Goal: Task Accomplishment & Management: Manage account settings

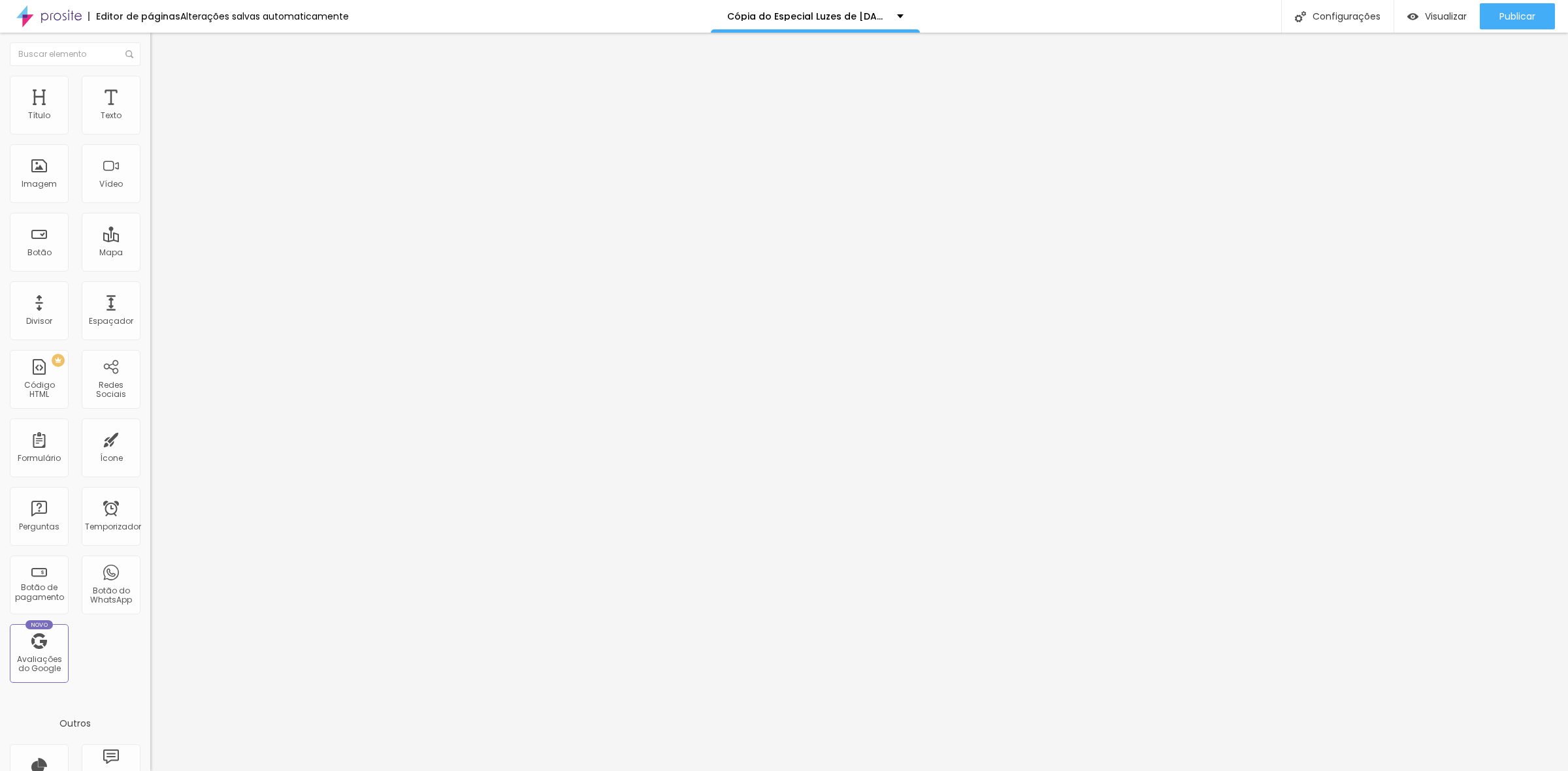
drag, startPoint x: 102, startPoint y: 407, endPoint x: 143, endPoint y: 393, distance: 43.3
click at [150, 409] on div "Editar nulo Conteúdo Estilo Avançado Modo Encaixotado Encaixotado Completo" at bounding box center [225, 402] width 150 height 739
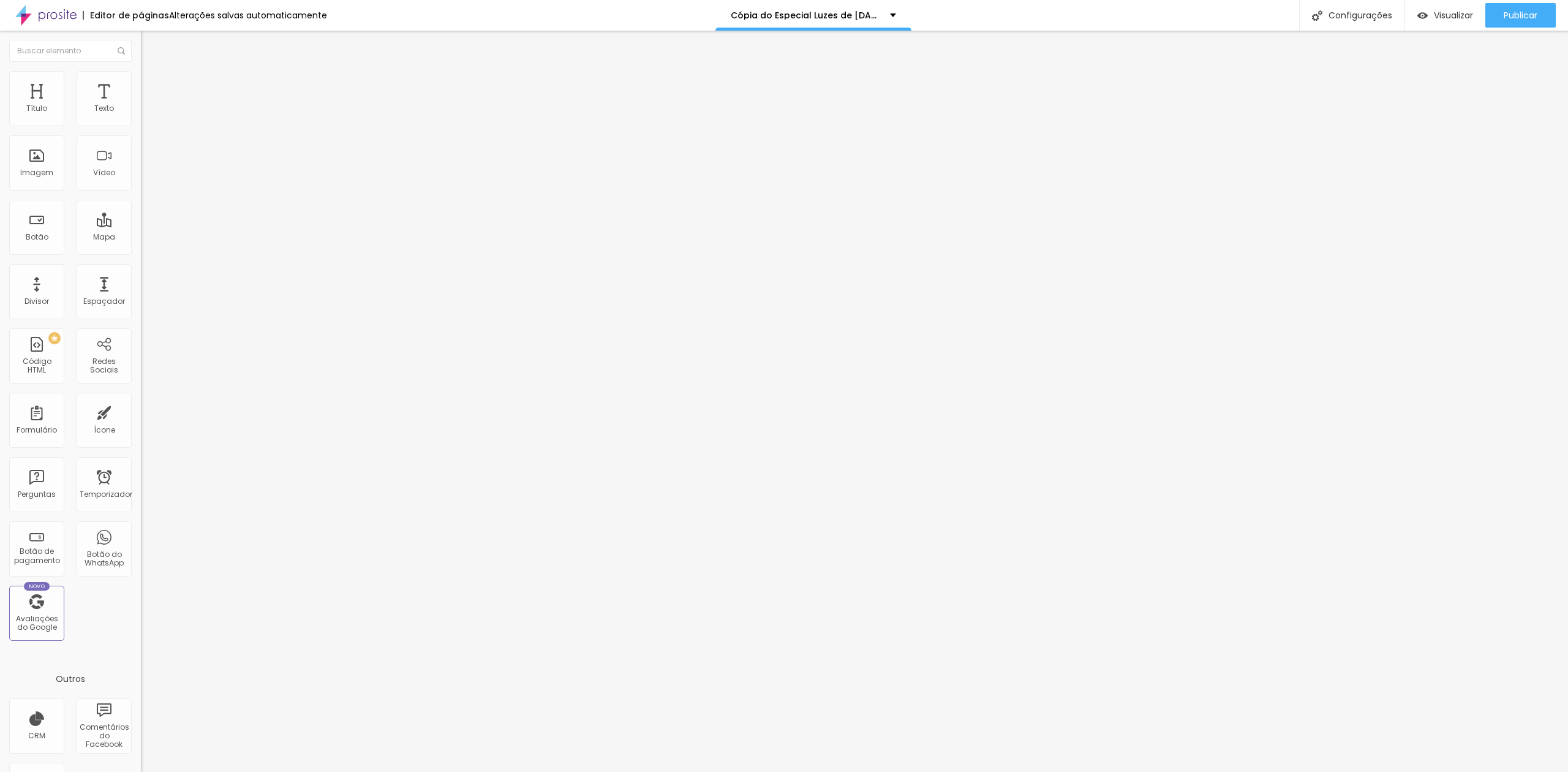
click at [148, 105] on font "Trocar imagem" at bounding box center [178, 99] width 59 height 11
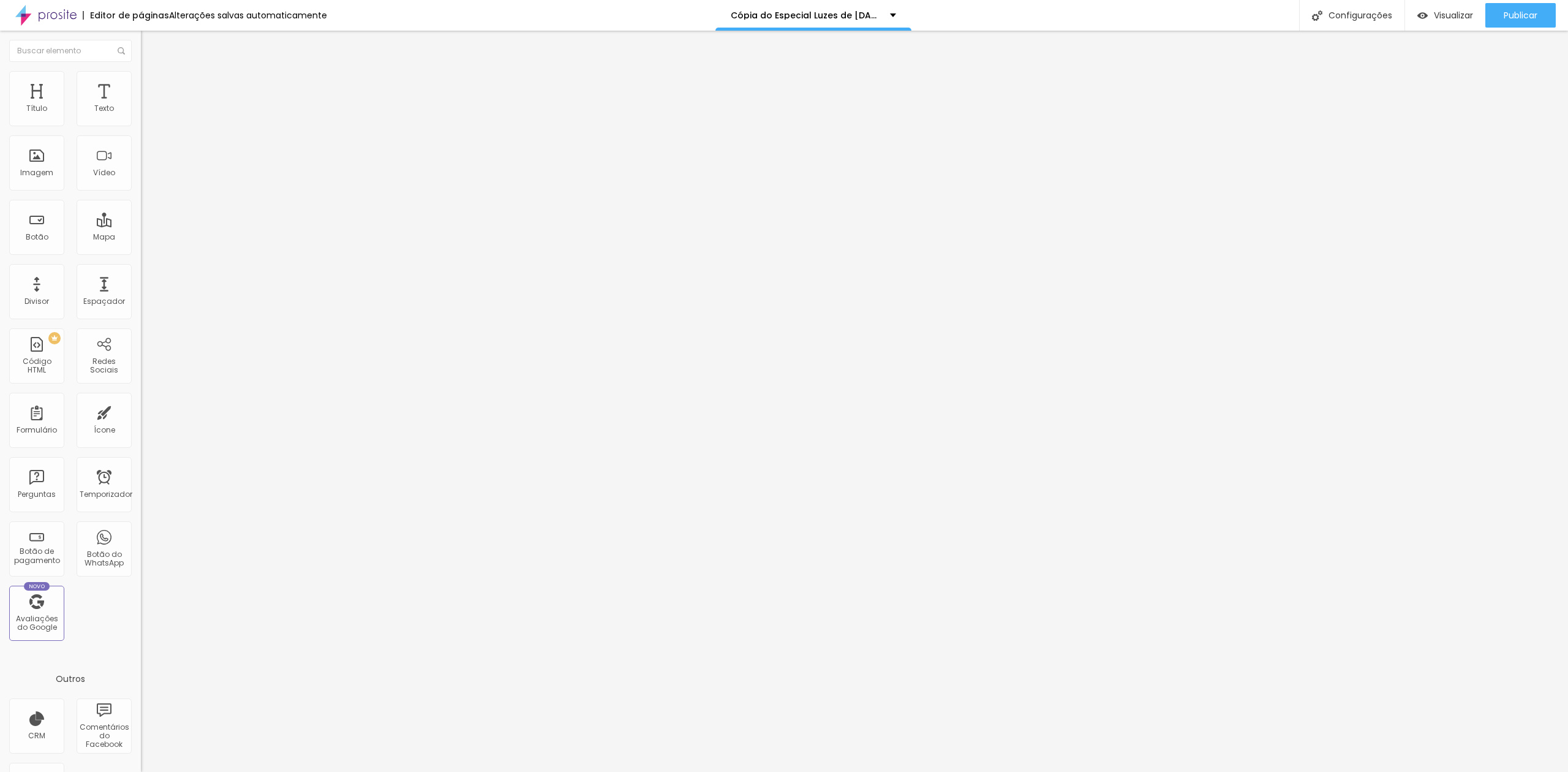
drag, startPoint x: 905, startPoint y: 425, endPoint x: 895, endPoint y: 424, distance: 10.0
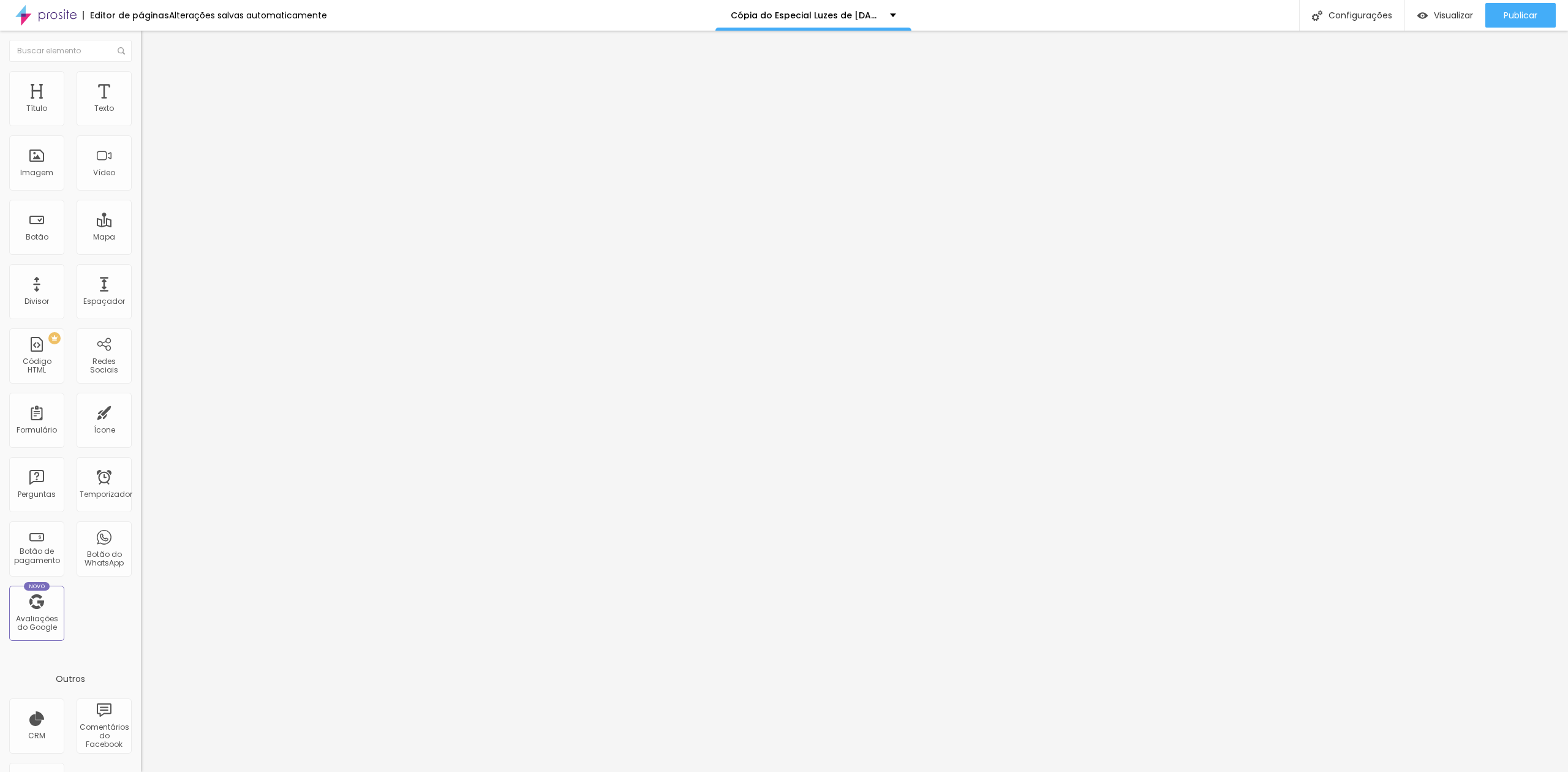
drag, startPoint x: 299, startPoint y: 193, endPoint x: 326, endPoint y: 196, distance: 27.2
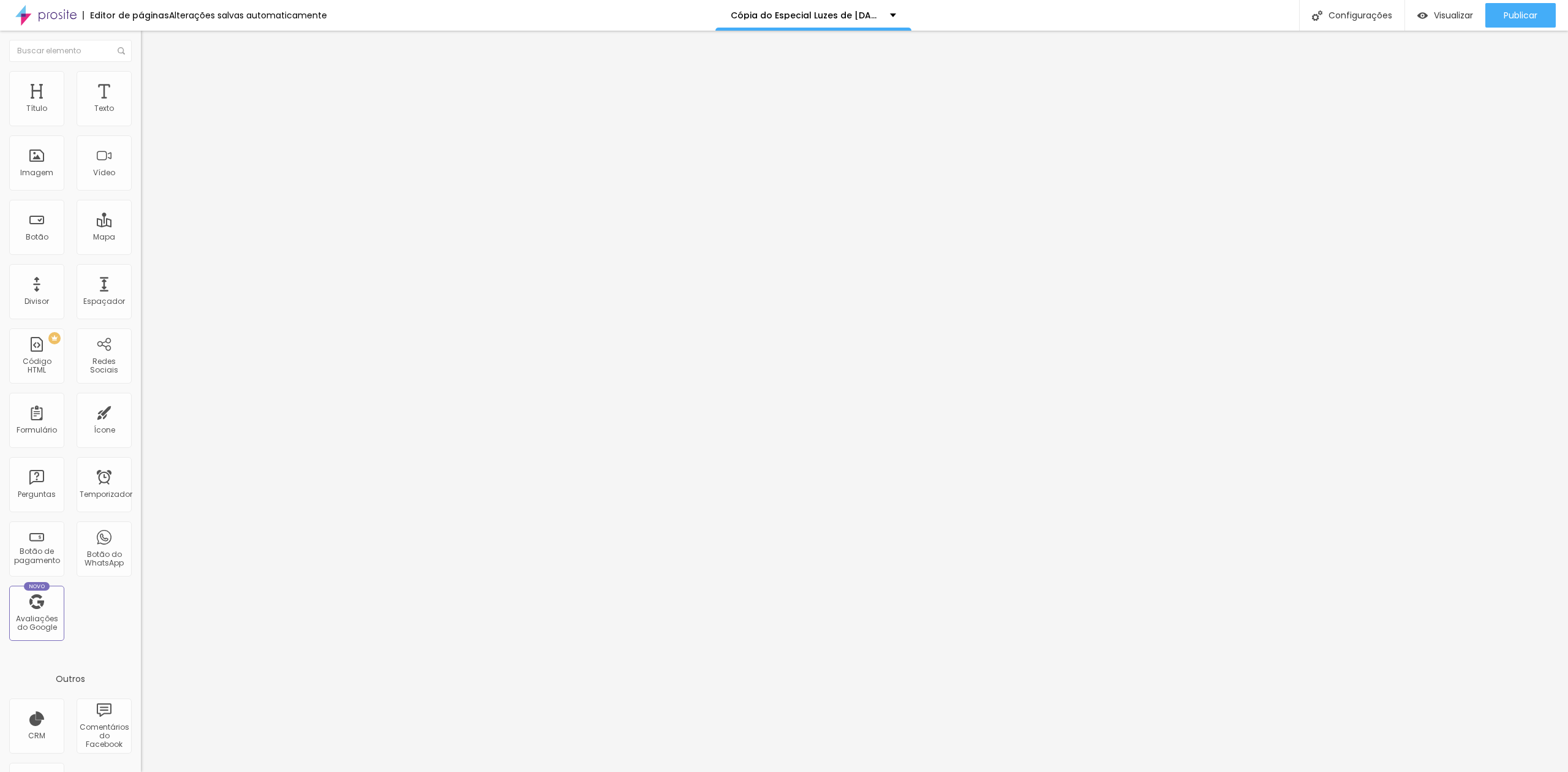
drag, startPoint x: 1420, startPoint y: 288, endPoint x: 1416, endPoint y: 280, distance: 8.9
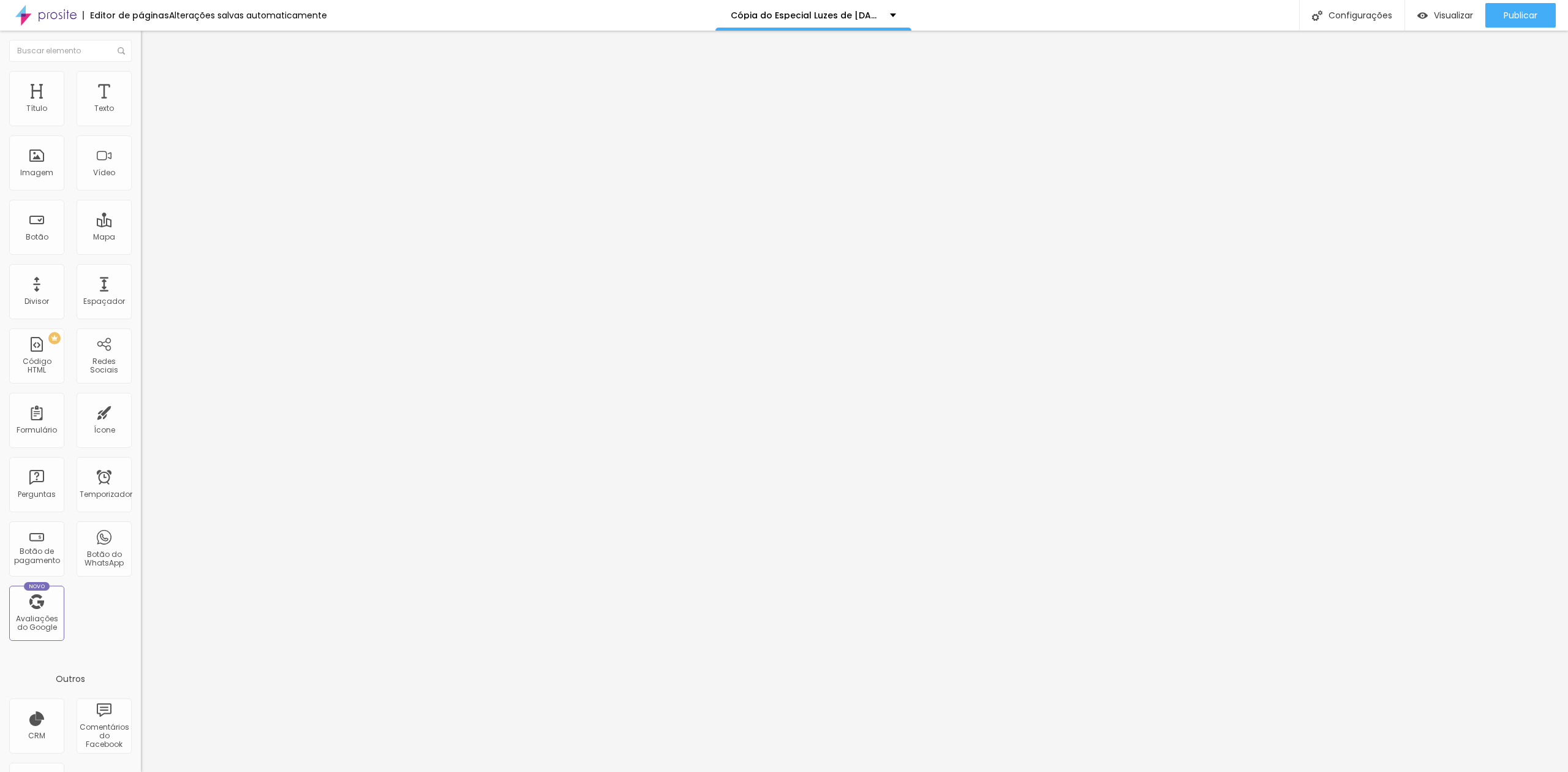
drag, startPoint x: 900, startPoint y: 424, endPoint x: 910, endPoint y: 426, distance: 10.2
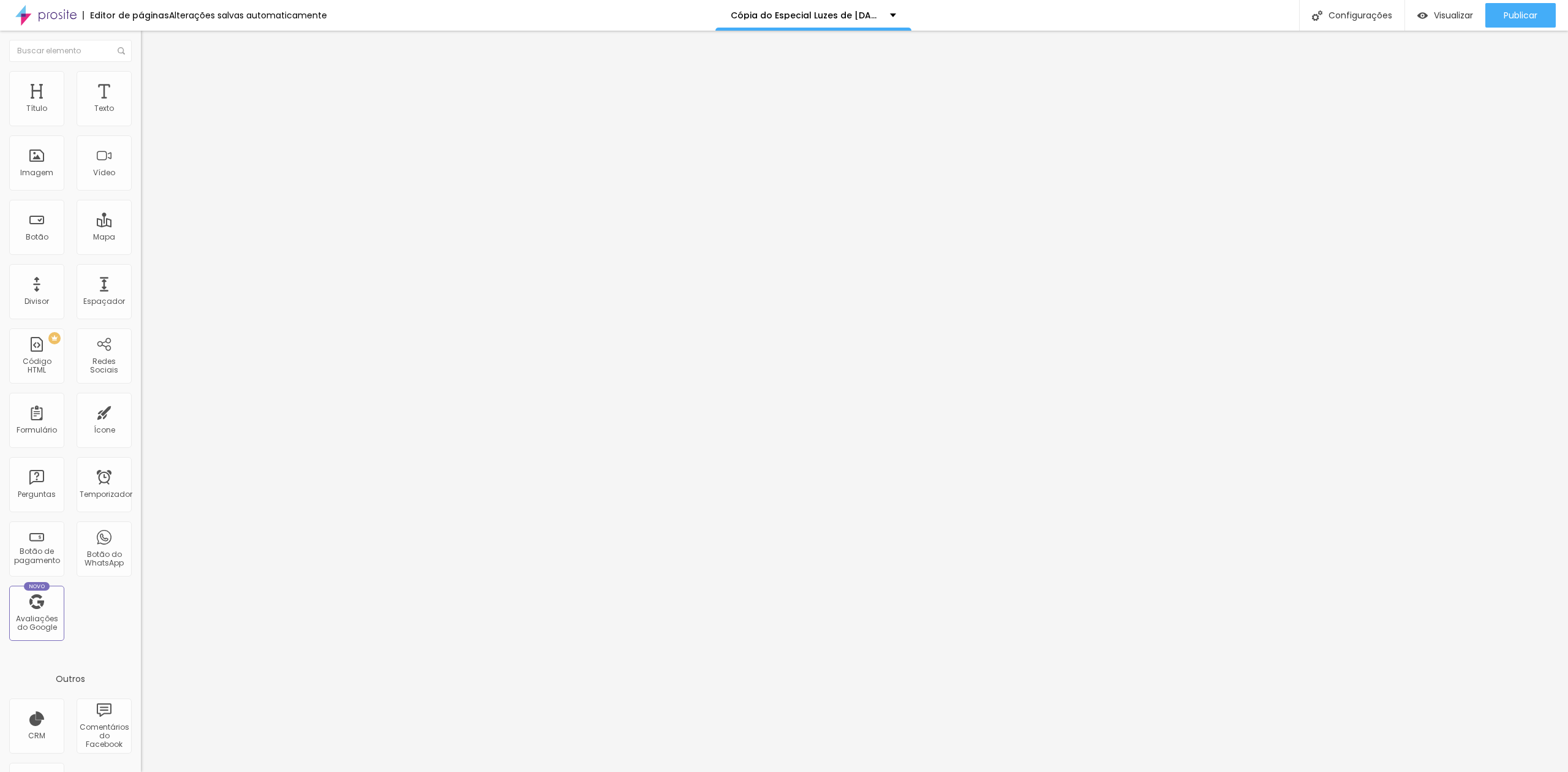
drag, startPoint x: 900, startPoint y: 422, endPoint x: 923, endPoint y: 436, distance: 26.9
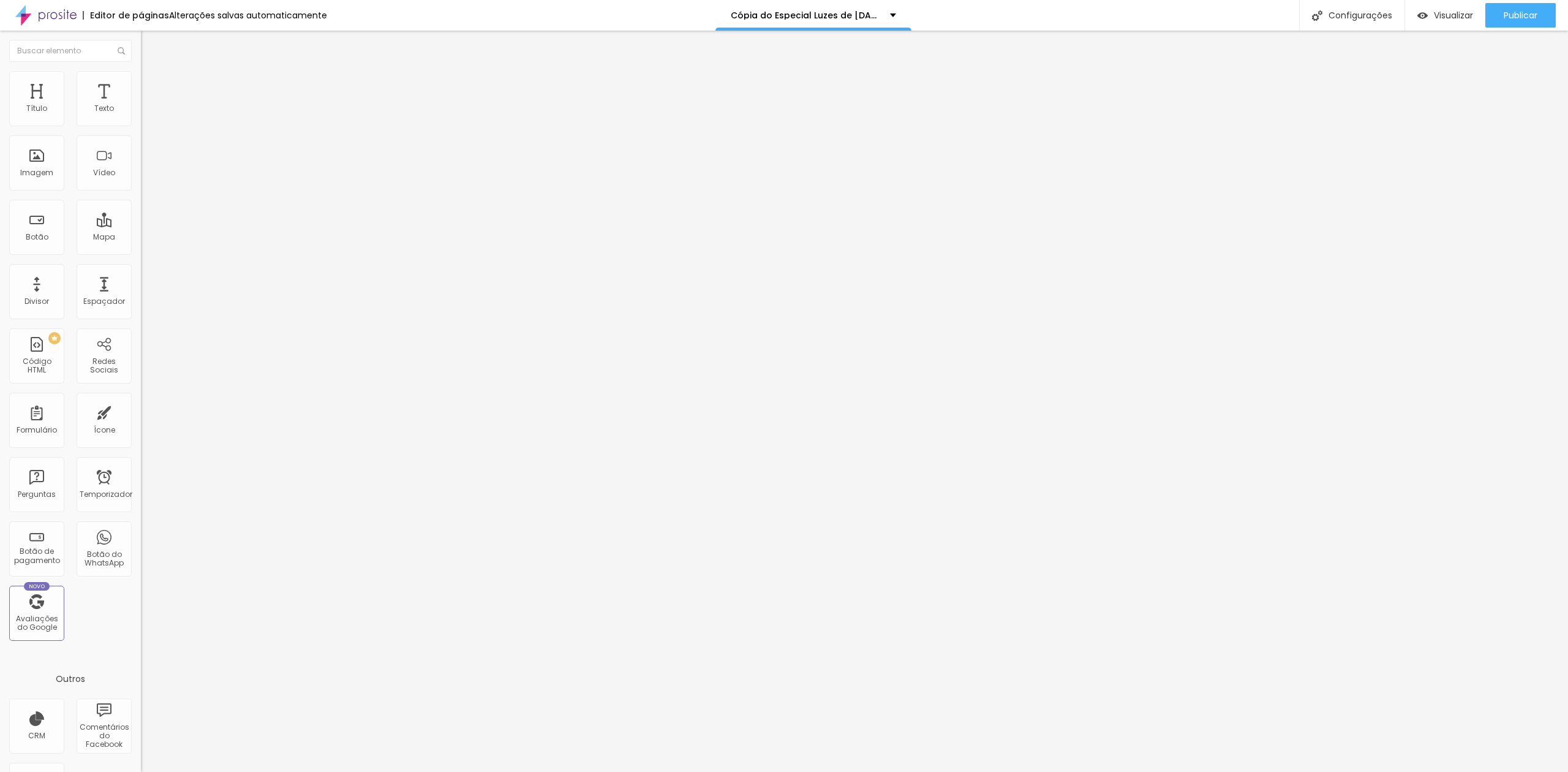
drag, startPoint x: 892, startPoint y: 420, endPoint x: 912, endPoint y: 429, distance: 21.9
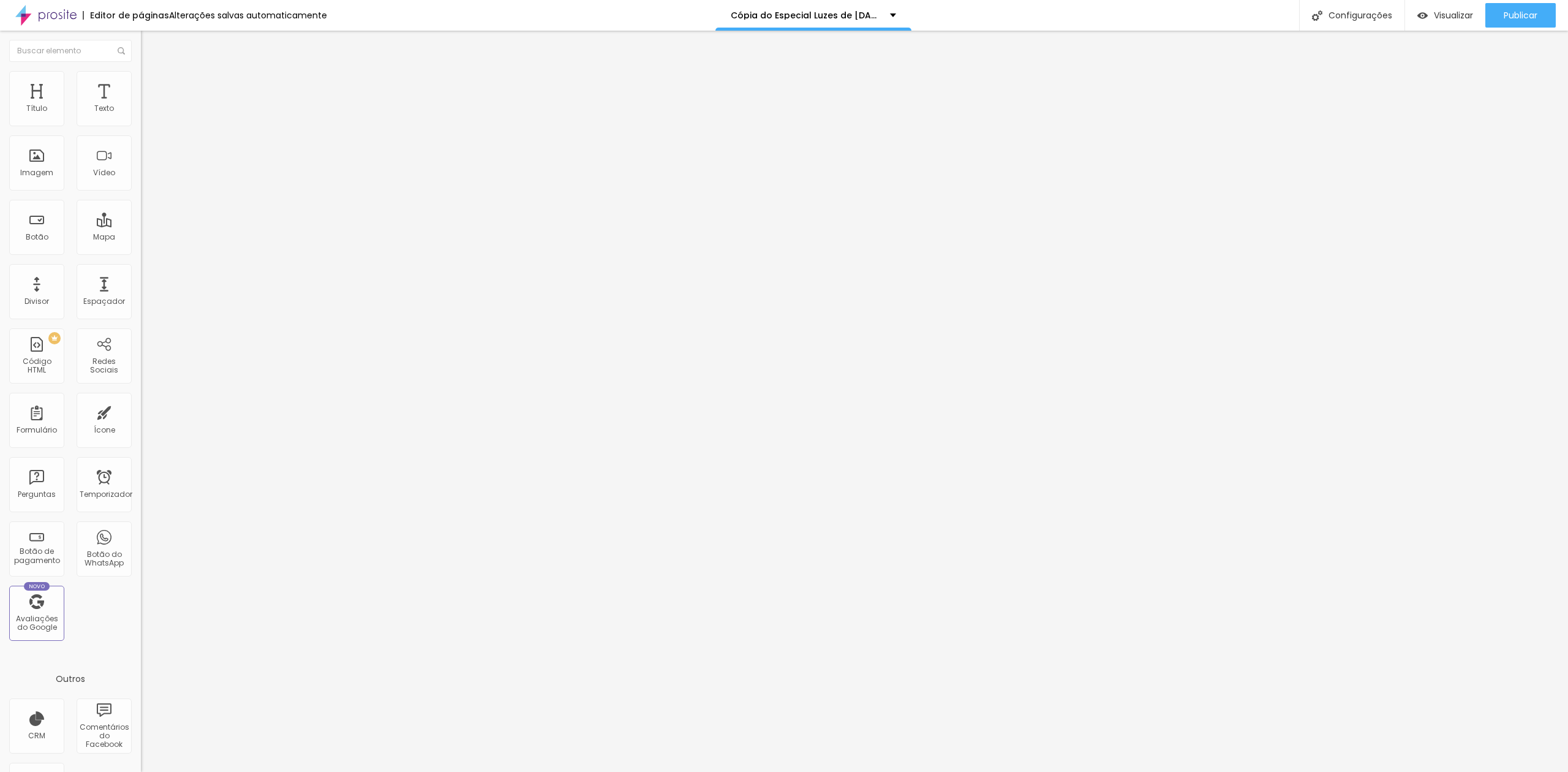
drag, startPoint x: 892, startPoint y: 521, endPoint x: 940, endPoint y: 516, distance: 48.3
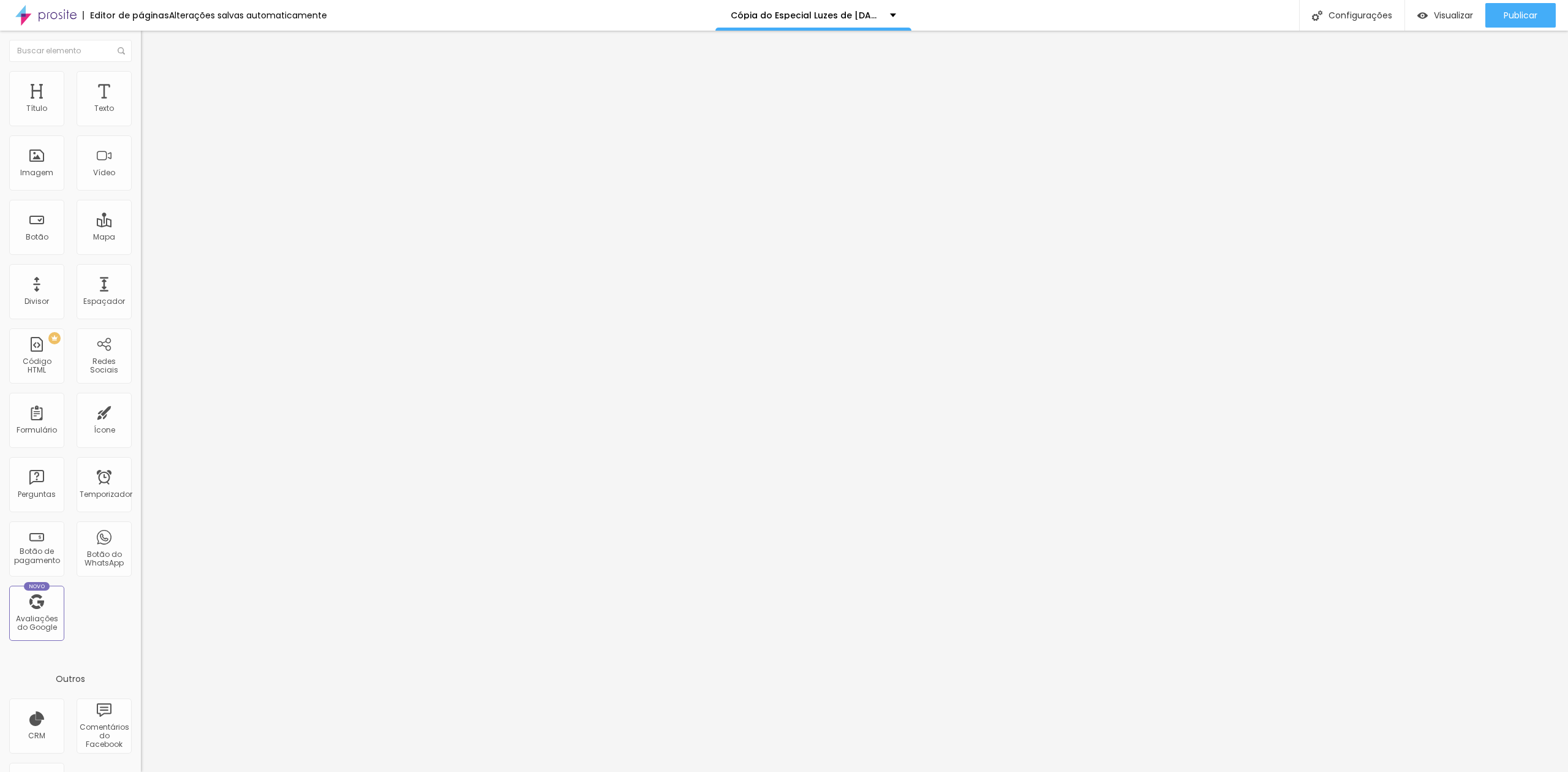
drag, startPoint x: 881, startPoint y: 426, endPoint x: 905, endPoint y: 426, distance: 24.0
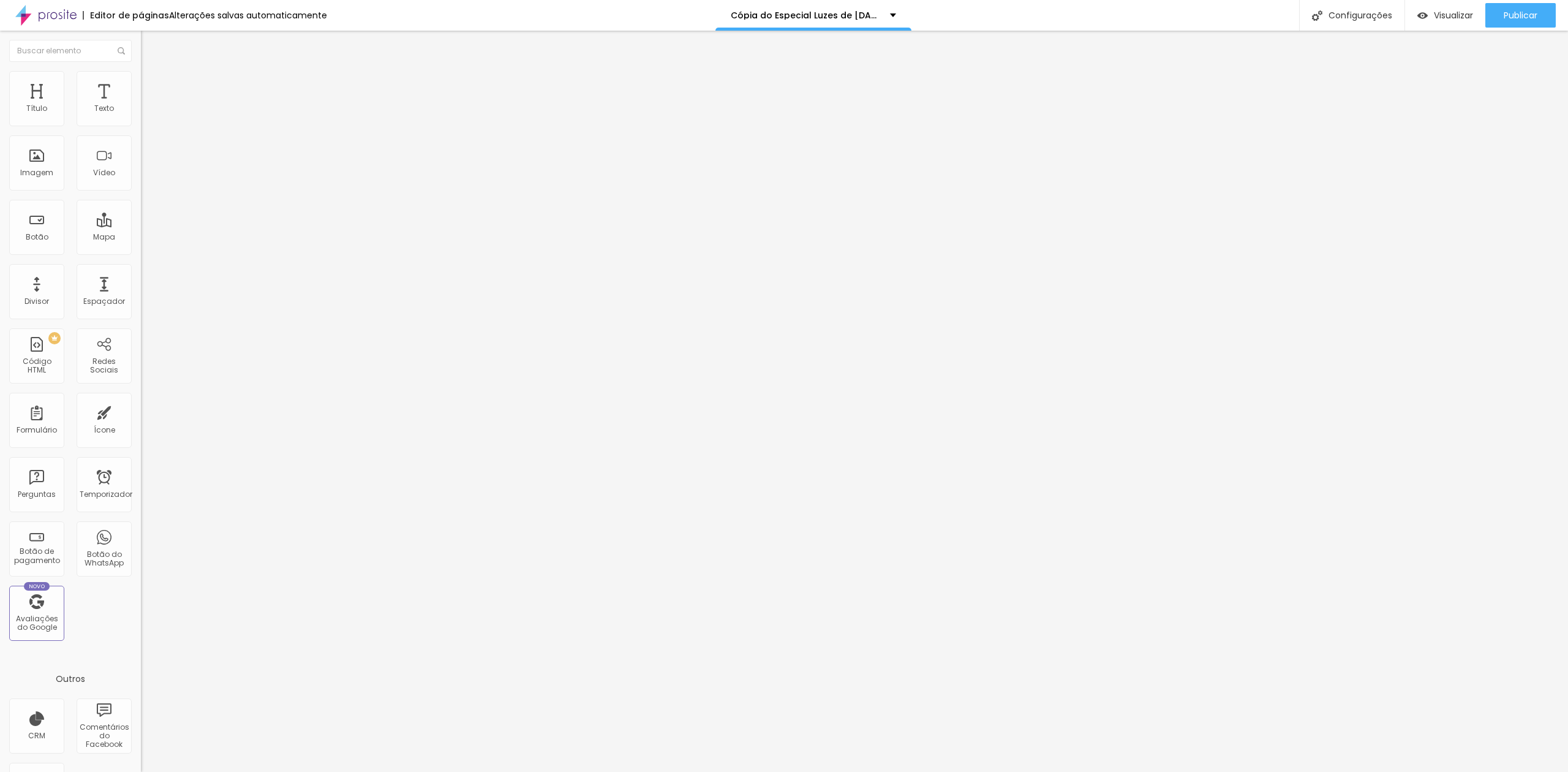
drag, startPoint x: 927, startPoint y: 427, endPoint x: 947, endPoint y: 445, distance: 26.9
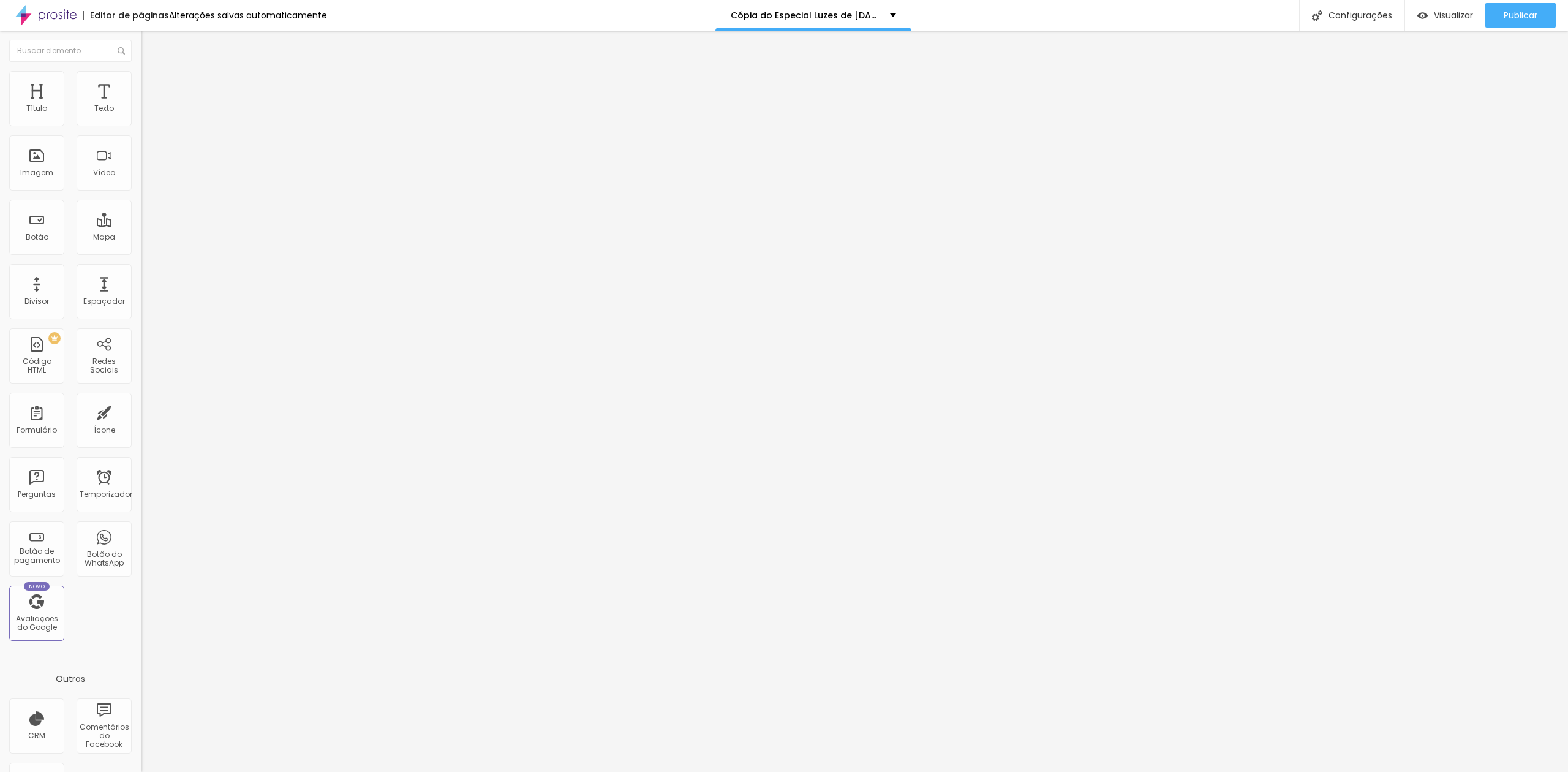
drag, startPoint x: 1006, startPoint y: 519, endPoint x: 1039, endPoint y: 518, distance: 33.0
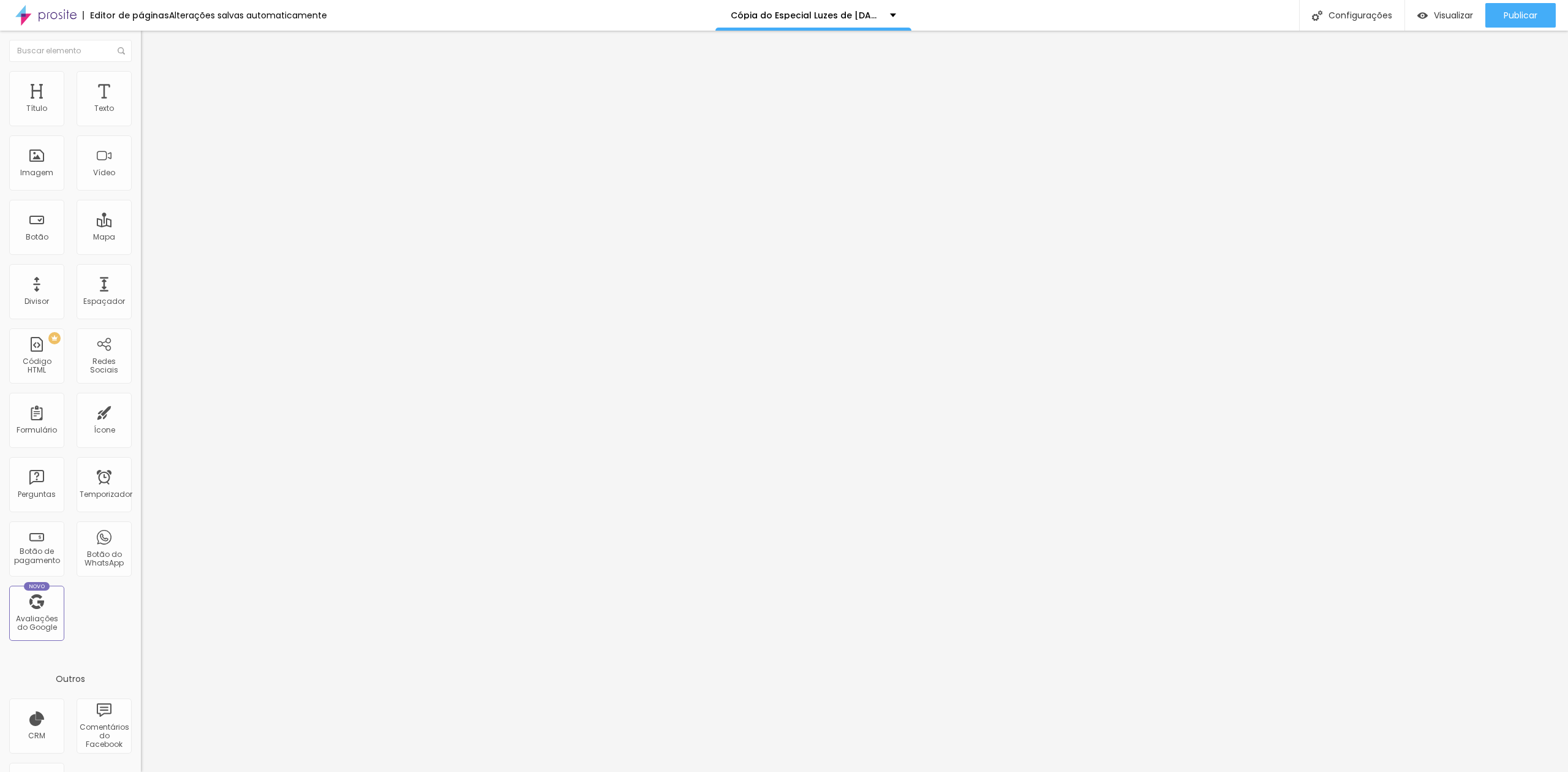
drag, startPoint x: 889, startPoint y: 430, endPoint x: 909, endPoint y: 430, distance: 20.0
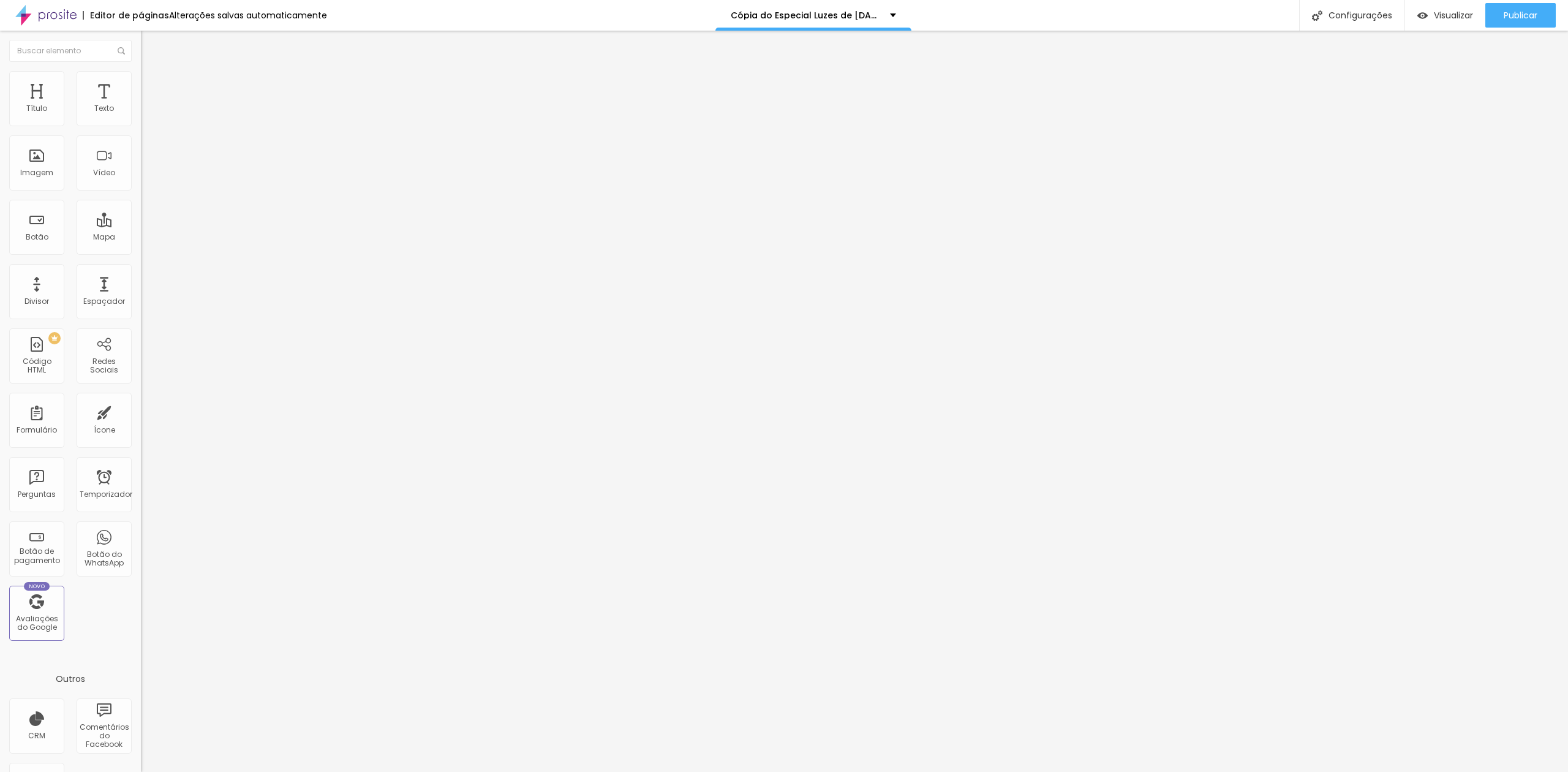
drag, startPoint x: 894, startPoint y: 421, endPoint x: 922, endPoint y: 425, distance: 28.3
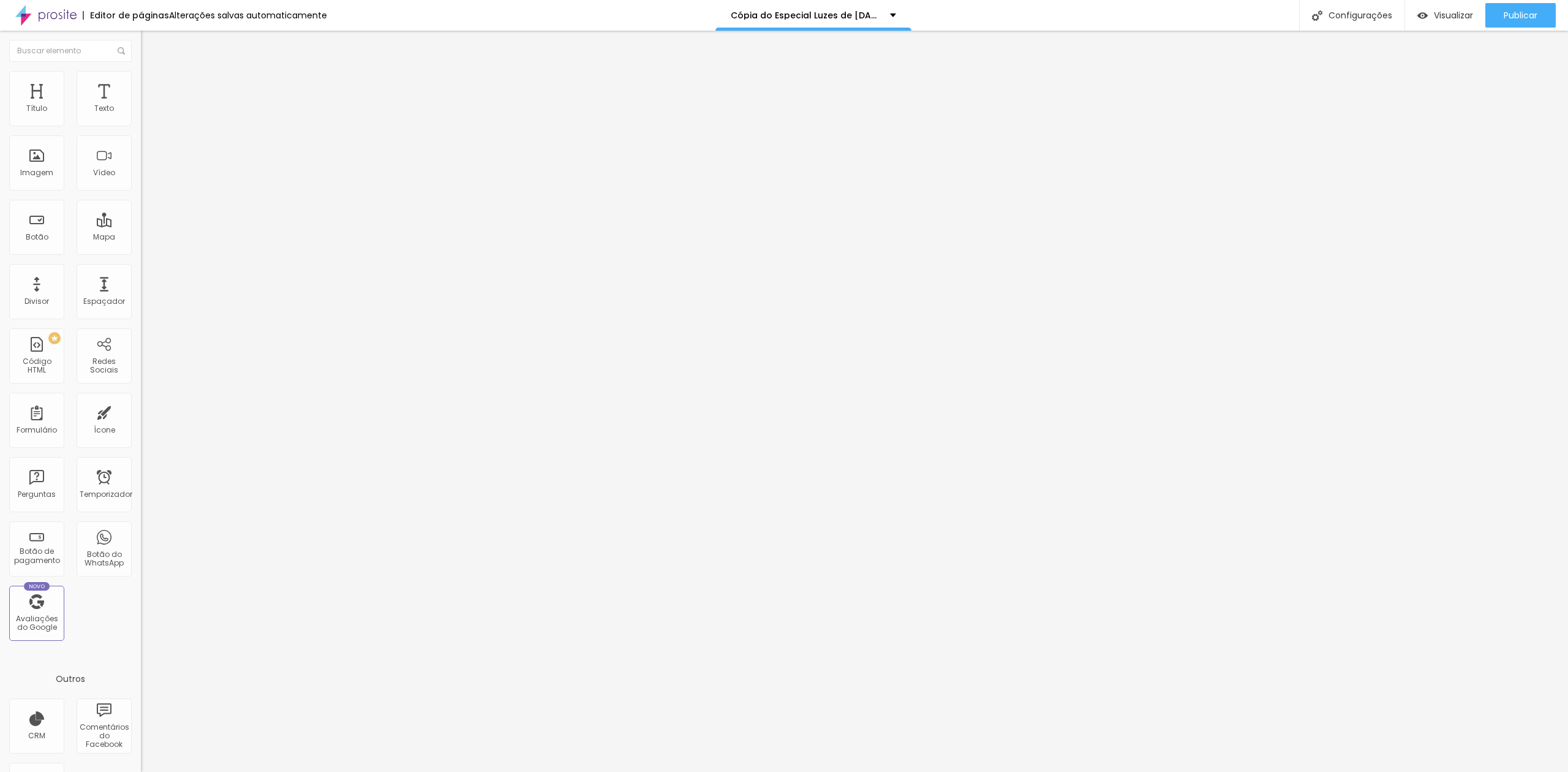
drag, startPoint x: 1037, startPoint y: 354, endPoint x: 1051, endPoint y: 354, distance: 14.0
drag, startPoint x: 894, startPoint y: 421, endPoint x: 911, endPoint y: 420, distance: 17.0
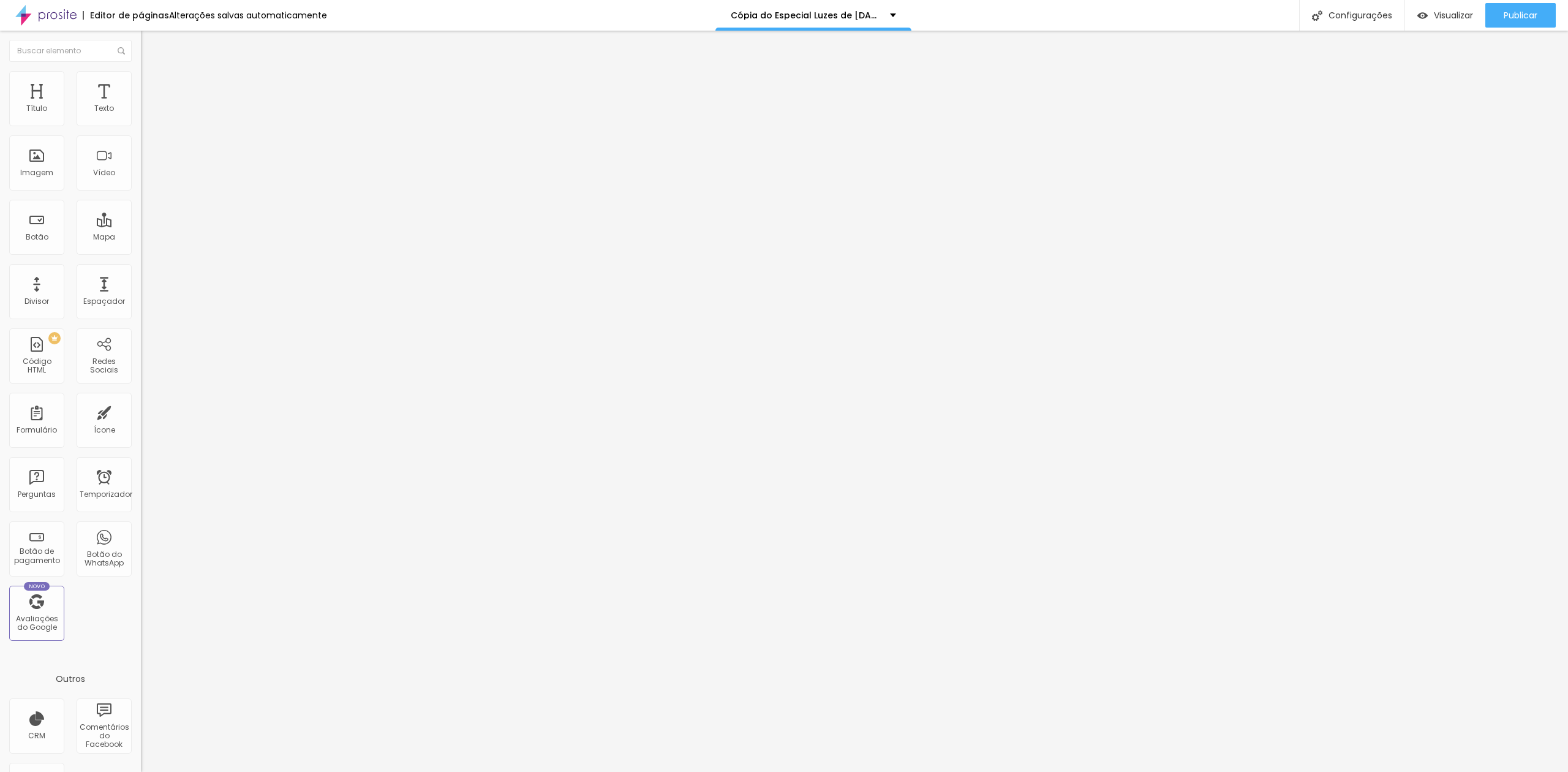
drag, startPoint x: 903, startPoint y: 424, endPoint x: 977, endPoint y: 409, distance: 75.5
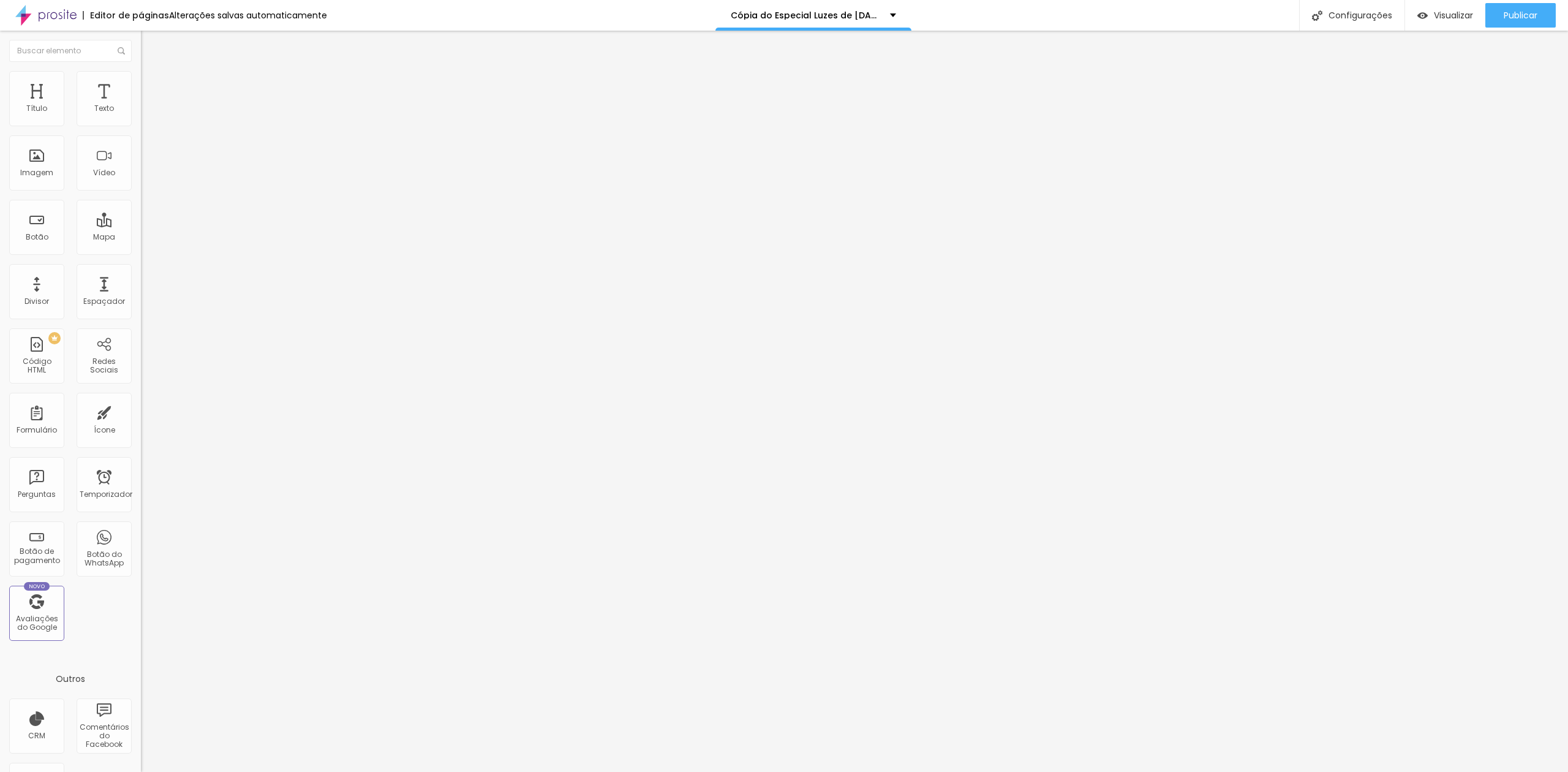
drag, startPoint x: 1423, startPoint y: 277, endPoint x: 1418, endPoint y: 282, distance: 7.1
drag, startPoint x: 878, startPoint y: 422, endPoint x: 889, endPoint y: 420, distance: 11.2
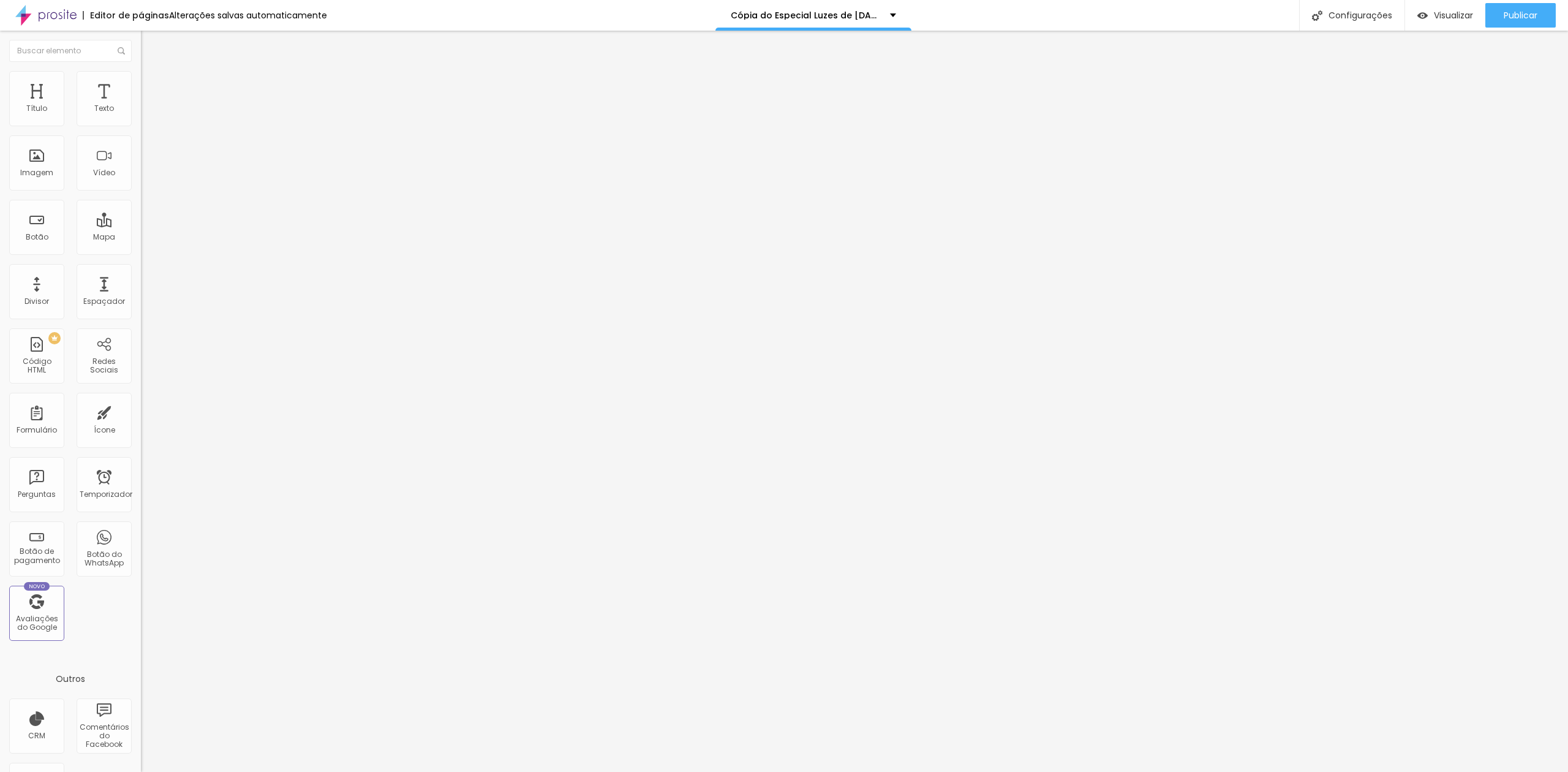
drag, startPoint x: 841, startPoint y: 370, endPoint x: 870, endPoint y: 368, distance: 29.1
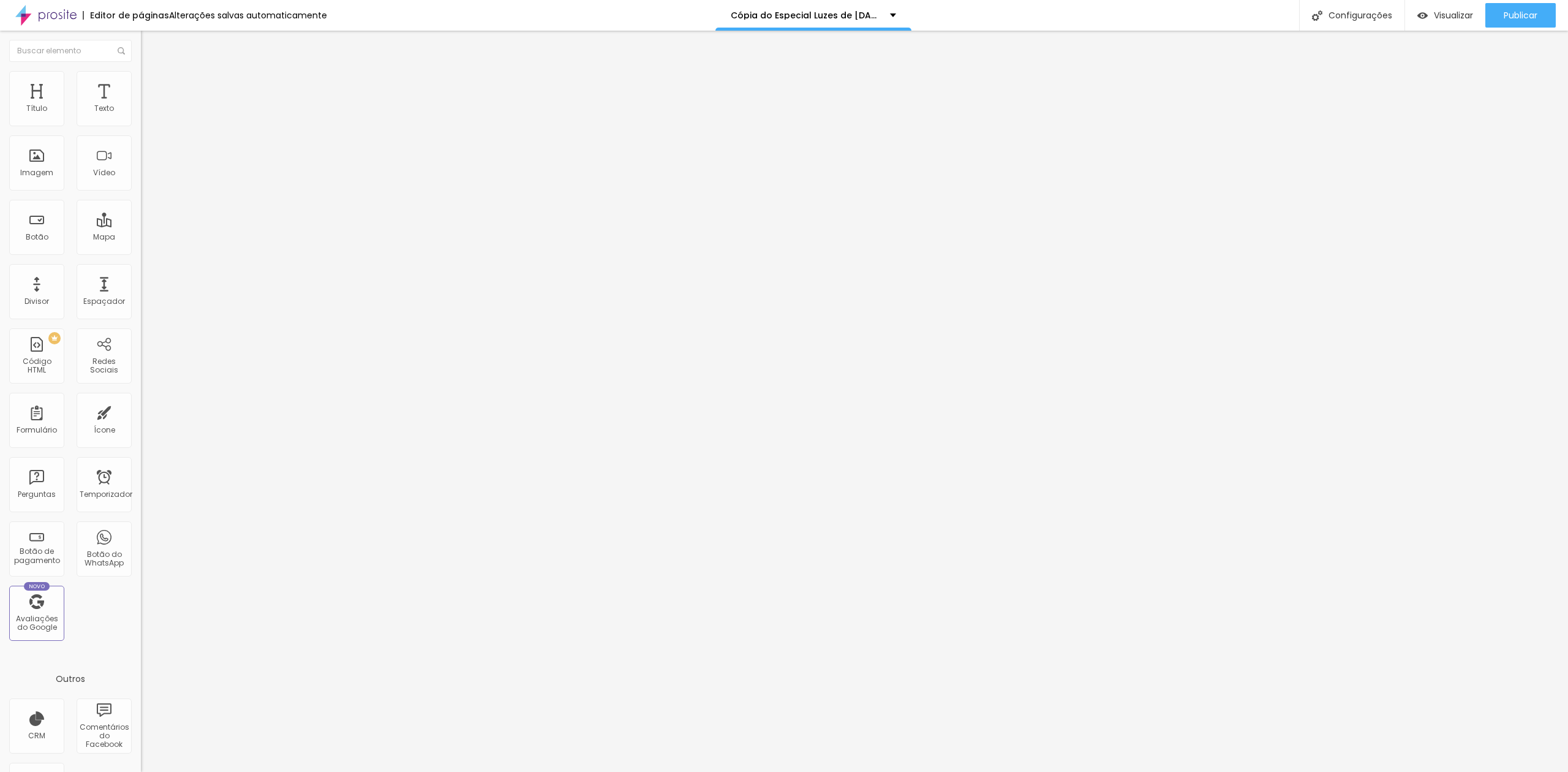
drag, startPoint x: 885, startPoint y: 420, endPoint x: 905, endPoint y: 415, distance: 20.6
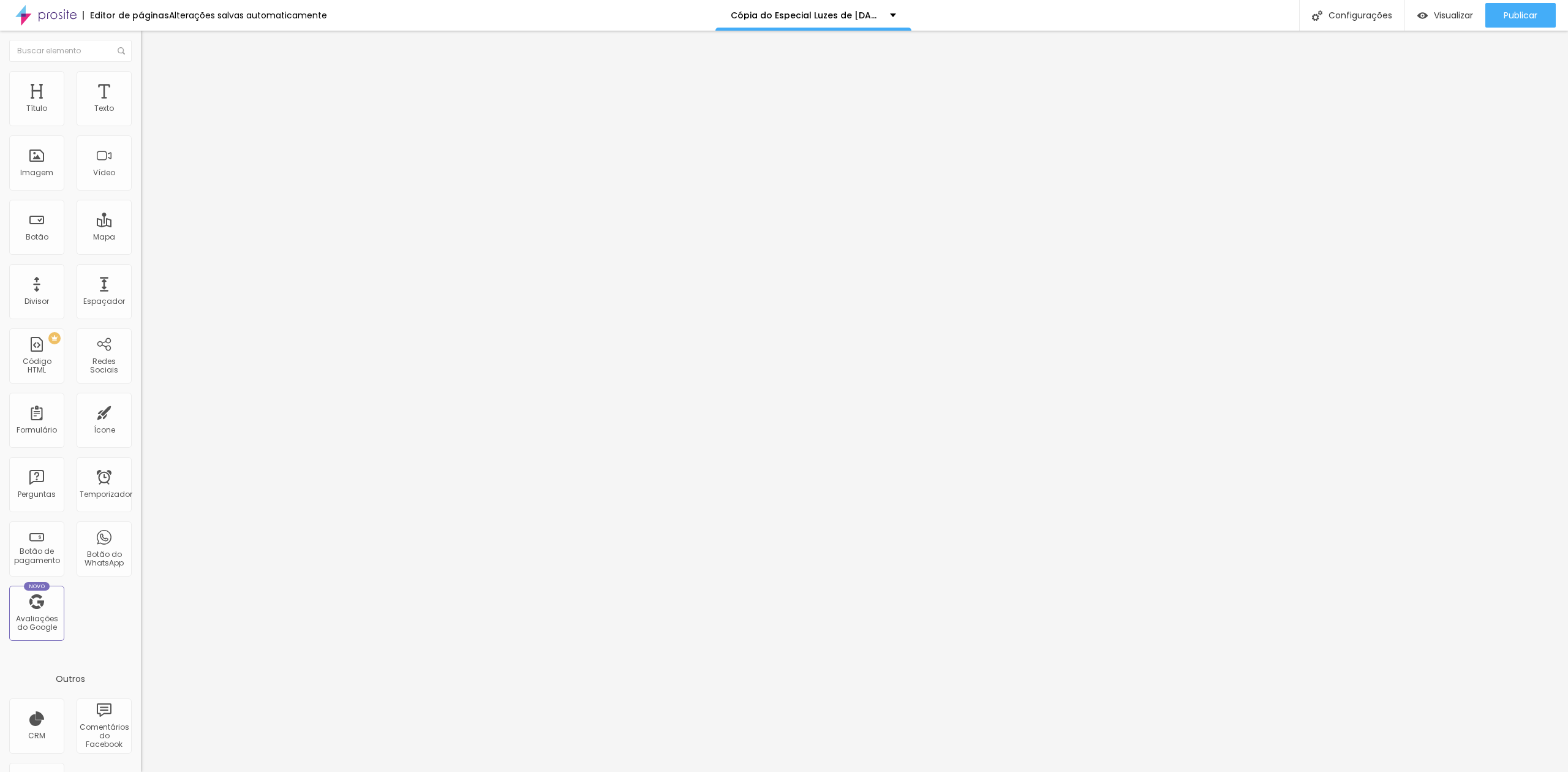
drag, startPoint x: 925, startPoint y: 373, endPoint x: 967, endPoint y: 376, distance: 42.1
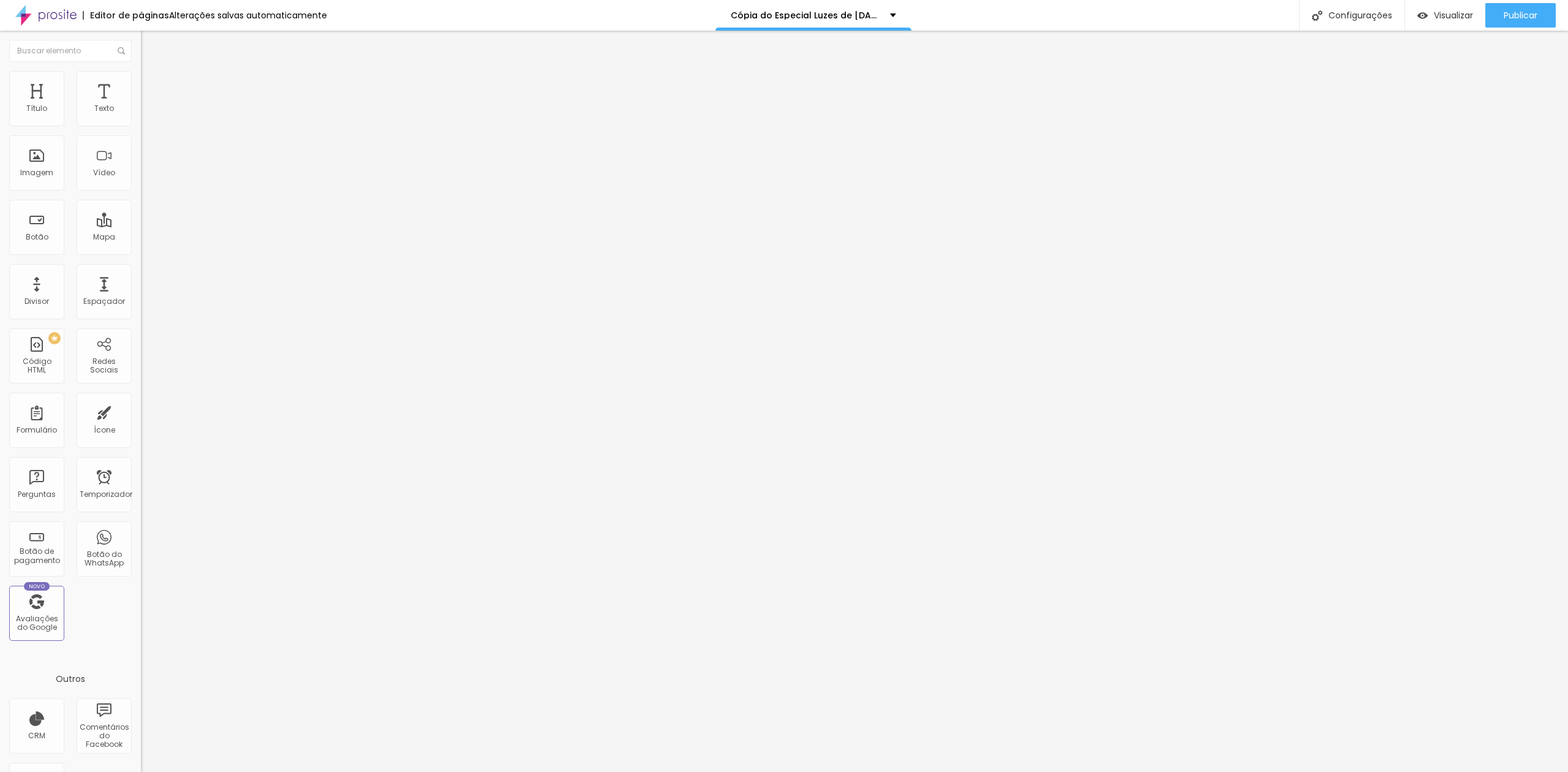
drag, startPoint x: 911, startPoint y: 451, endPoint x: 975, endPoint y: 439, distance: 65.1
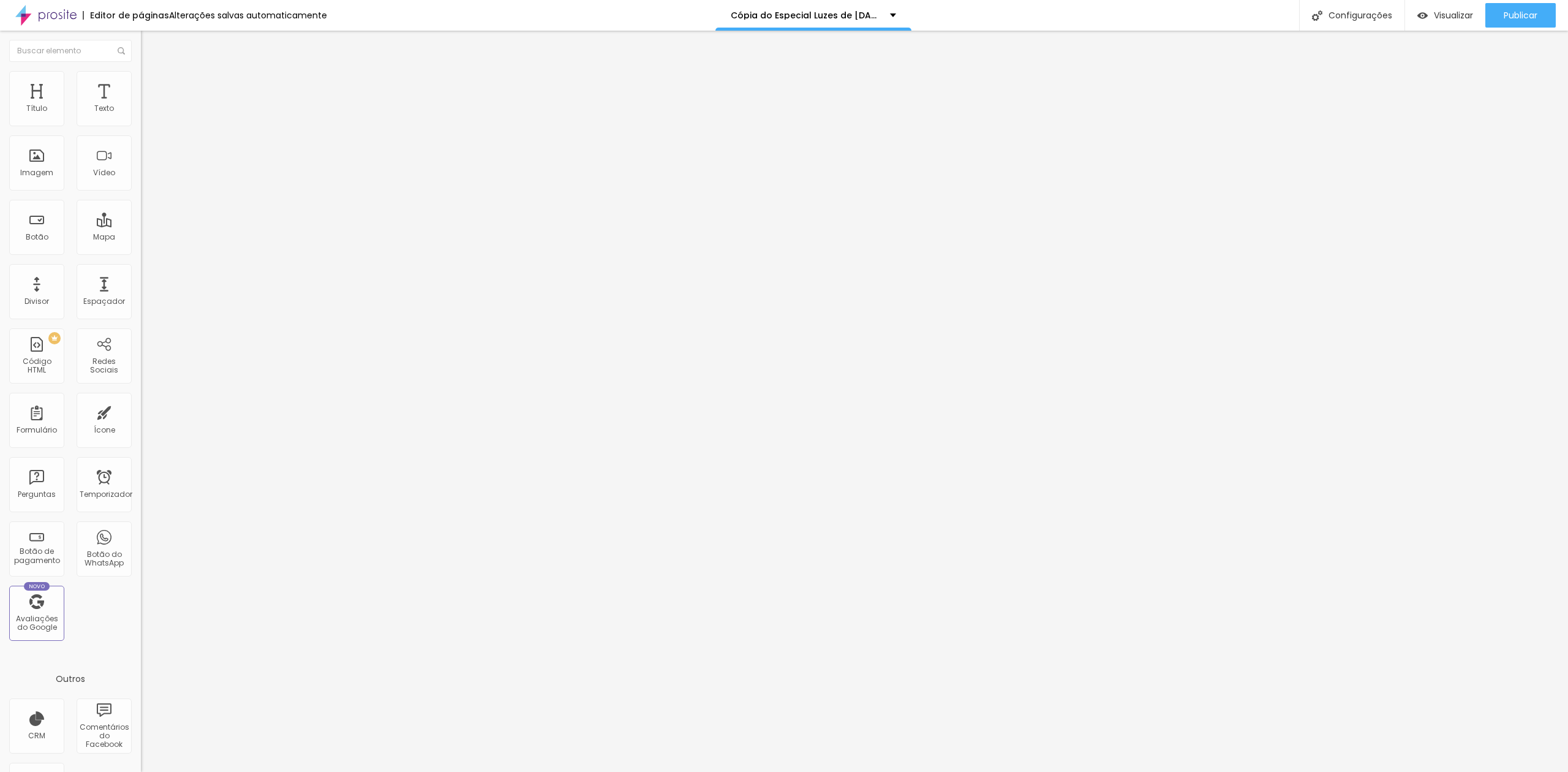
drag, startPoint x: 888, startPoint y: 441, endPoint x: 927, endPoint y: 436, distance: 39.3
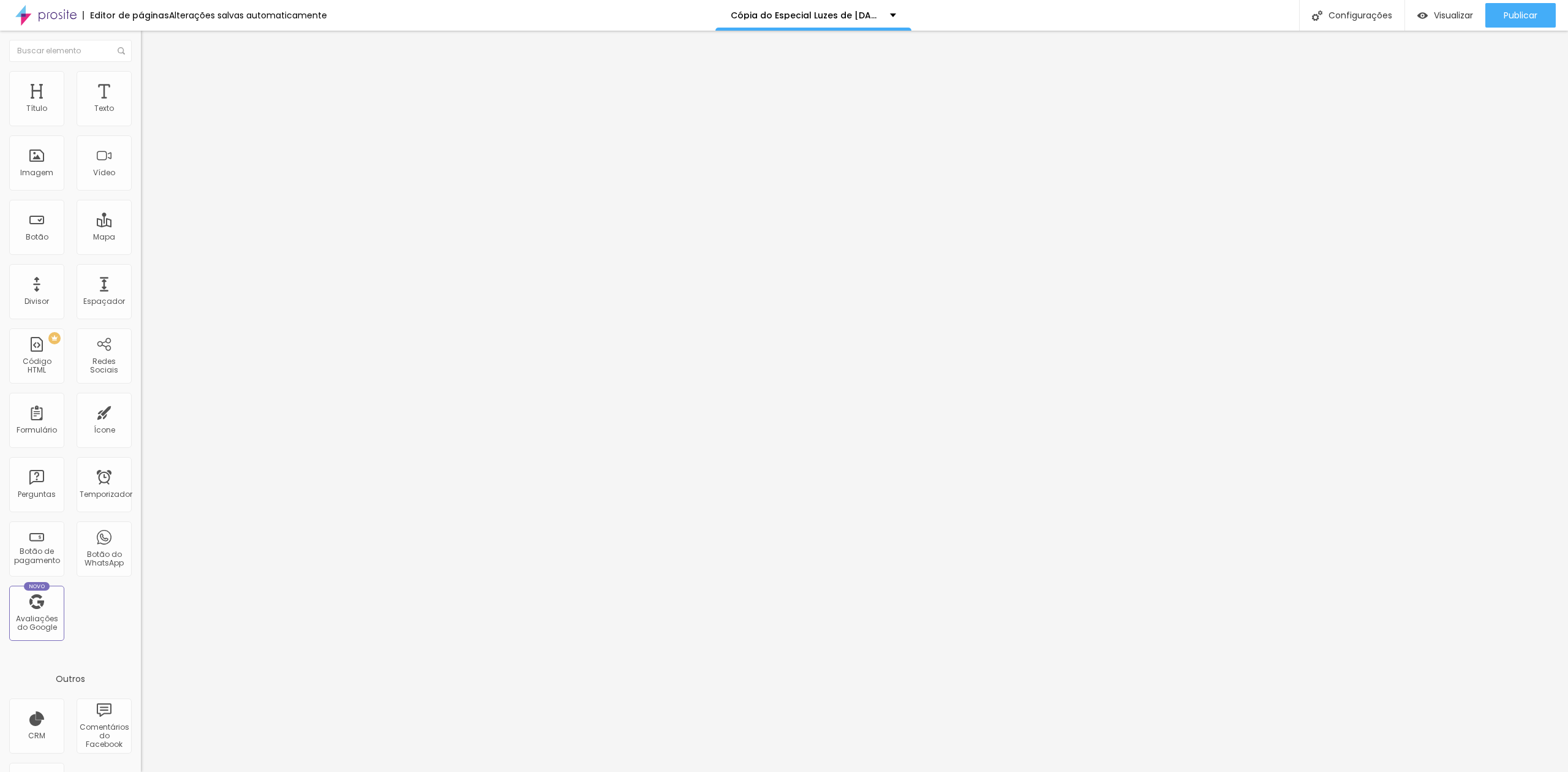
drag, startPoint x: 888, startPoint y: 426, endPoint x: 899, endPoint y: 426, distance: 11.0
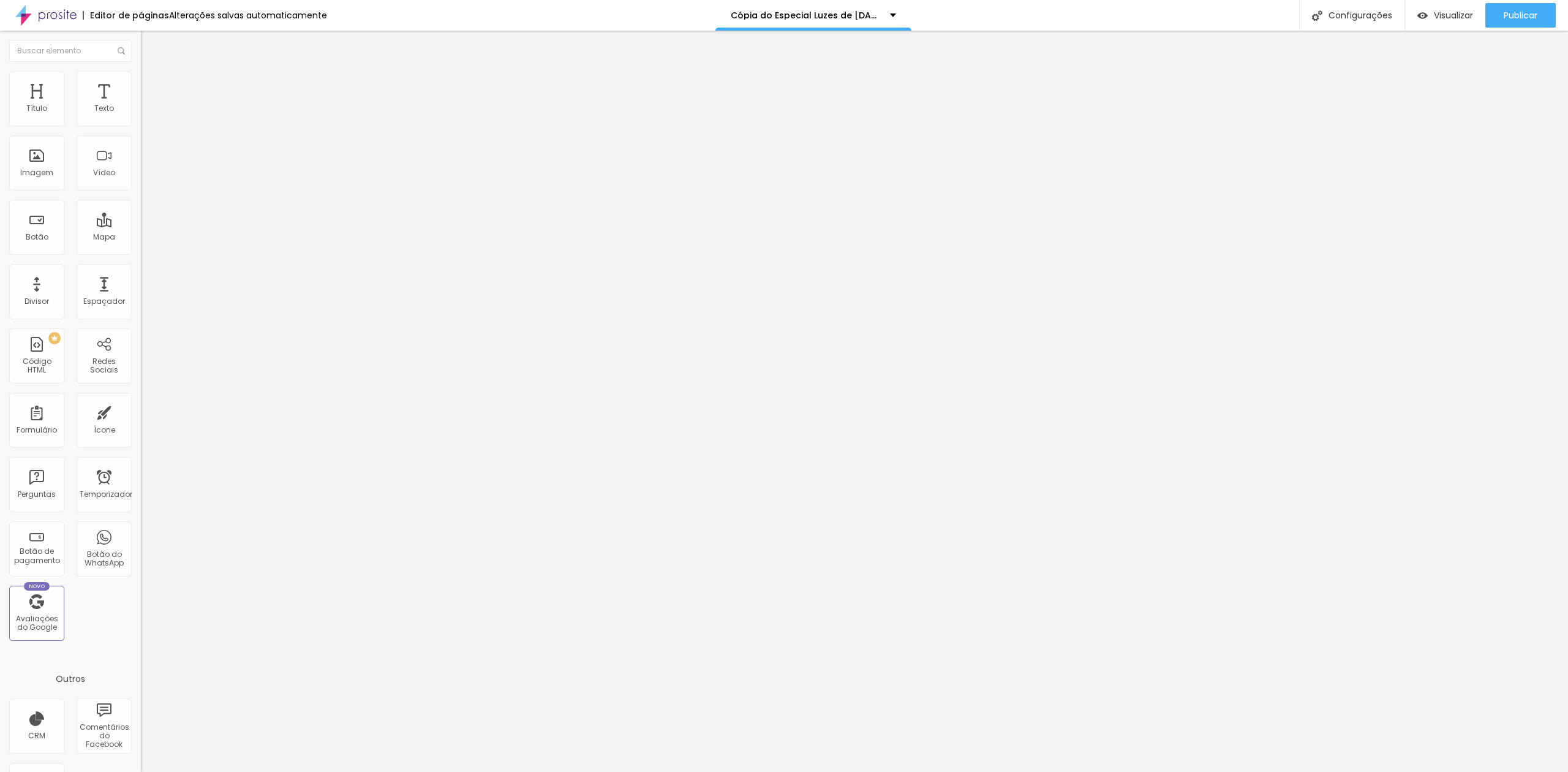
drag, startPoint x: 906, startPoint y: 527, endPoint x: 974, endPoint y: 505, distance: 71.5
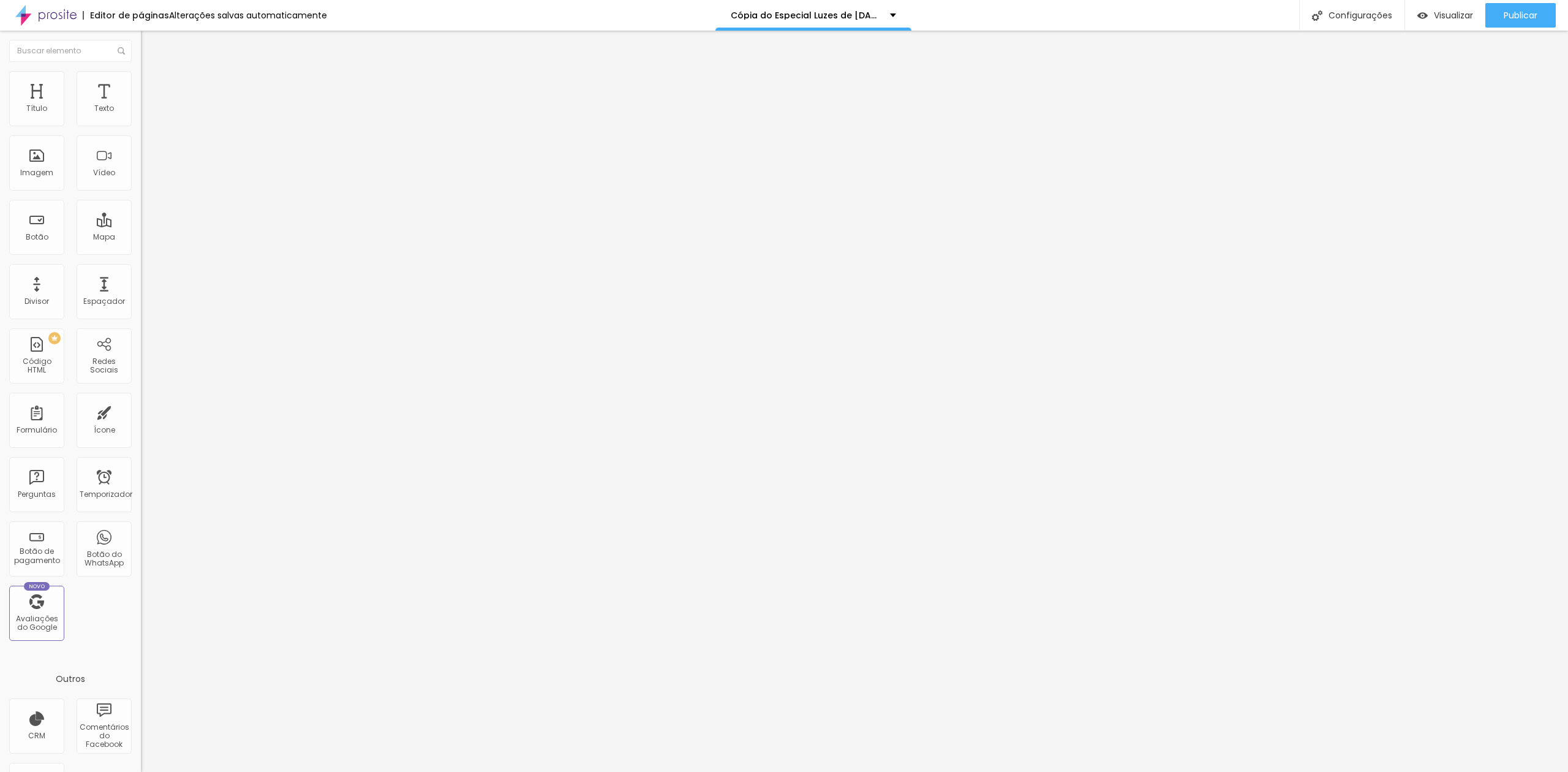
drag, startPoint x: 1118, startPoint y: 446, endPoint x: 1187, endPoint y: 435, distance: 69.9
drag, startPoint x: 876, startPoint y: 424, endPoint x: 927, endPoint y: 422, distance: 51.0
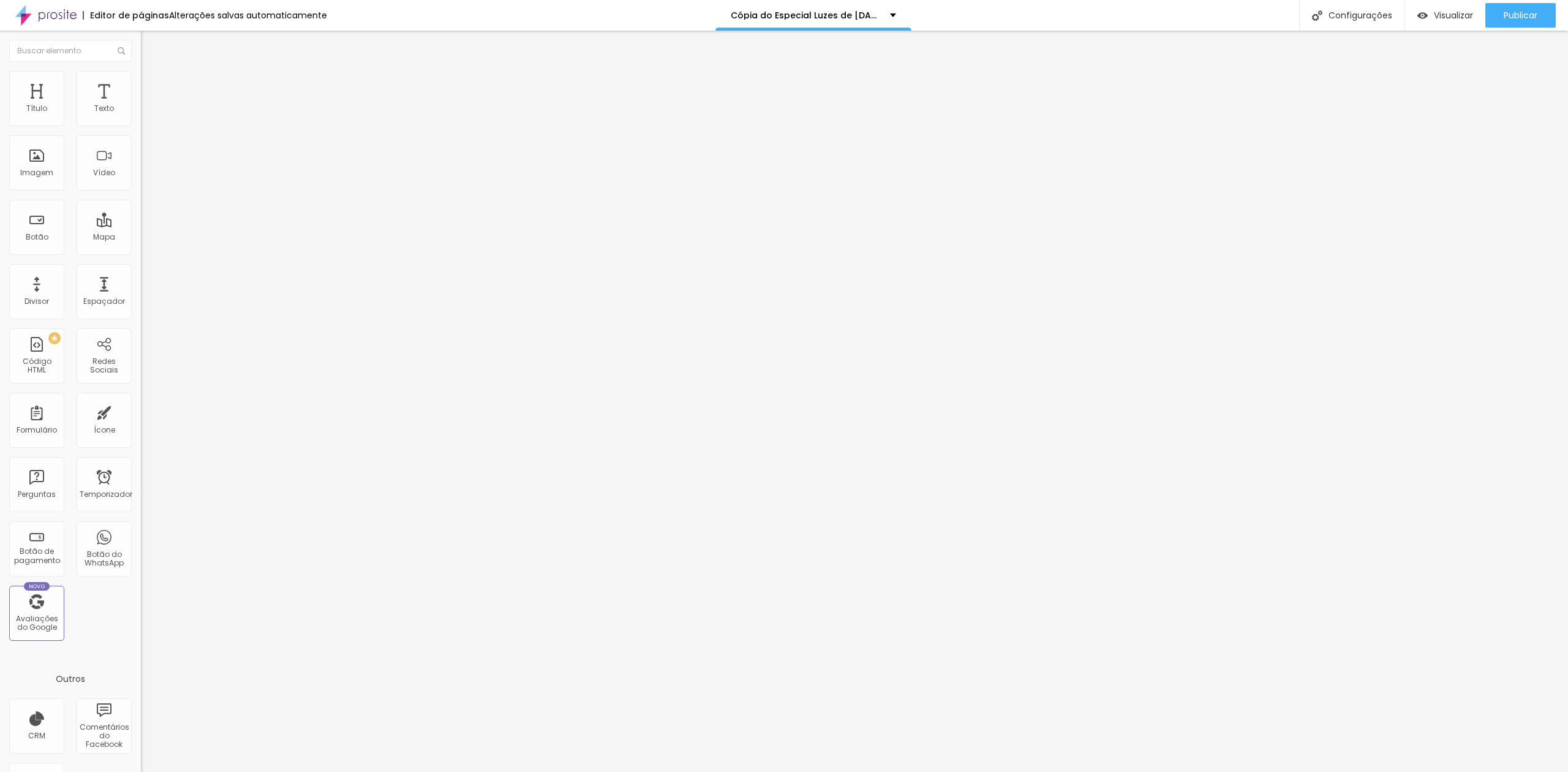
drag, startPoint x: 907, startPoint y: 421, endPoint x: 960, endPoint y: 422, distance: 53.0
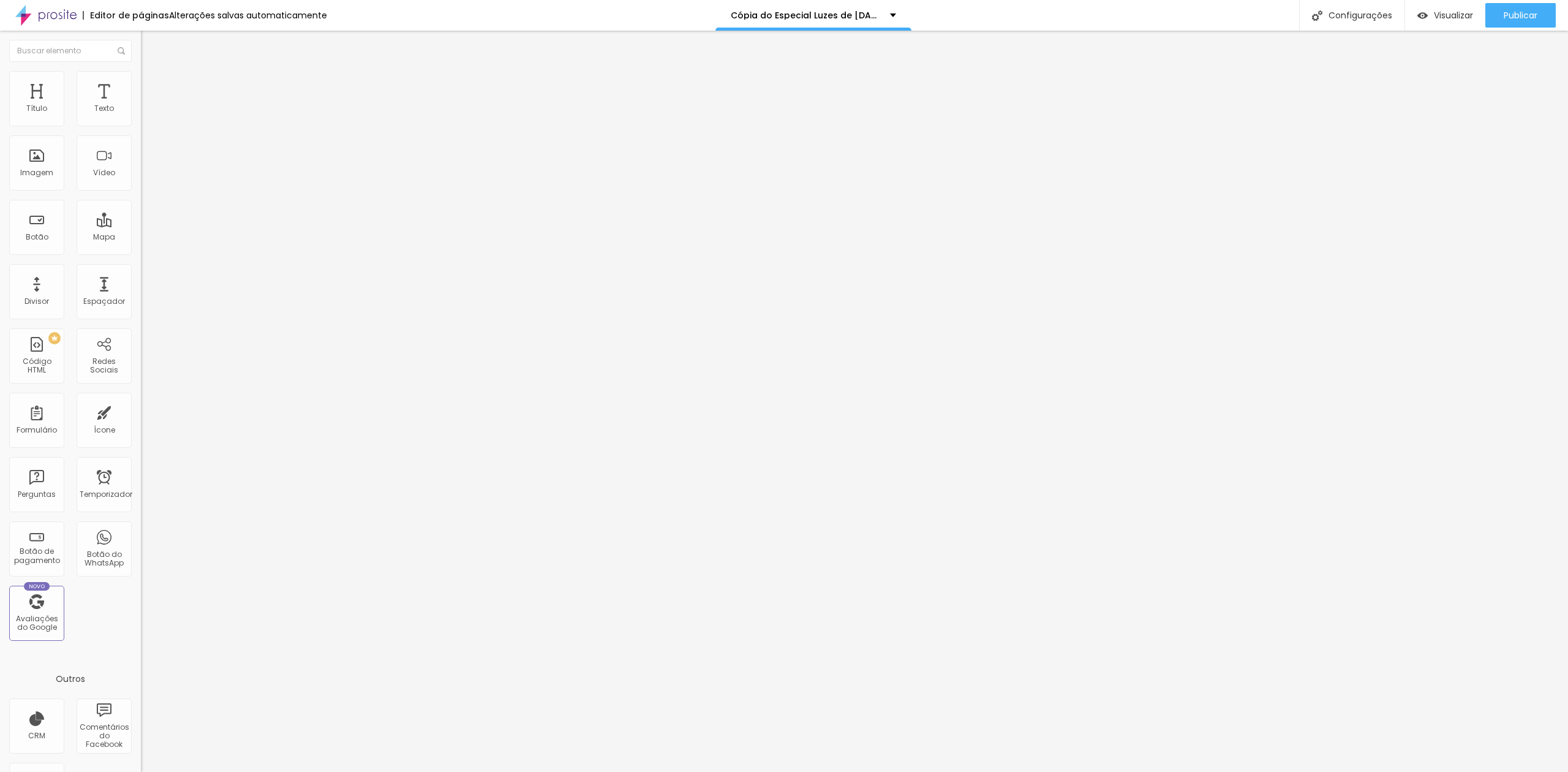
drag, startPoint x: 887, startPoint y: 426, endPoint x: 894, endPoint y: 426, distance: 7.0
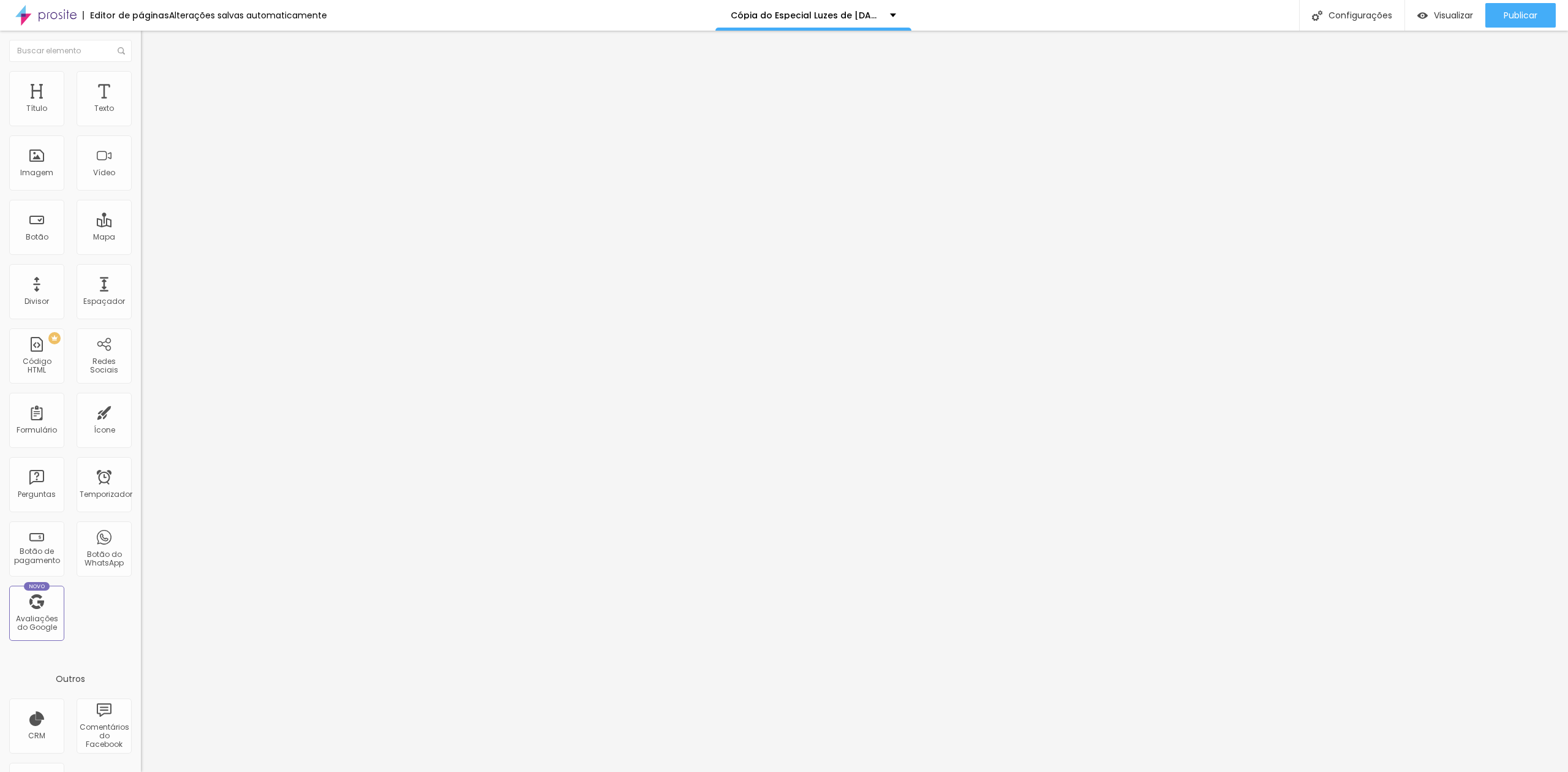
drag, startPoint x: 908, startPoint y: 420, endPoint x: 933, endPoint y: 404, distance: 29.7
drag, startPoint x: 1015, startPoint y: 205, endPoint x: 1070, endPoint y: 209, distance: 55.1
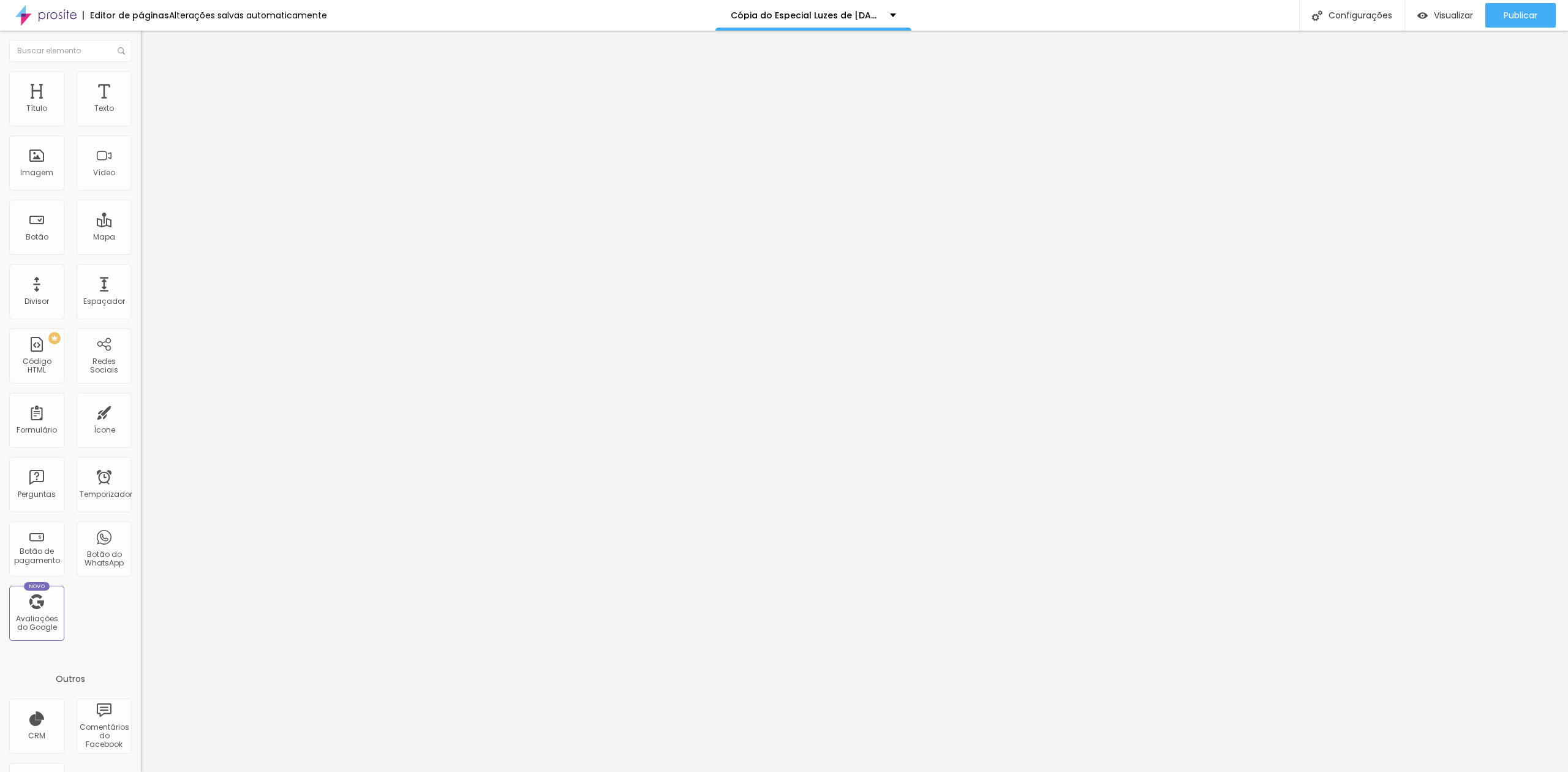
drag, startPoint x: 716, startPoint y: 451, endPoint x: 751, endPoint y: 447, distance: 35.2
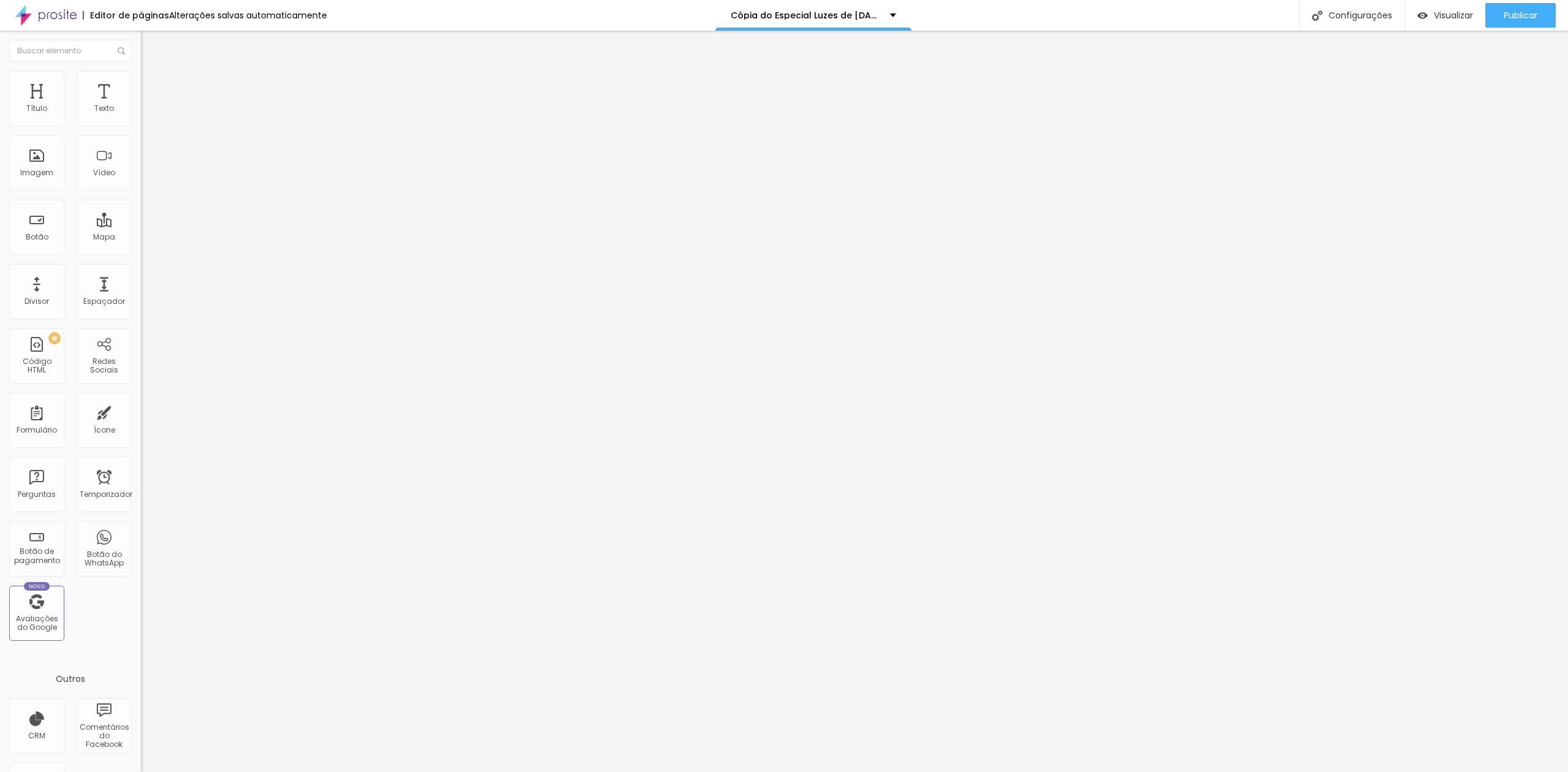
drag, startPoint x: 880, startPoint y: 426, endPoint x: 870, endPoint y: 425, distance: 10.0
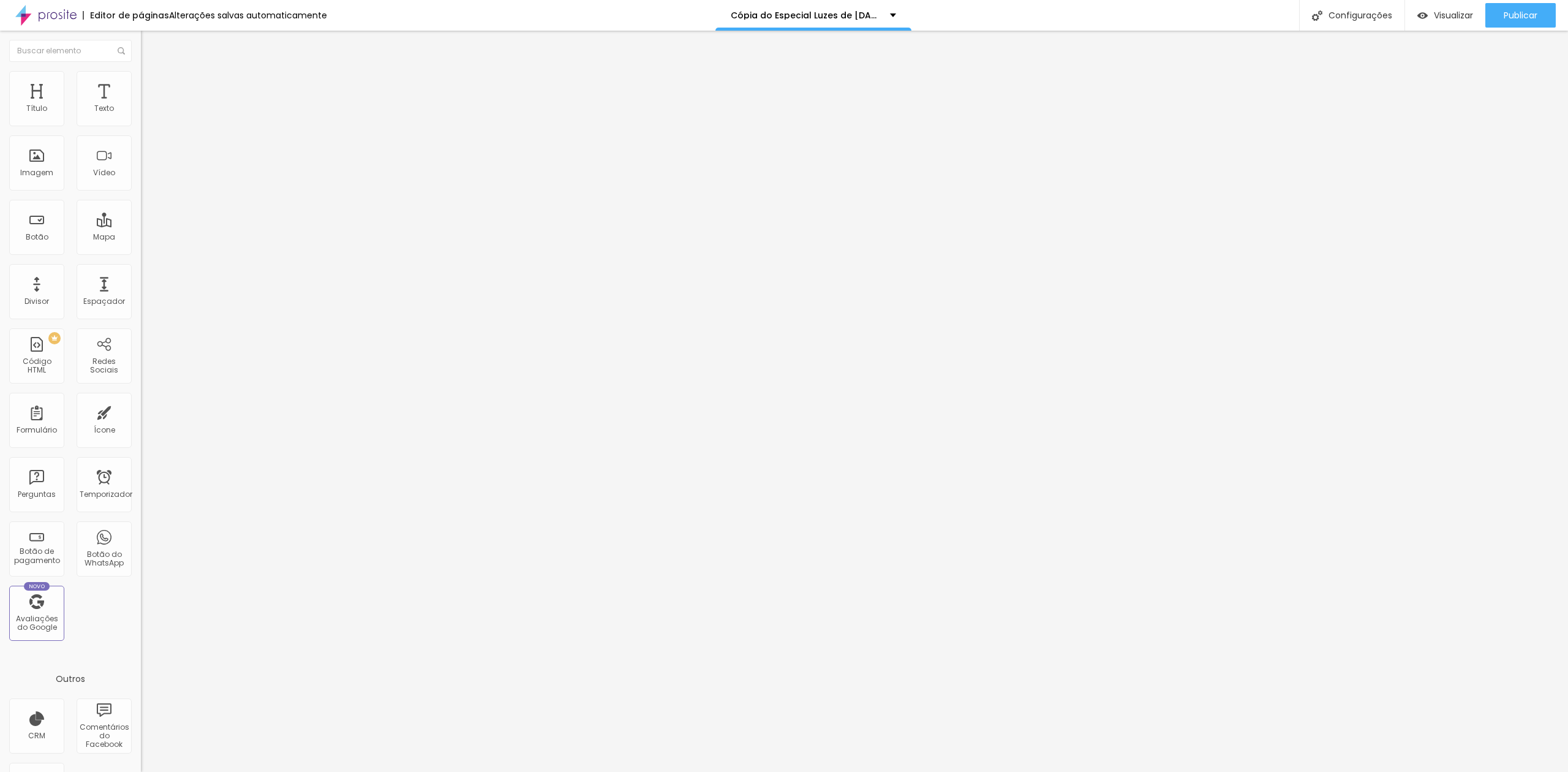
drag, startPoint x: 147, startPoint y: 438, endPoint x: 161, endPoint y: 436, distance: 14.1
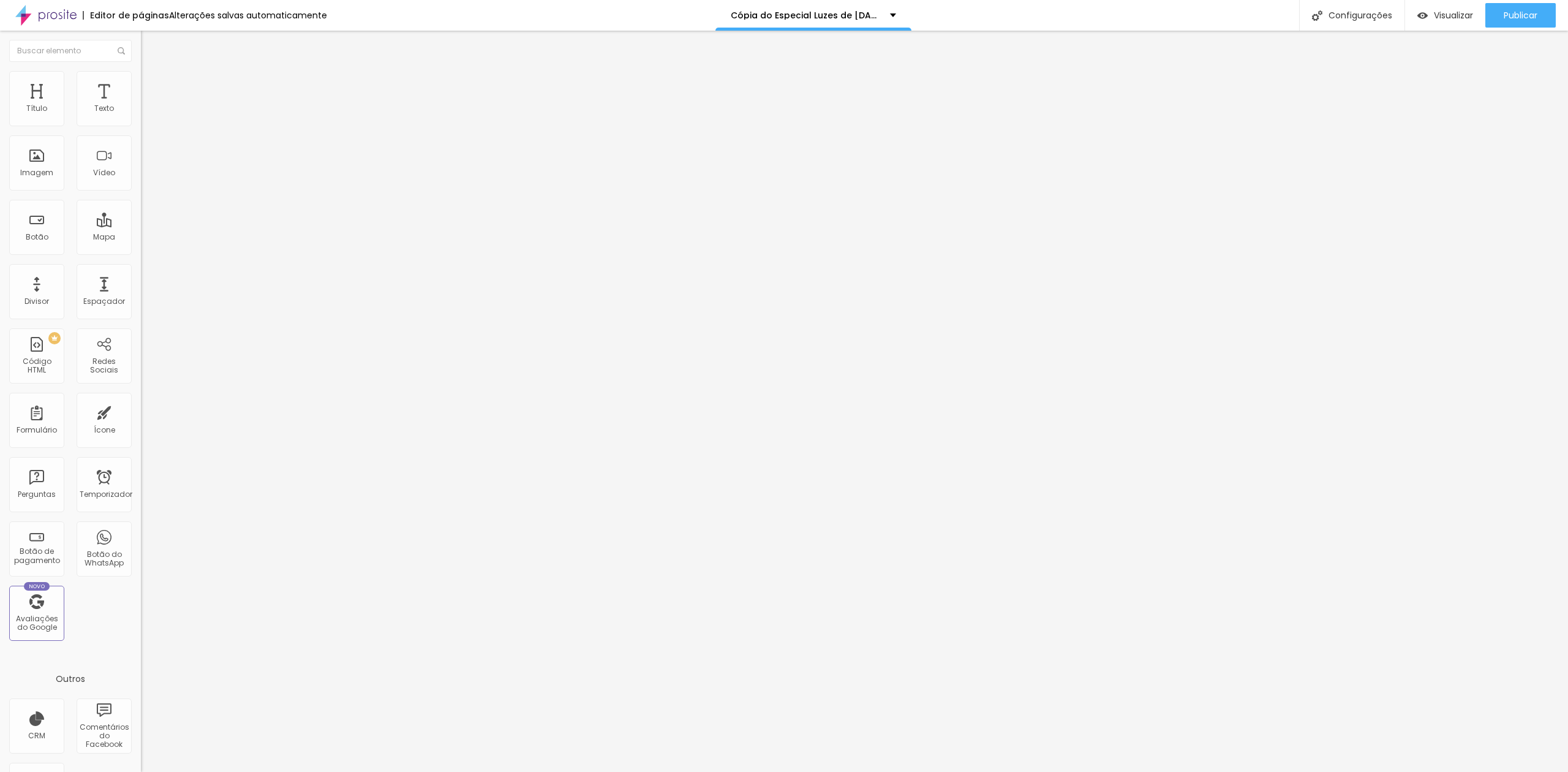
drag, startPoint x: 882, startPoint y: 425, endPoint x: 895, endPoint y: 422, distance: 13.3
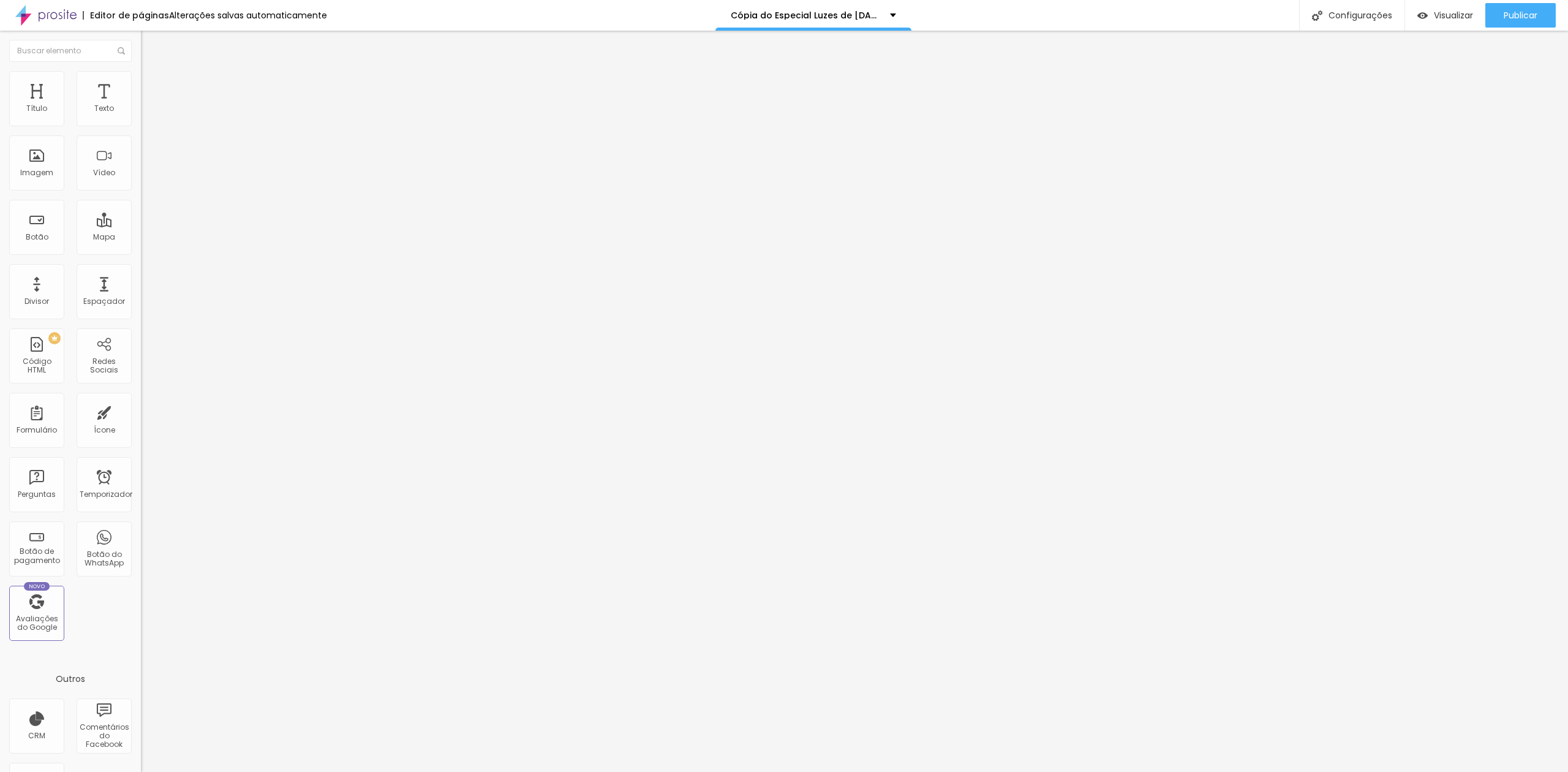
drag, startPoint x: 669, startPoint y: 386, endPoint x: 689, endPoint y: 385, distance: 20.0
drag, startPoint x: 892, startPoint y: 422, endPoint x: 960, endPoint y: 410, distance: 69.1
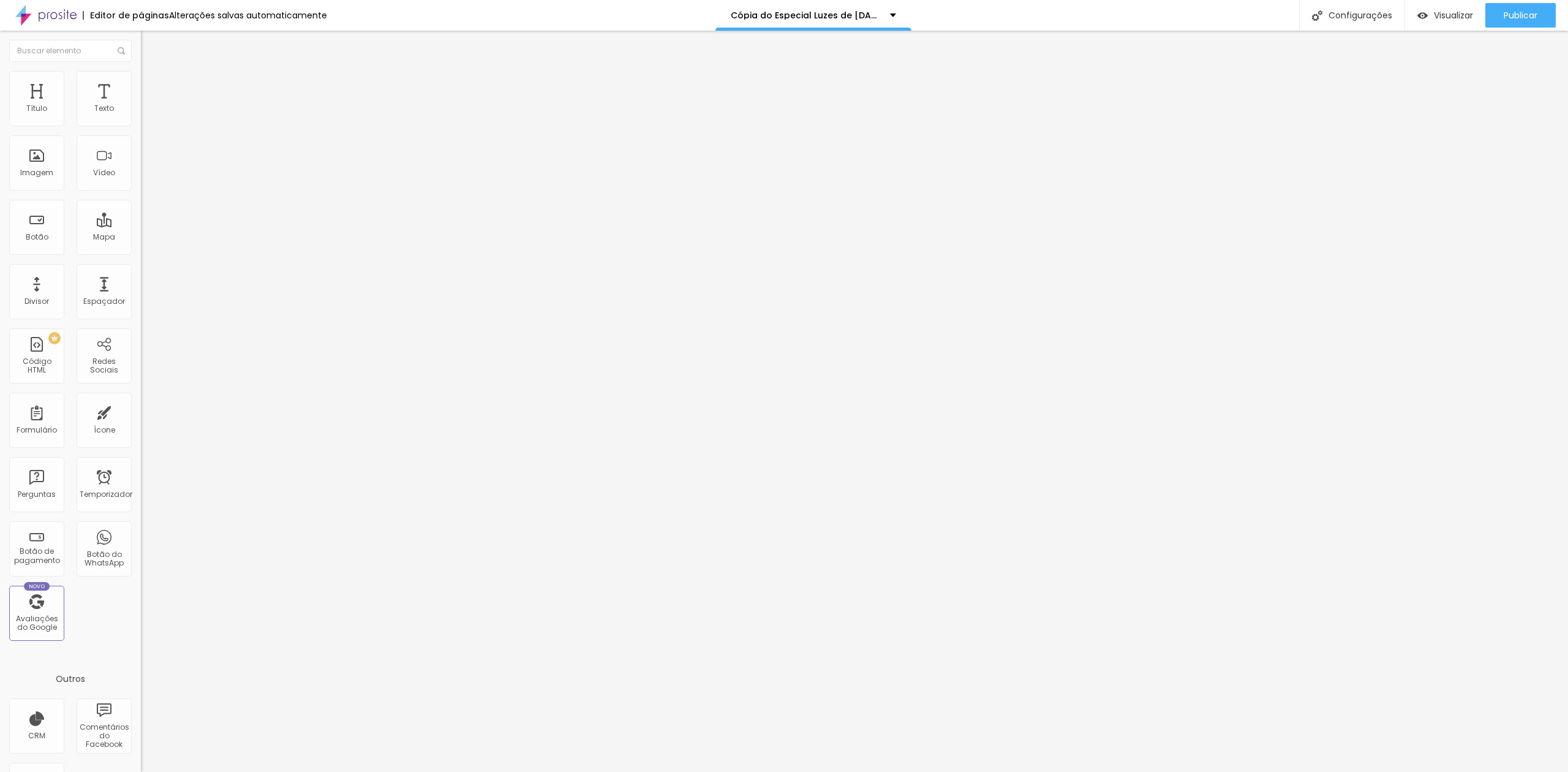
drag, startPoint x: 892, startPoint y: 426, endPoint x: 924, endPoint y: 417, distance: 33.2
drag, startPoint x: 1135, startPoint y: 289, endPoint x: 1111, endPoint y: 295, distance: 24.7
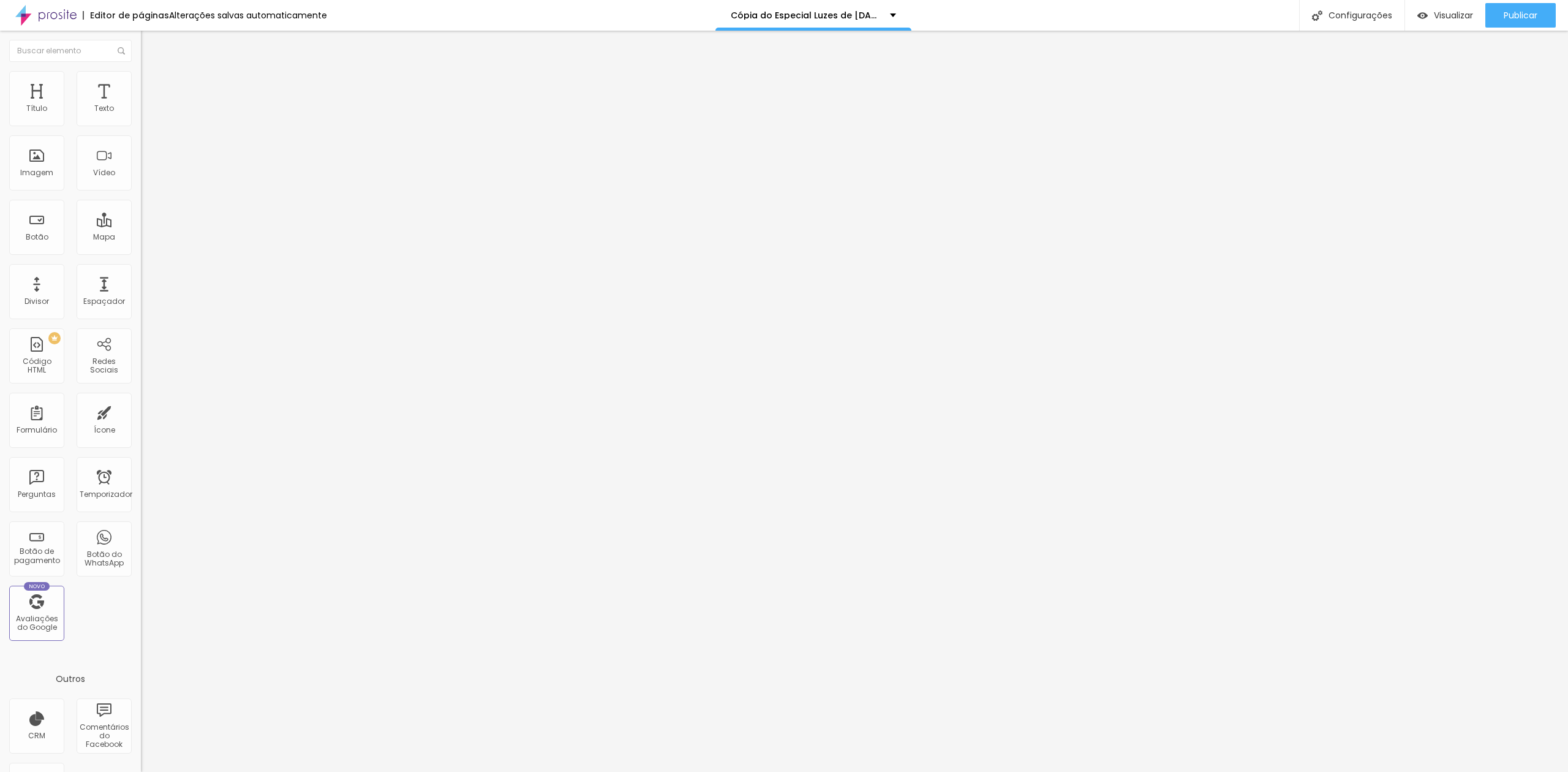
drag, startPoint x: 904, startPoint y: 425, endPoint x: 913, endPoint y: 421, distance: 9.8
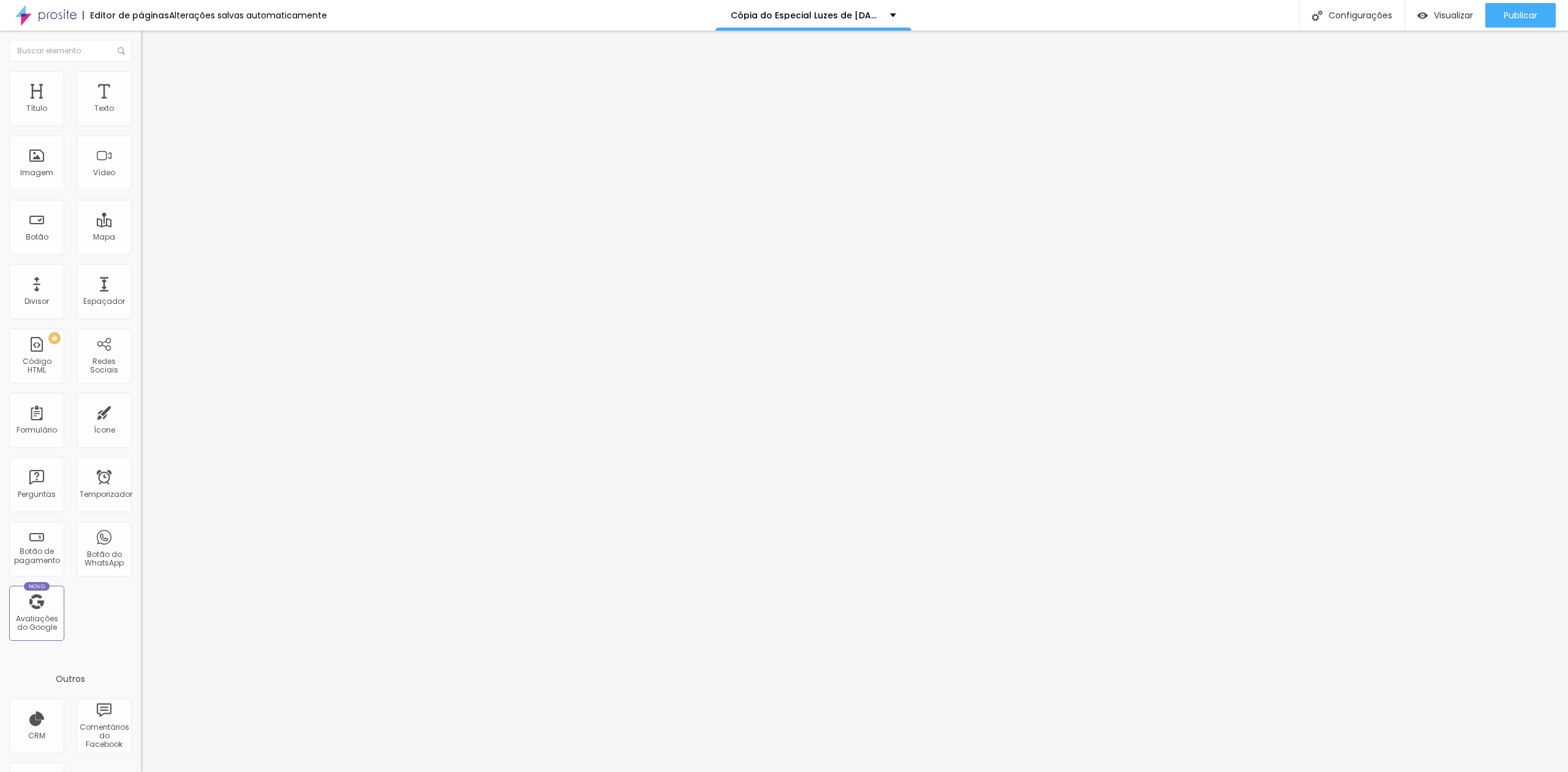
drag, startPoint x: 1243, startPoint y: 297, endPoint x: 1289, endPoint y: 293, distance: 46.2
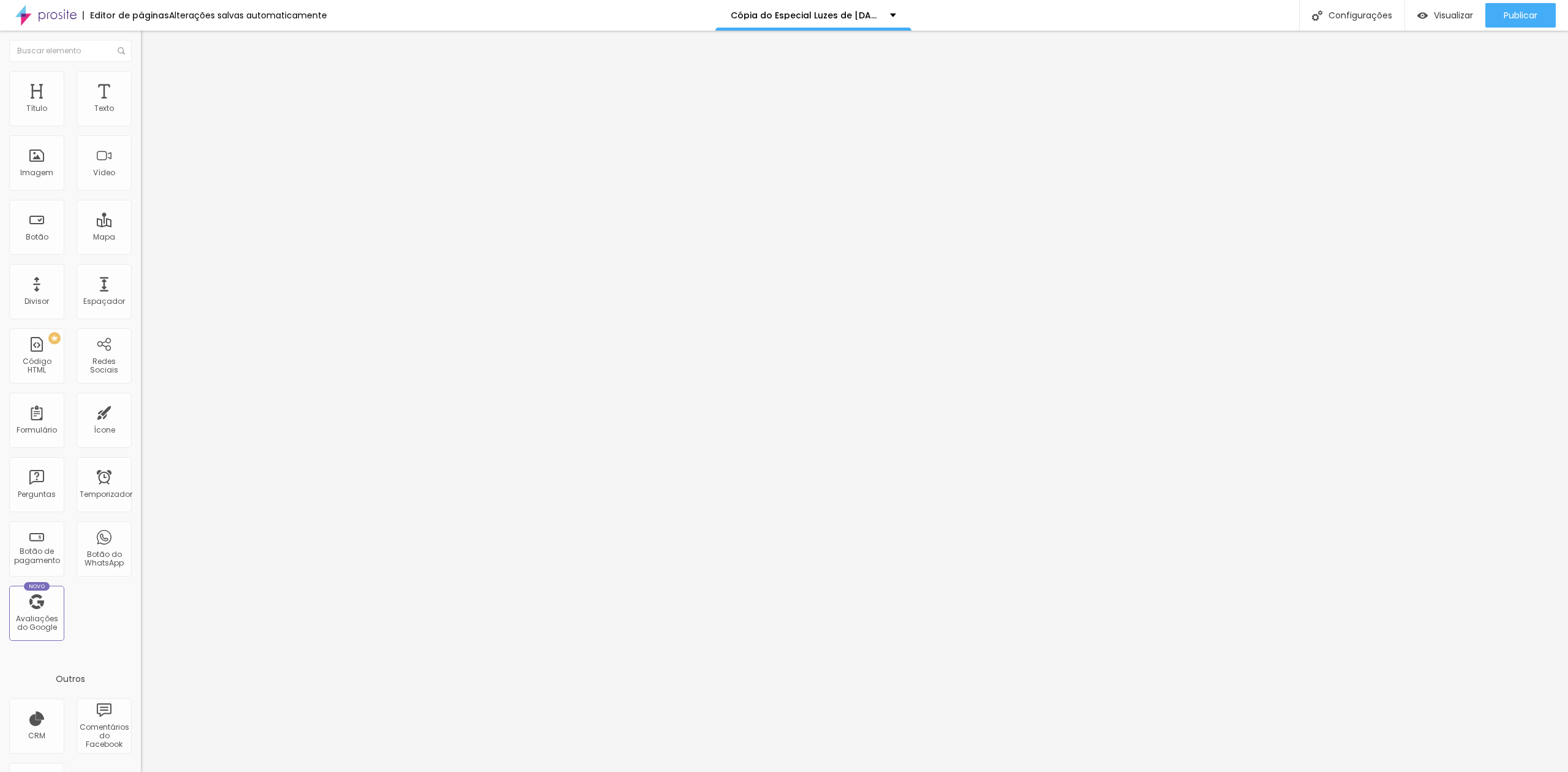
drag, startPoint x: 908, startPoint y: 420, endPoint x: 928, endPoint y: 412, distance: 21.5
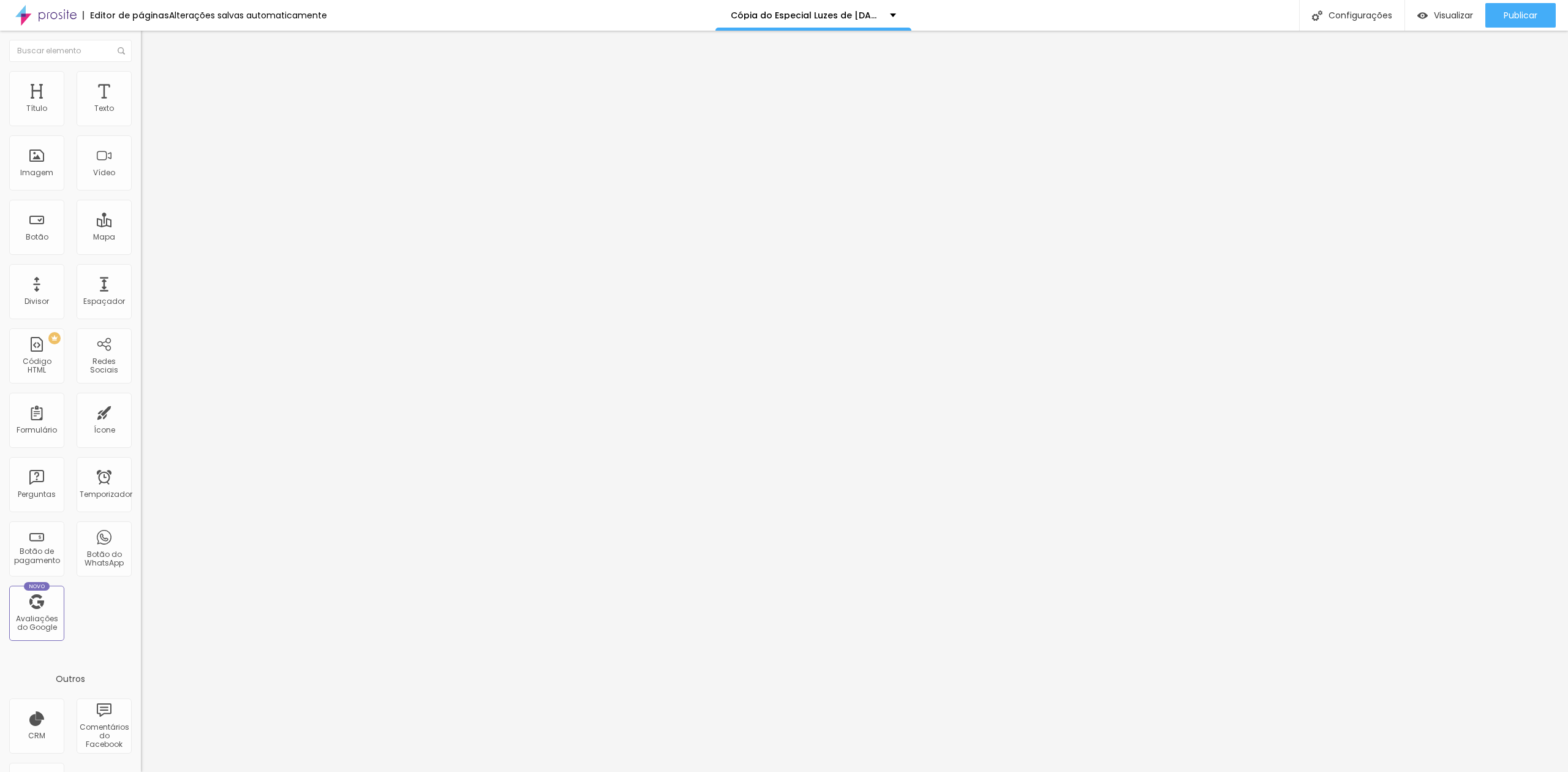
drag, startPoint x: 918, startPoint y: 425, endPoint x: 943, endPoint y: 410, distance: 29.2
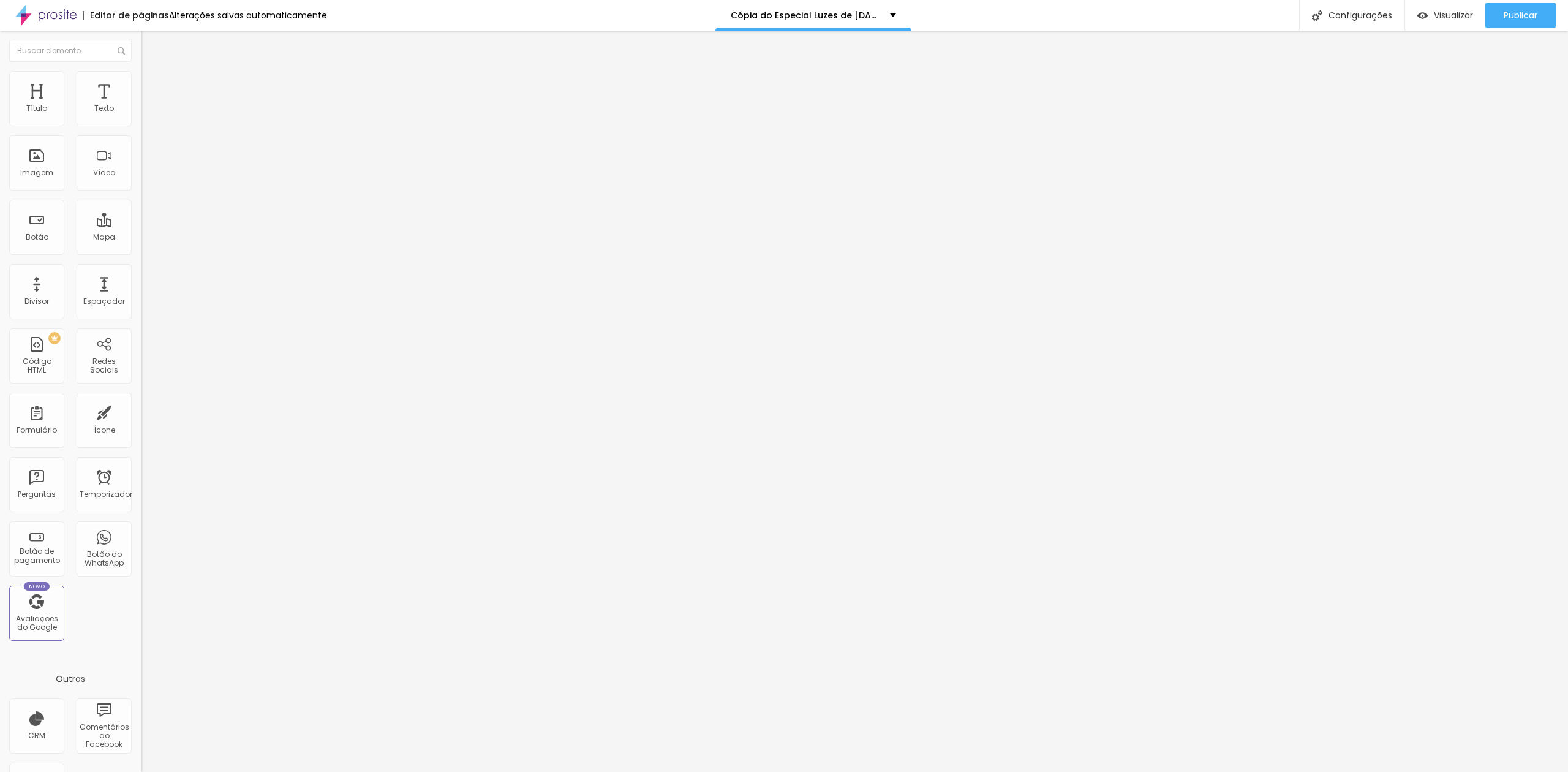
drag, startPoint x: 911, startPoint y: 430, endPoint x: 921, endPoint y: 427, distance: 10.4
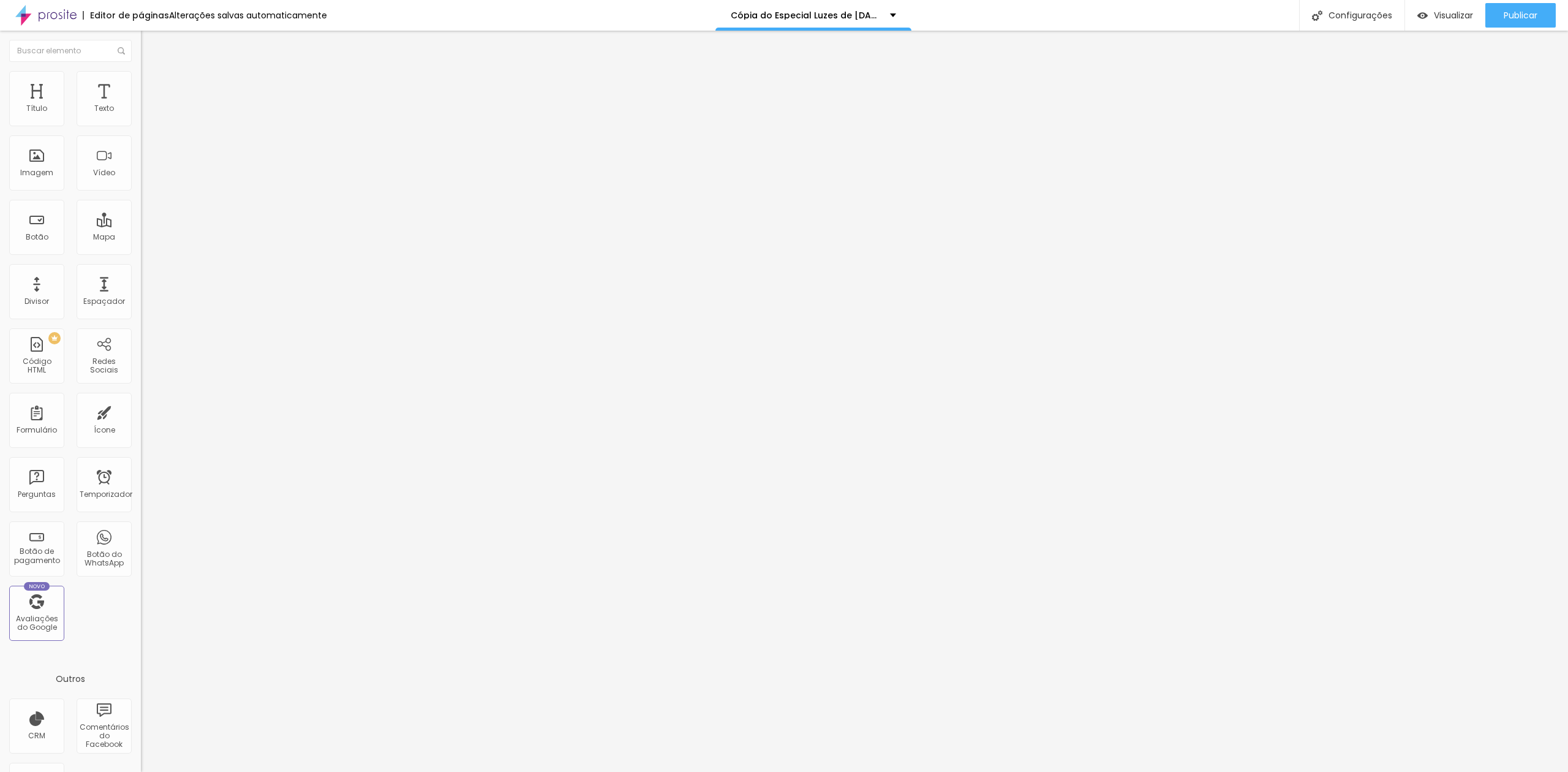
drag, startPoint x: 707, startPoint y: 288, endPoint x: 801, endPoint y: 288, distance: 94.0
drag, startPoint x: 900, startPoint y: 422, endPoint x: 900, endPoint y: 414, distance: 8.0
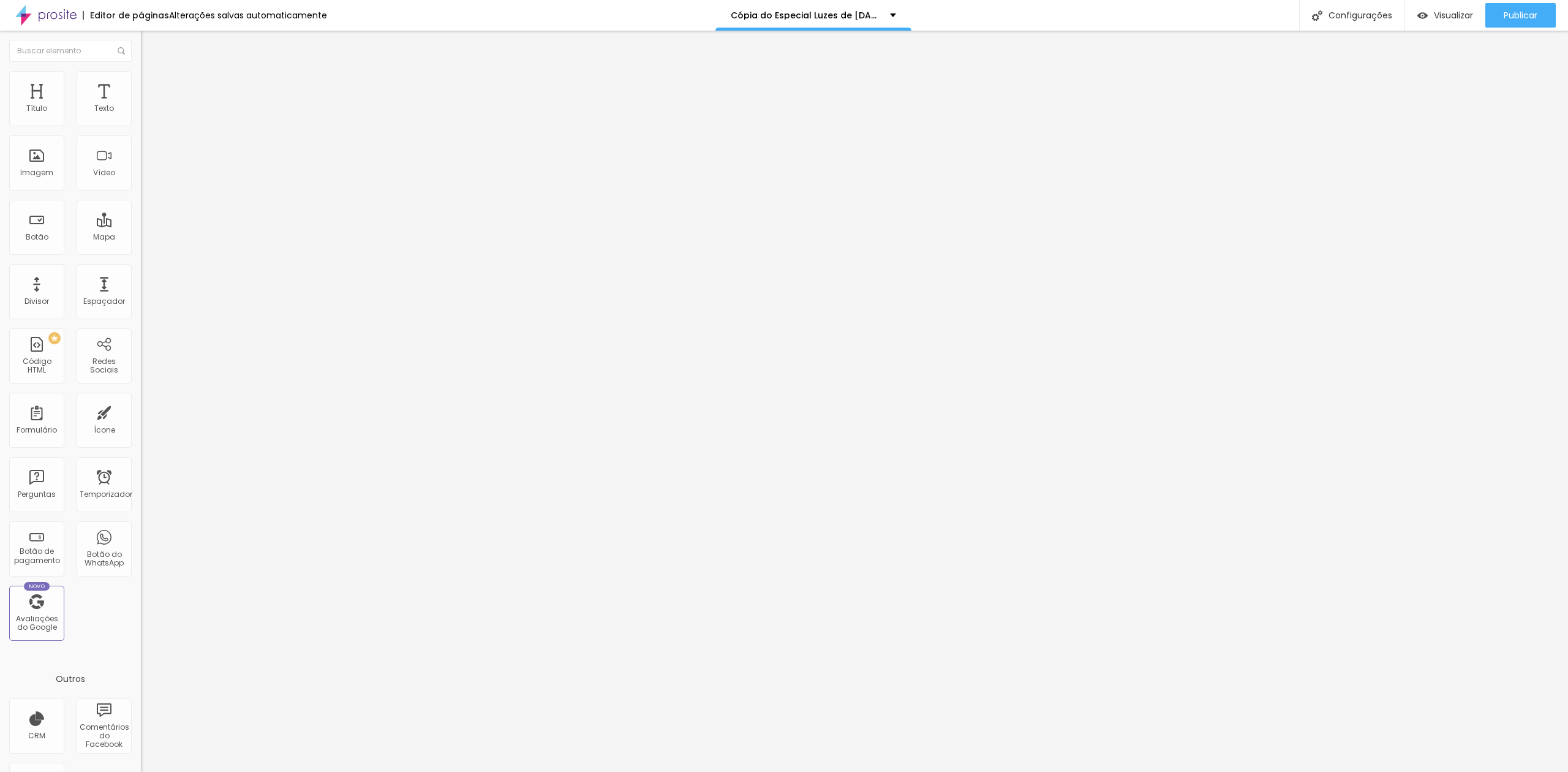
drag, startPoint x: 899, startPoint y: 417, endPoint x: 865, endPoint y: 382, distance: 48.8
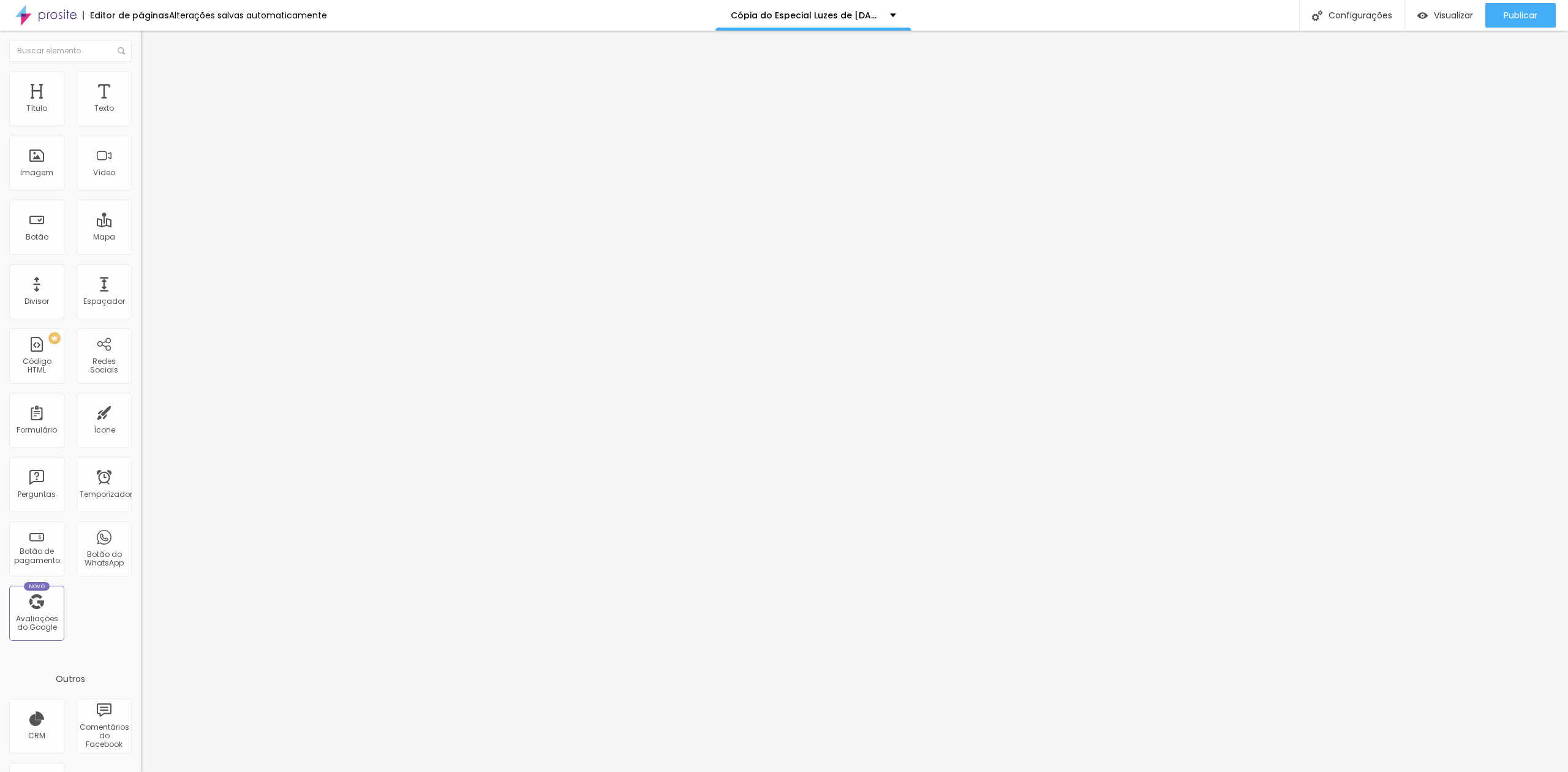
drag, startPoint x: 883, startPoint y: 421, endPoint x: 896, endPoint y: 410, distance: 17.0
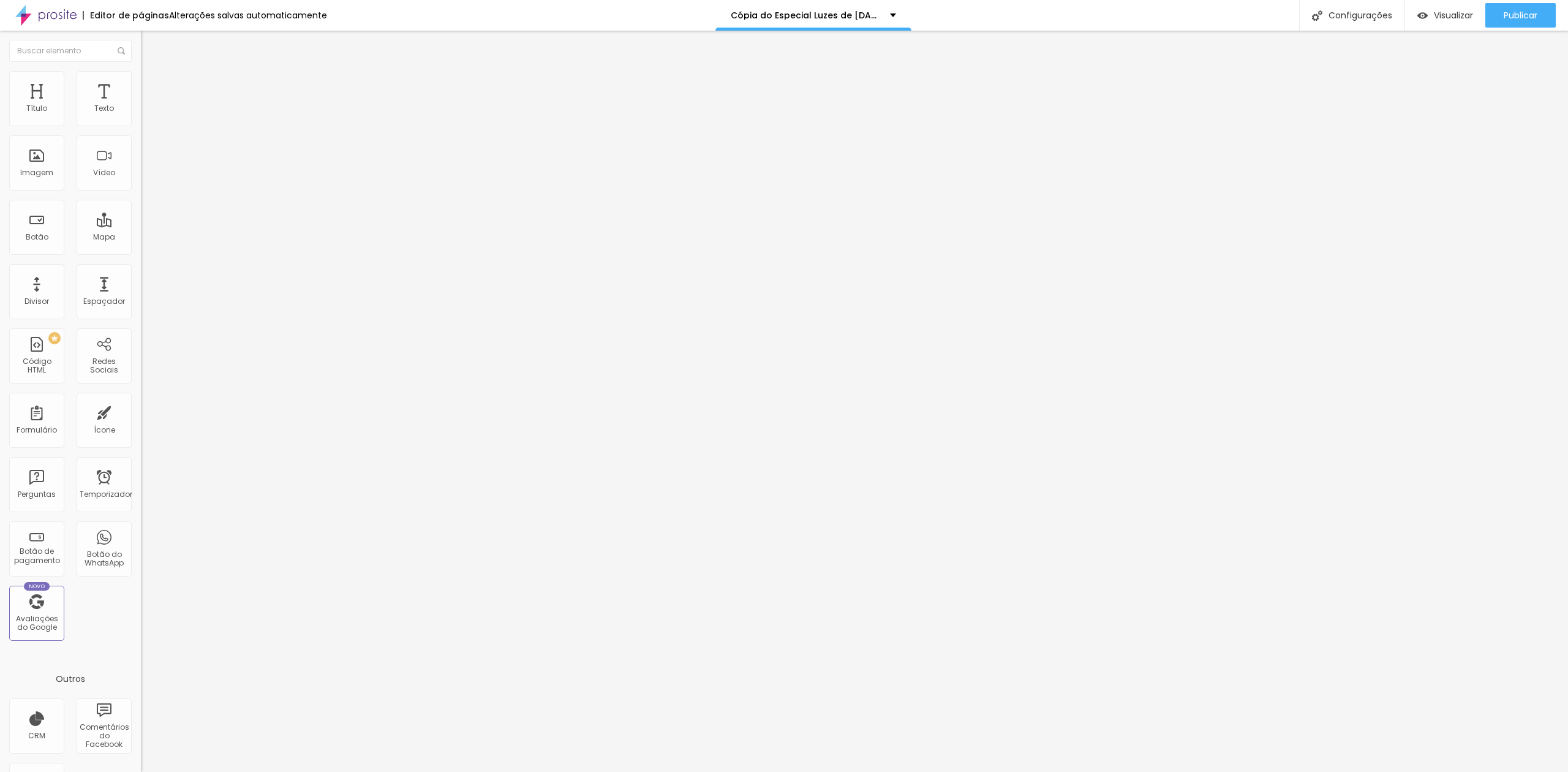
click at [148, 105] on font "Trocar imagem" at bounding box center [178, 99] width 59 height 11
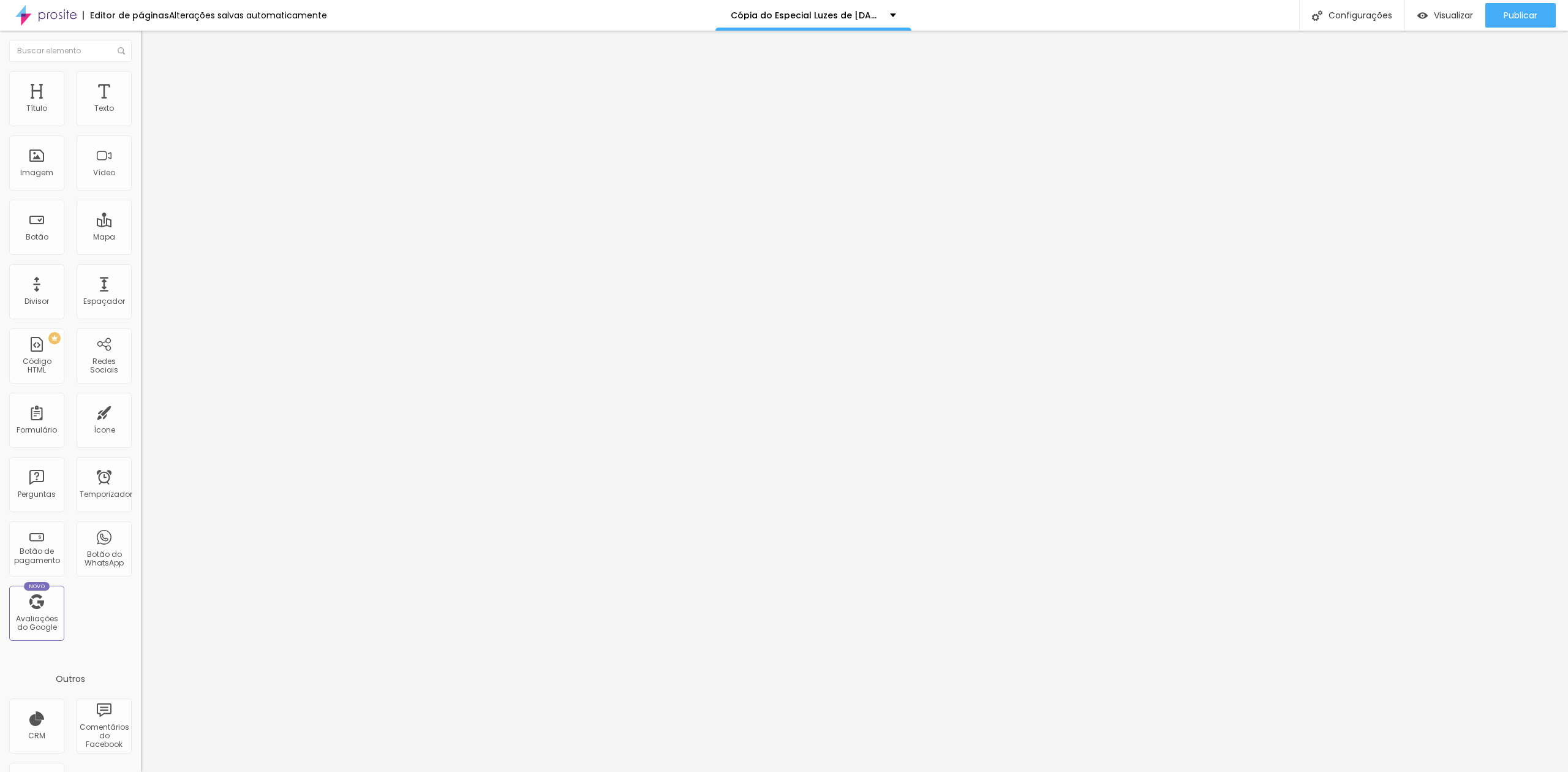
drag, startPoint x: 1265, startPoint y: 210, endPoint x: 1299, endPoint y: 228, distance: 38.5
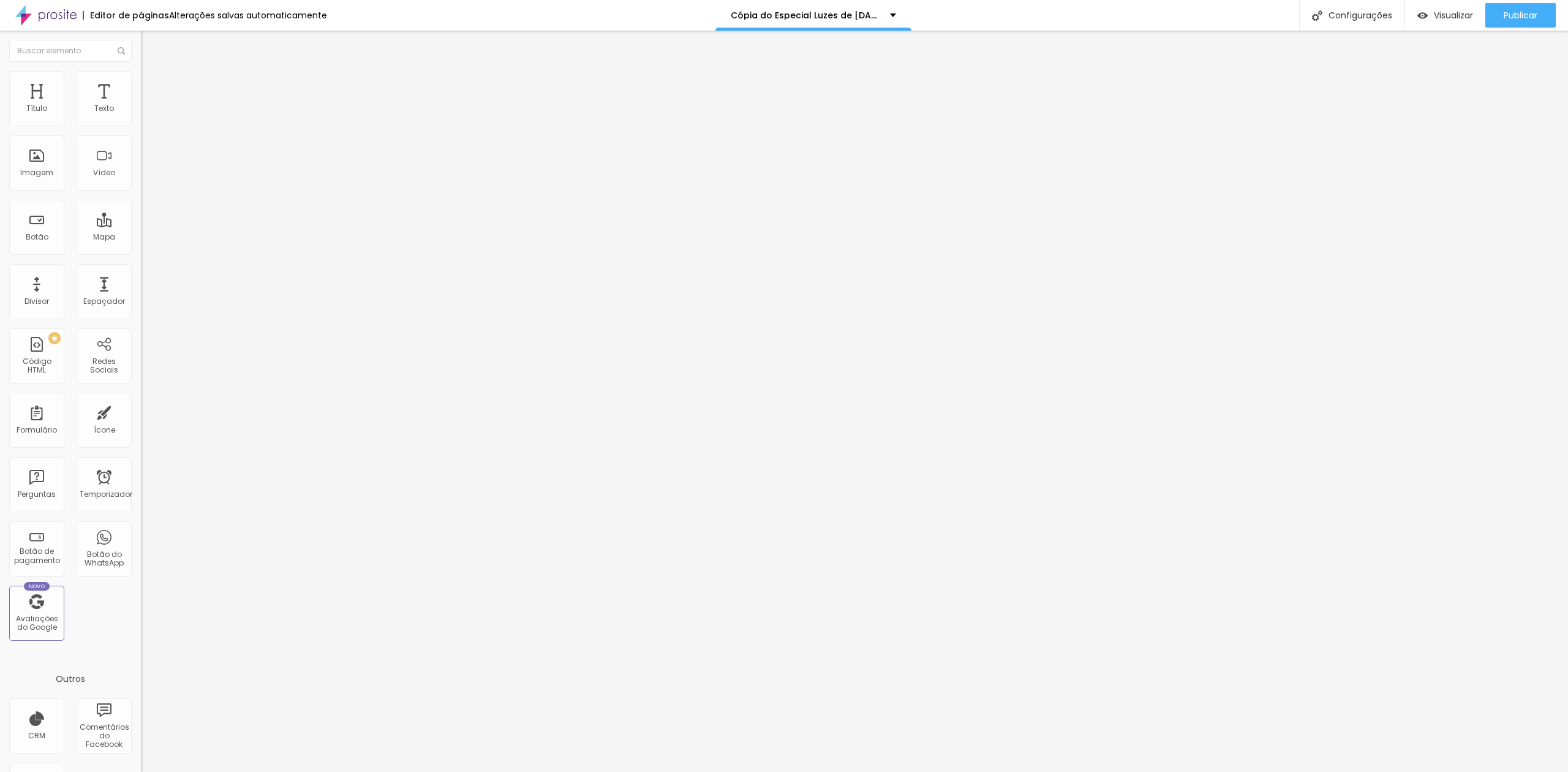
drag, startPoint x: 1051, startPoint y: 201, endPoint x: 1064, endPoint y: 207, distance: 14.3
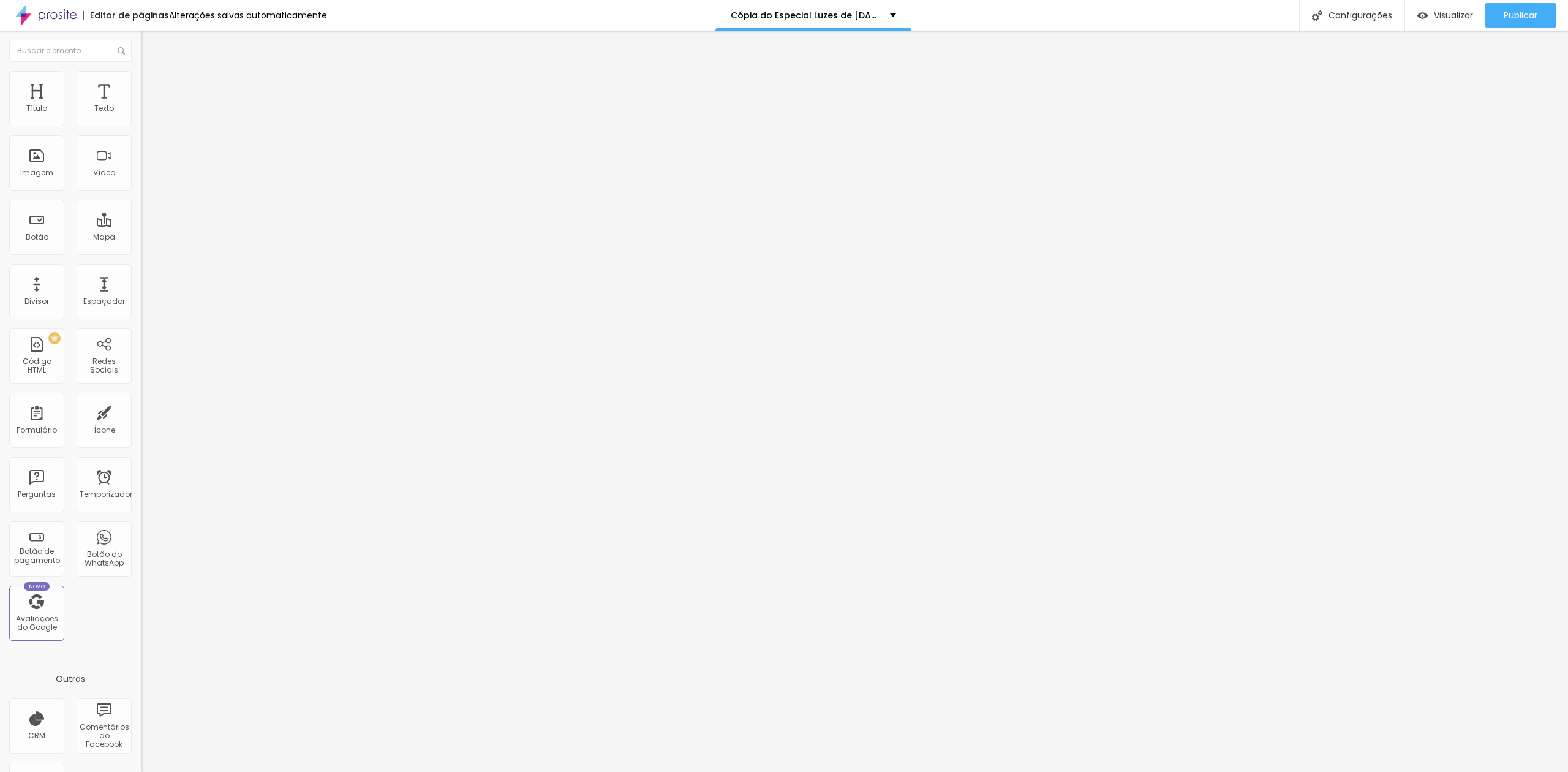
drag, startPoint x: 383, startPoint y: 534, endPoint x: 338, endPoint y: 550, distance: 47.8
click at [148, 105] on font "Trocar imagem" at bounding box center [178, 99] width 59 height 11
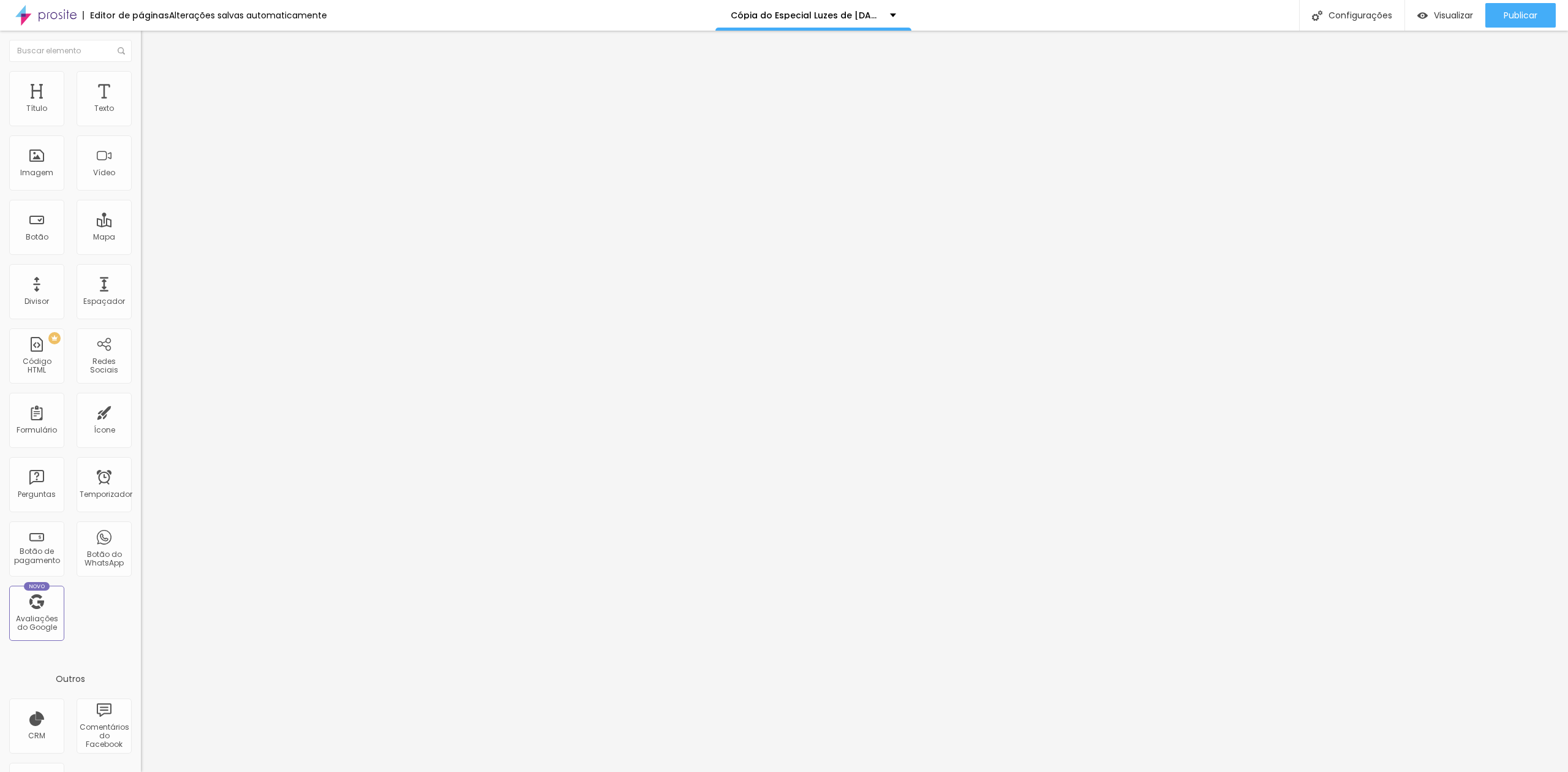
click at [141, 105] on span "Trocar imagem" at bounding box center [174, 99] width 67 height 11
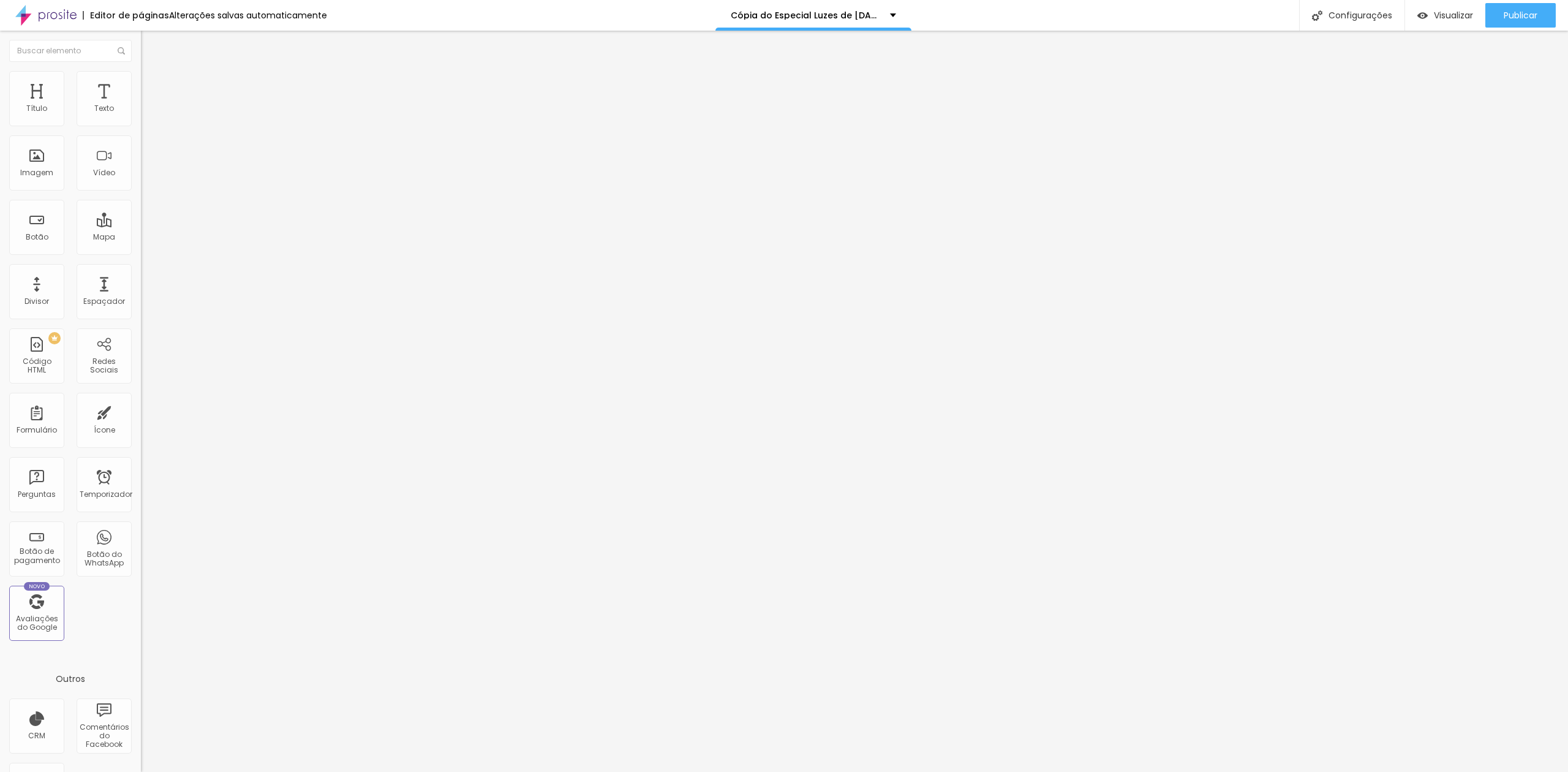
drag, startPoint x: 280, startPoint y: 198, endPoint x: 328, endPoint y: 196, distance: 48.0
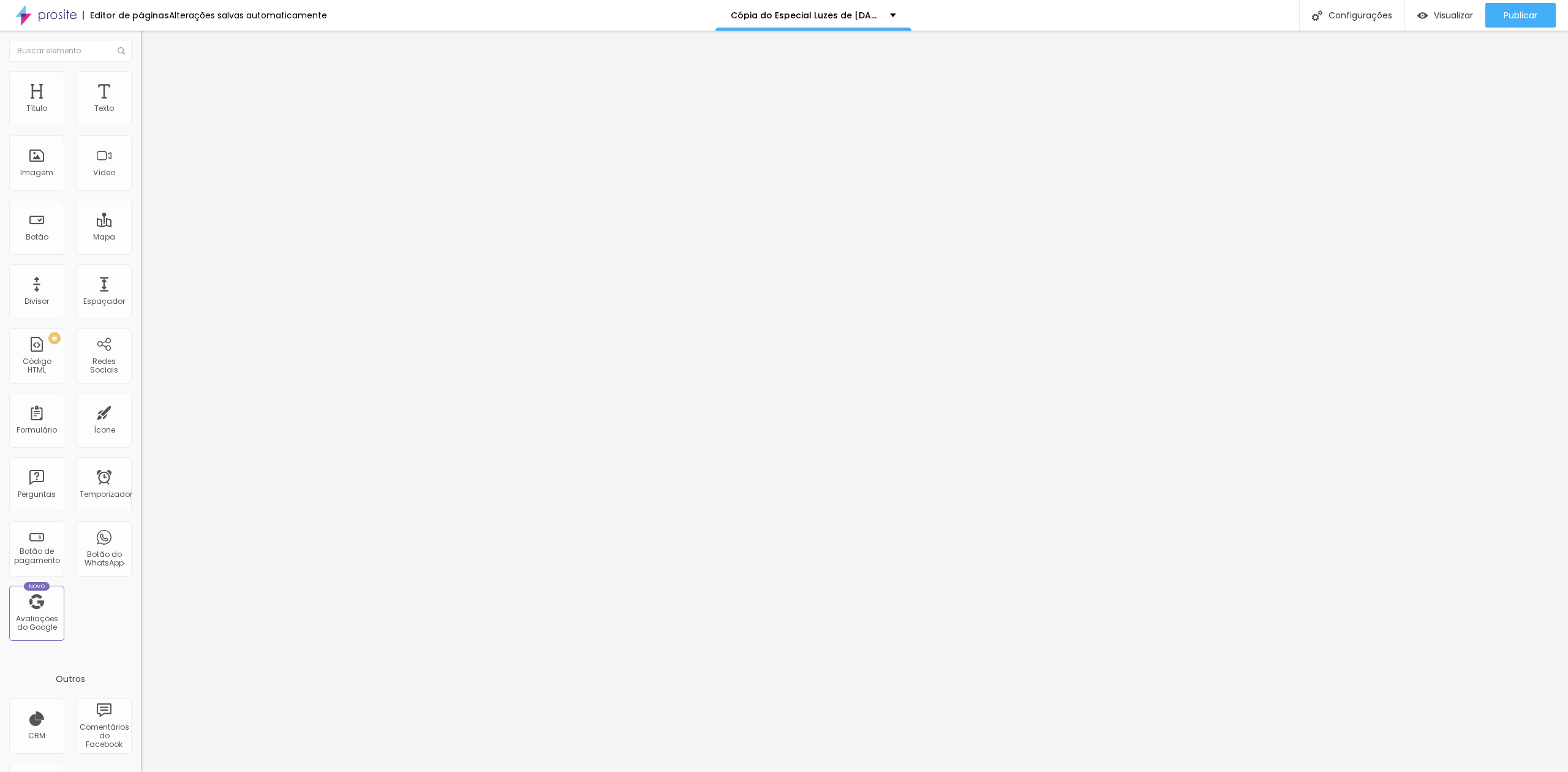
click at [141, 664] on div "Editar nulo Conteúdo Estilo Avançado Trocar imagem Descrição da imagem (Alt) Al…" at bounding box center [211, 401] width 141 height 741
click at [141, 105] on span "Trocar imagem" at bounding box center [174, 99] width 67 height 11
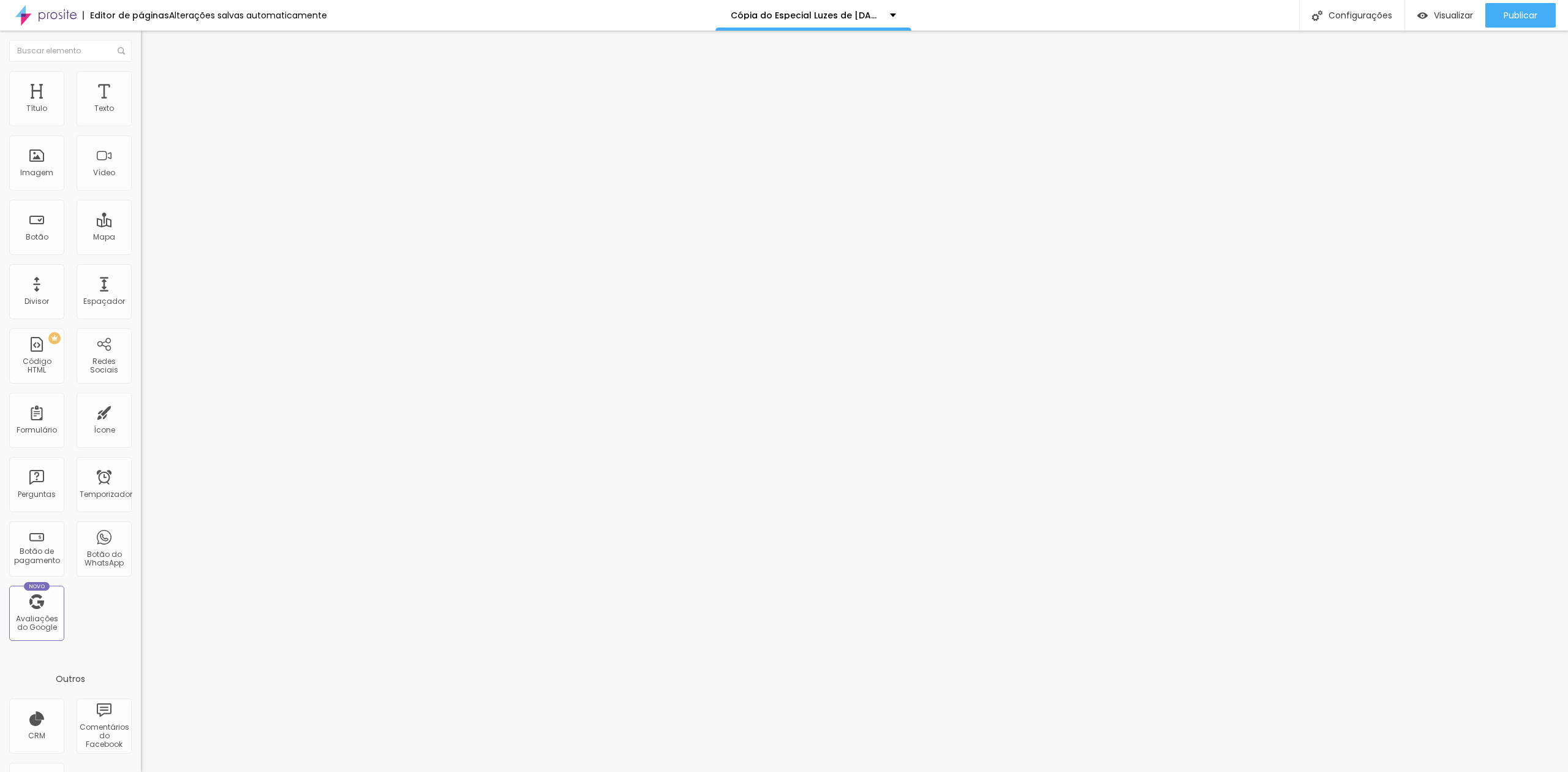
drag, startPoint x: 862, startPoint y: 422, endPoint x: 872, endPoint y: 425, distance: 10.4
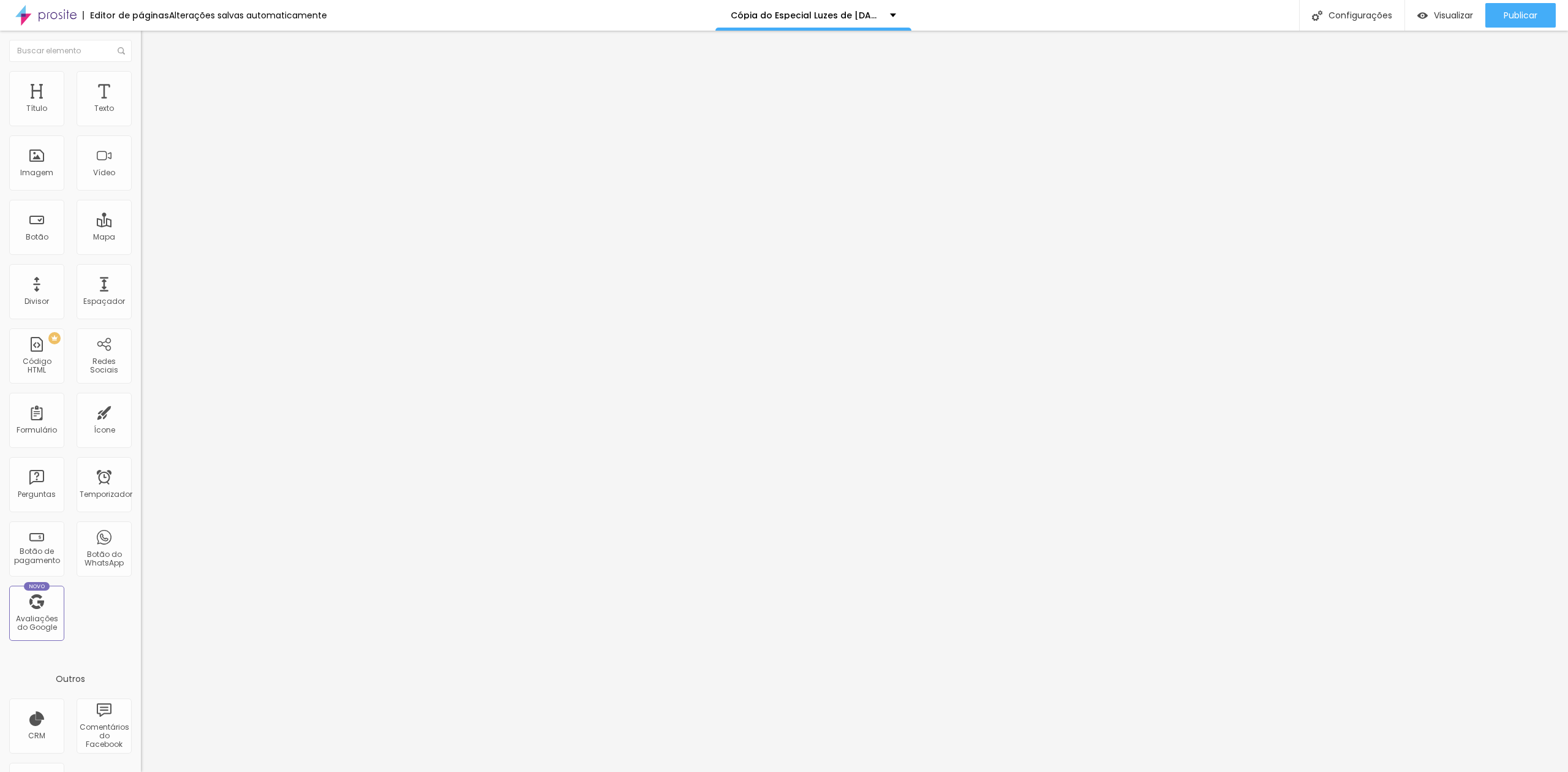
drag, startPoint x: 299, startPoint y: 185, endPoint x: 339, endPoint y: 182, distance: 40.1
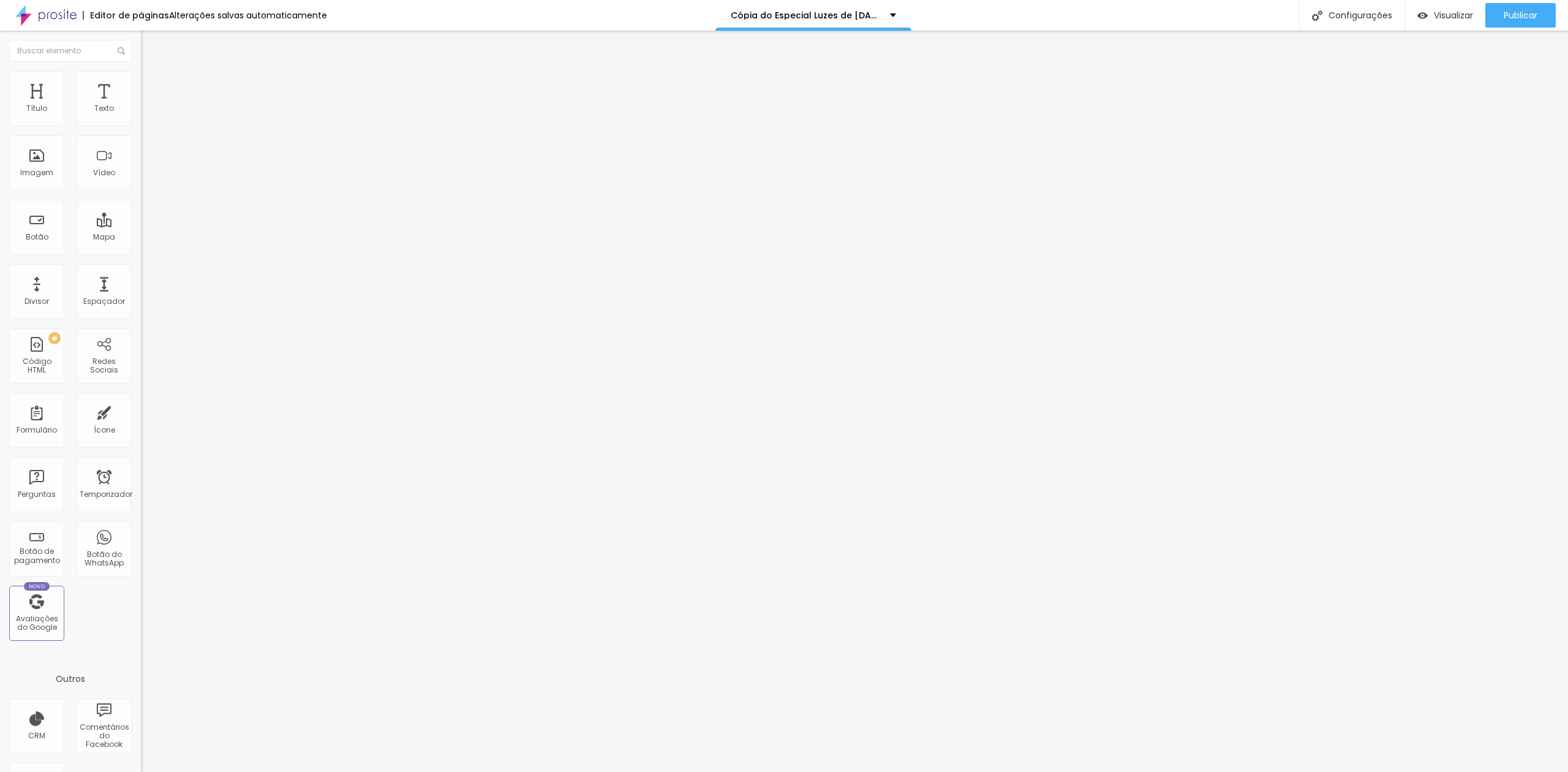
drag, startPoint x: 887, startPoint y: 427, endPoint x: 927, endPoint y: 435, distance: 40.8
click at [1466, 723] on div at bounding box center [784, 785] width 1568 height 11
click at [141, 83] on li "Avançado" at bounding box center [211, 89] width 141 height 12
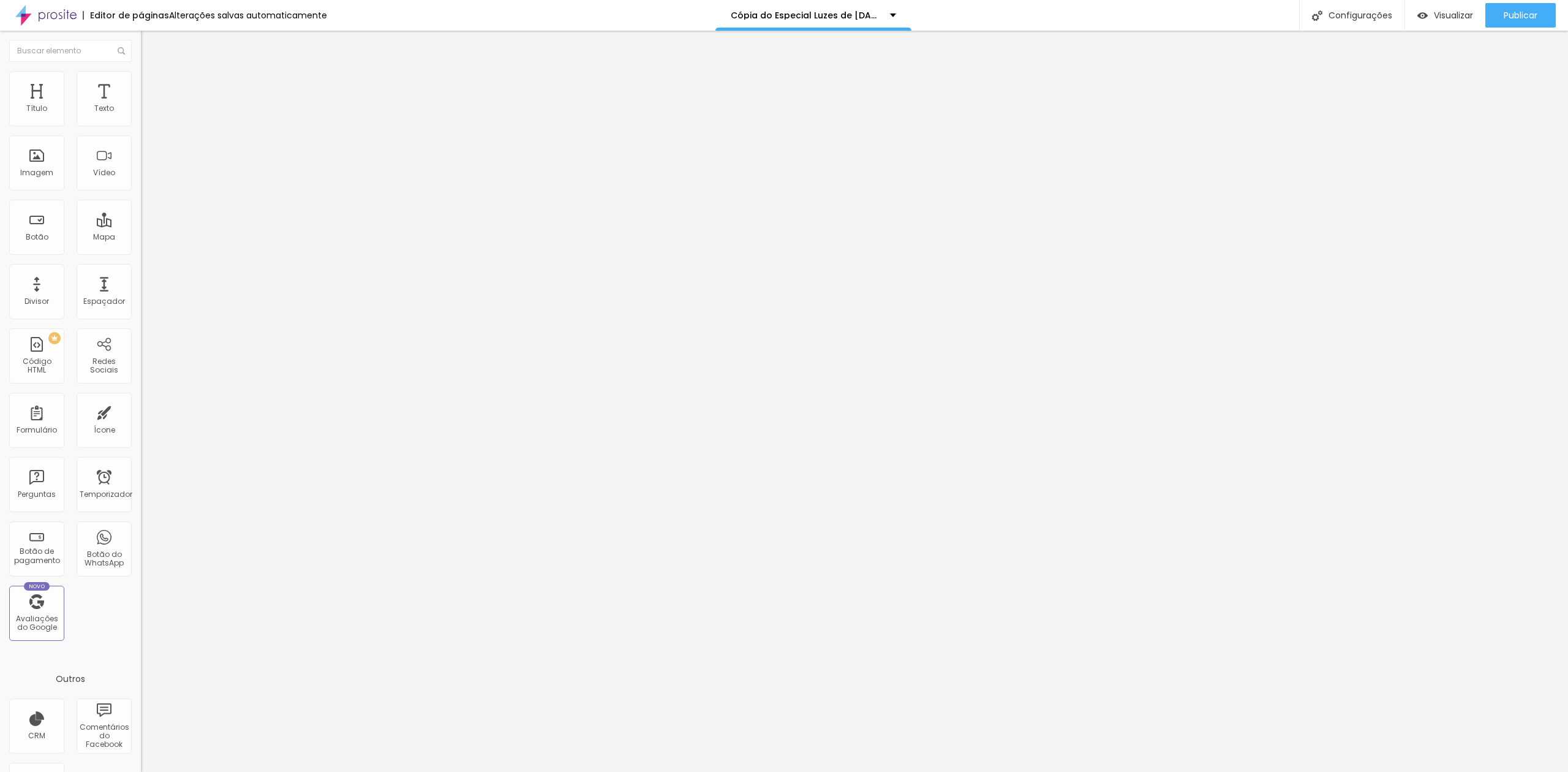
drag, startPoint x: 56, startPoint y: 73, endPoint x: 73, endPoint y: 75, distance: 17.1
click at [141, 73] on ul "Conteúdo Estilo Avançado" at bounding box center [211, 77] width 141 height 37
drag, startPoint x: 61, startPoint y: 80, endPoint x: 74, endPoint y: 85, distance: 13.9
click at [141, 80] on li "Estilo" at bounding box center [211, 77] width 141 height 12
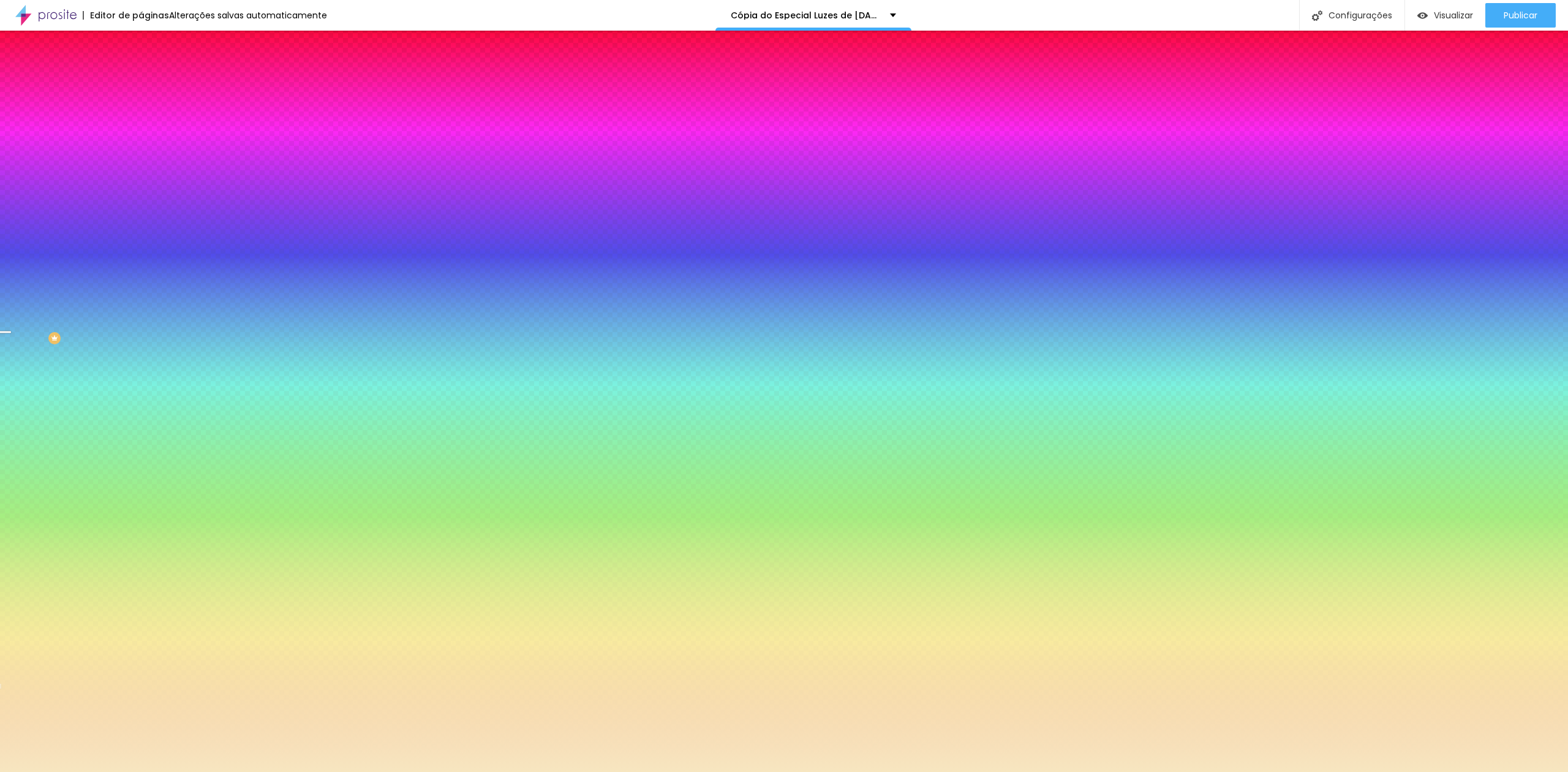
click at [148, 112] on font "Trocar imagem" at bounding box center [178, 107] width 59 height 11
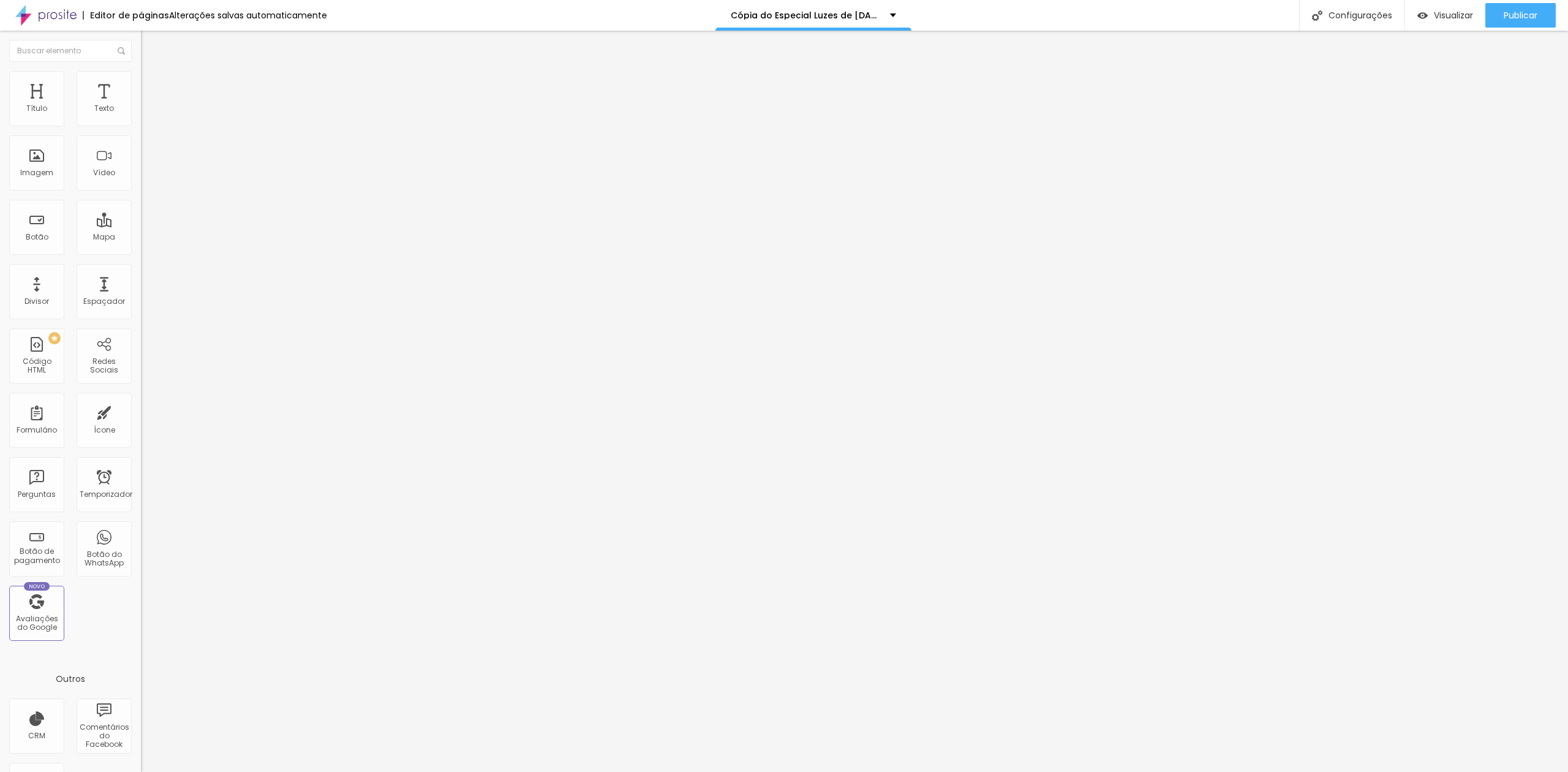
click at [141, 80] on li "Avançado" at bounding box center [211, 77] width 141 height 12
click at [150, 43] on img "button" at bounding box center [155, 45] width 10 height 10
type input "19"
type input "20"
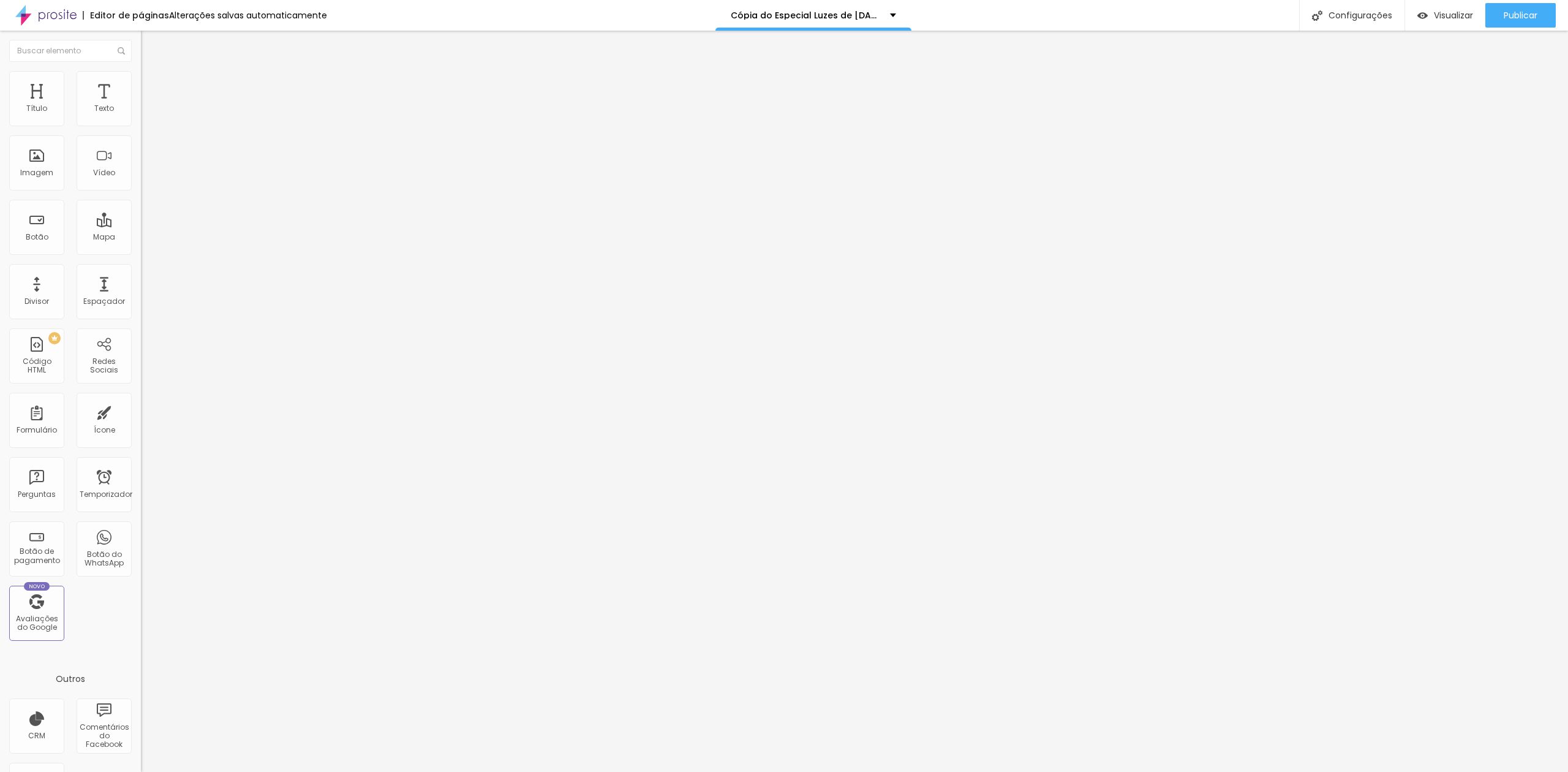
type input "20"
type input "21"
type input "23"
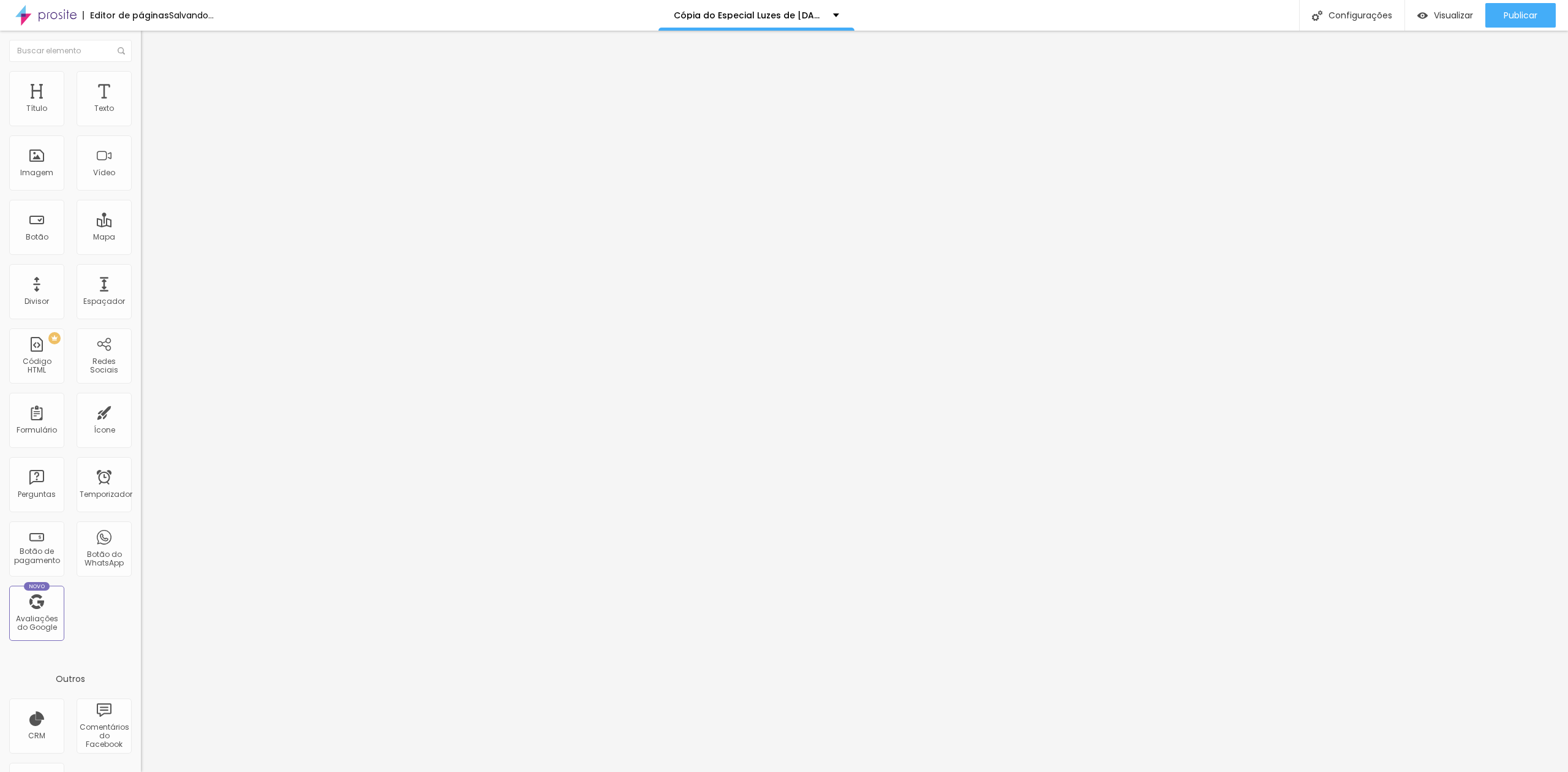
drag, startPoint x: 58, startPoint y: 121, endPoint x: 119, endPoint y: 109, distance: 62.2
type input "24"
click at [141, 226] on input "range" at bounding box center [180, 231] width 79 height 10
type input "24"
type input "1"
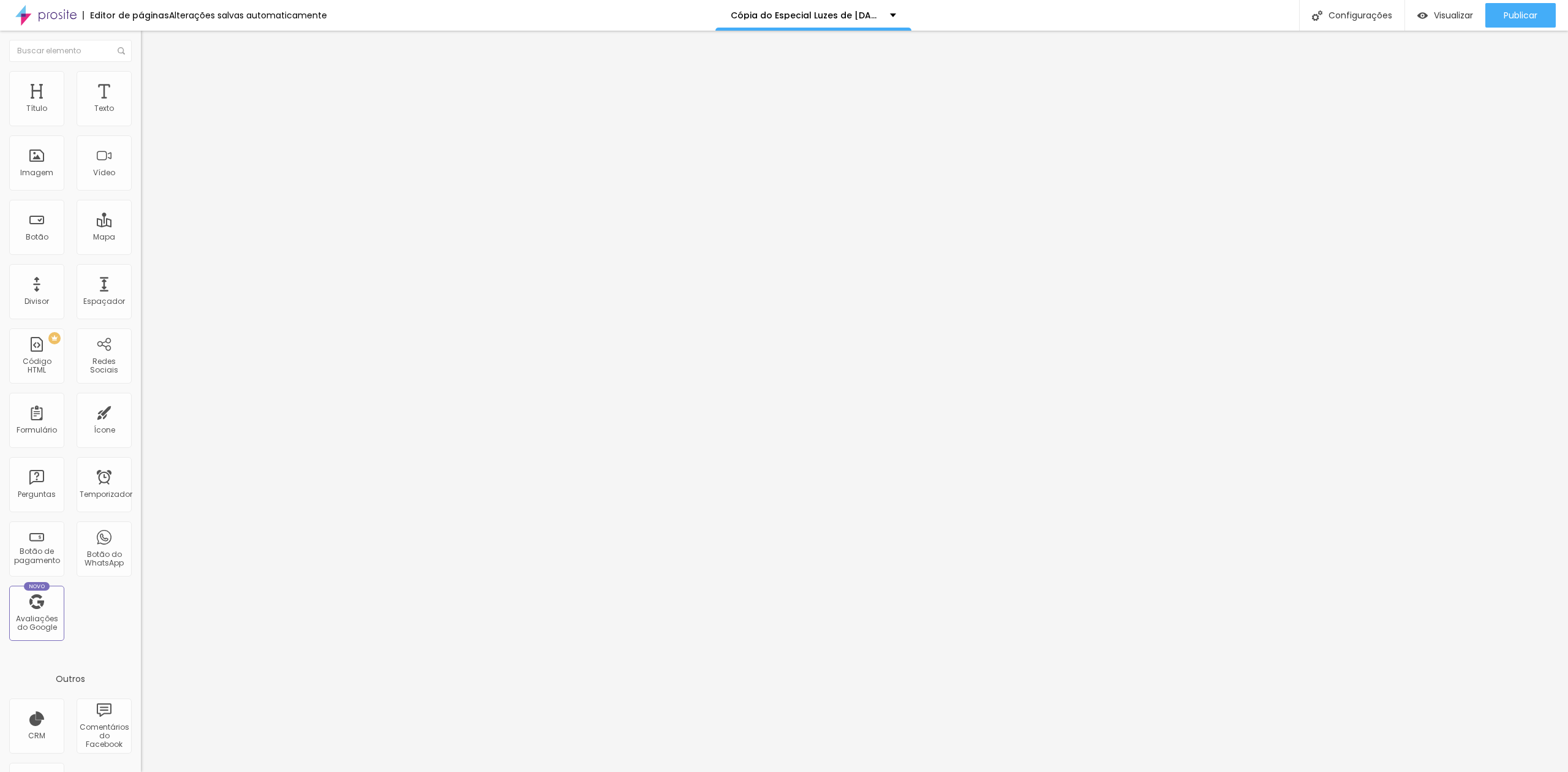
type input "1"
type input "2"
type input "3"
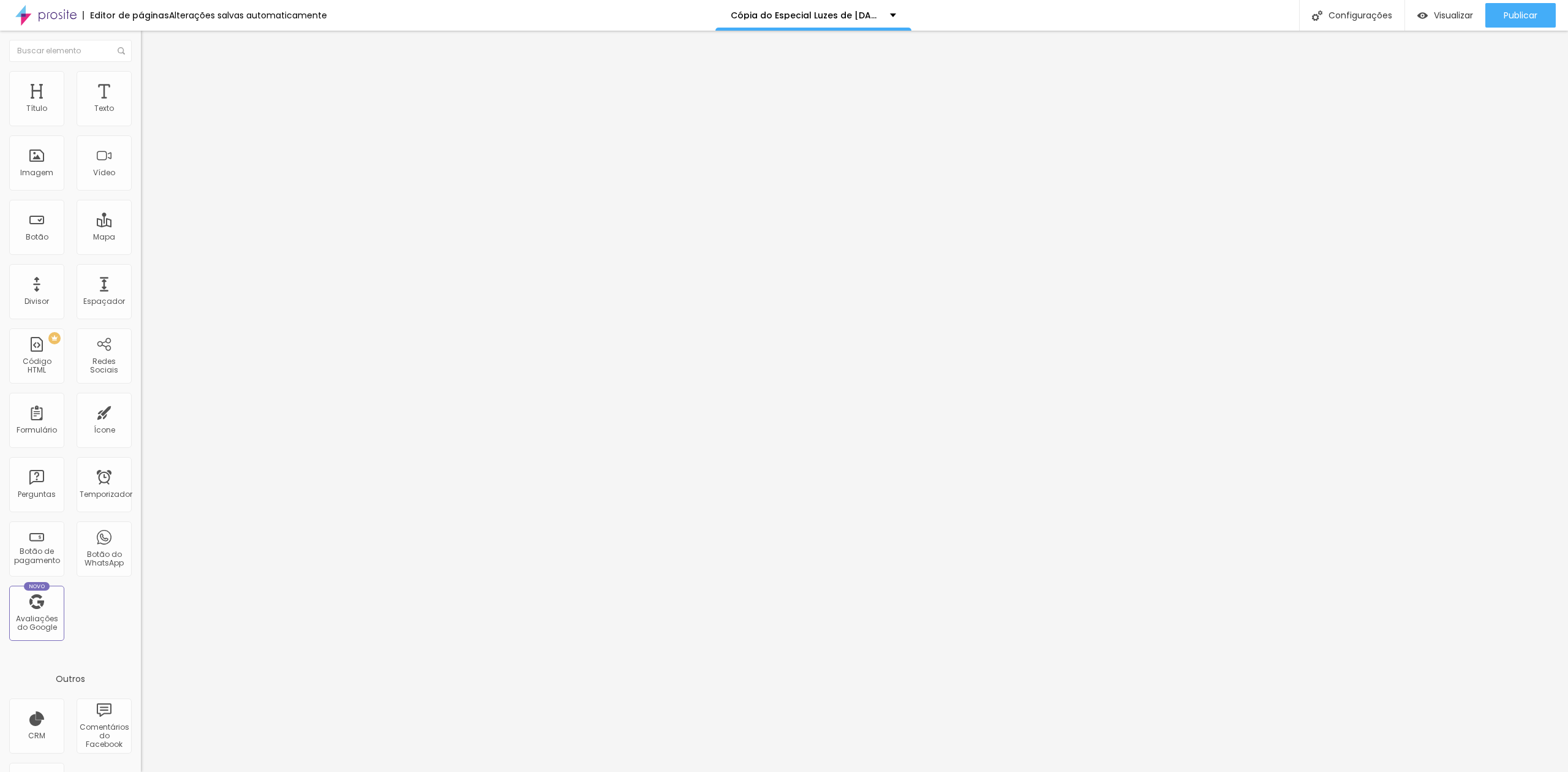
type input "5"
type input "6"
type input "7"
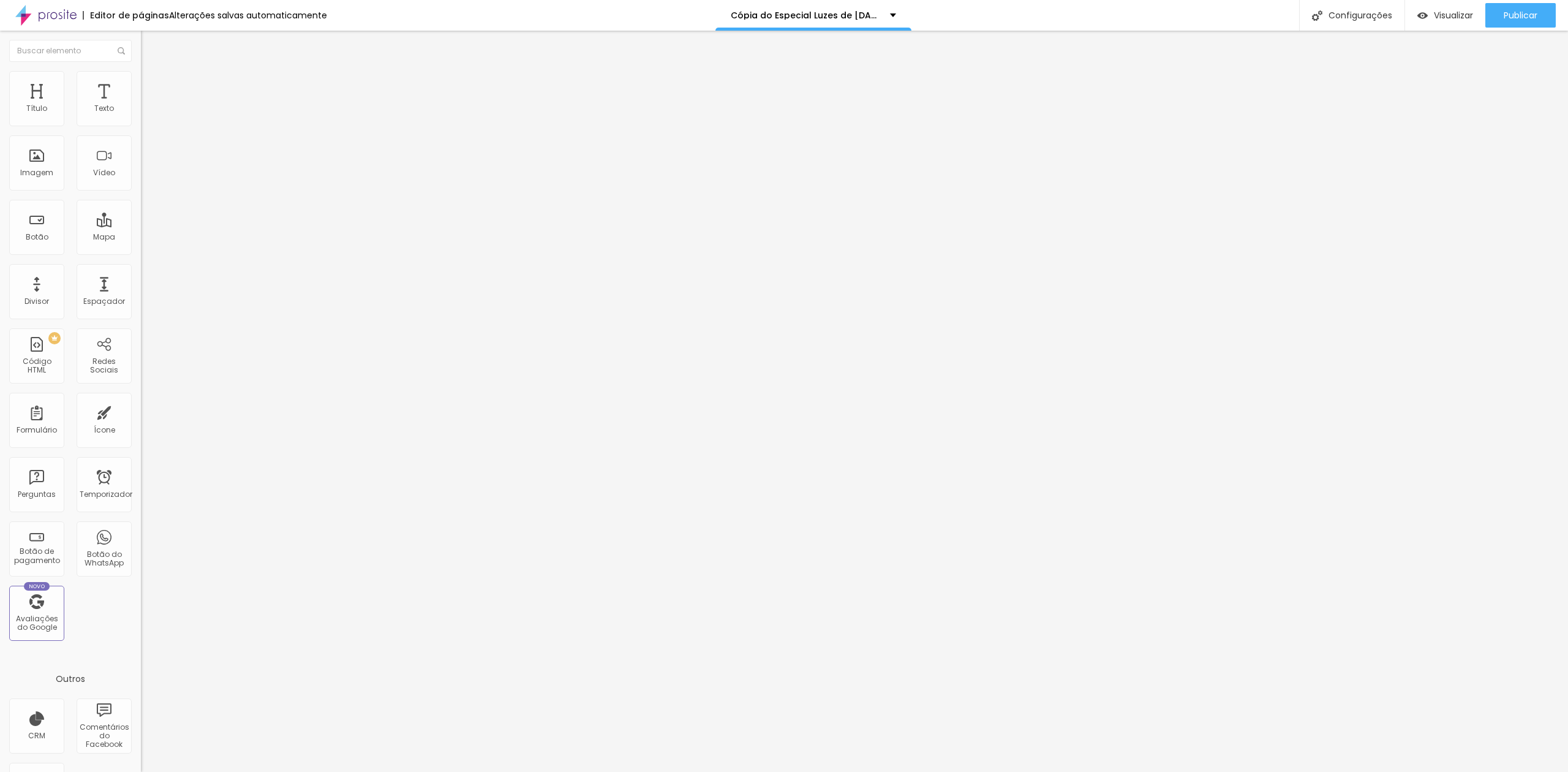
type input "7"
type input "8"
type input "6"
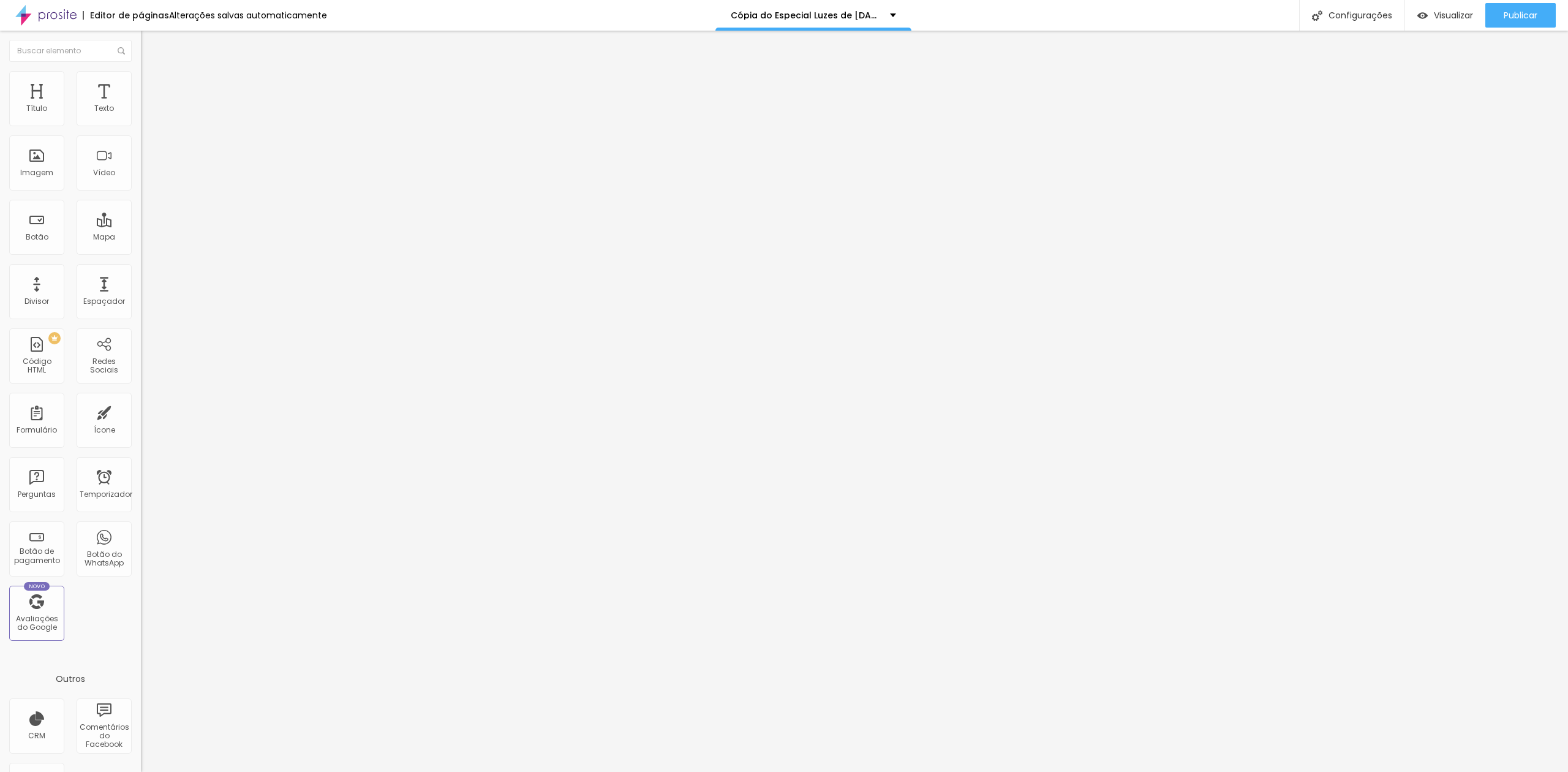
type input "3"
type input "2"
type input "1"
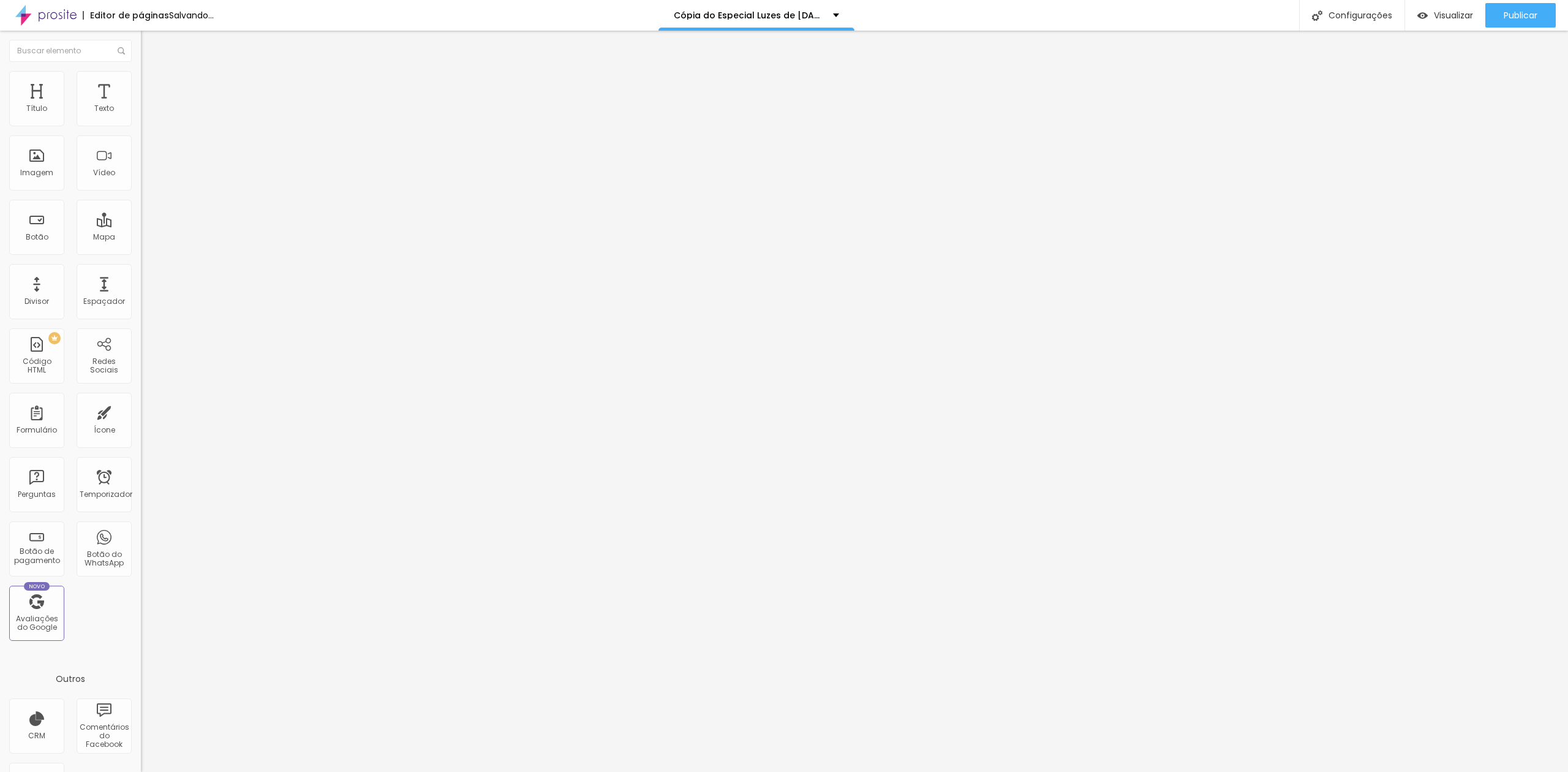
type input "1"
type input "0"
drag, startPoint x: 33, startPoint y: 192, endPoint x: 39, endPoint y: 187, distance: 7.8
click at [141, 723] on input "range" at bounding box center [180, 750] width 79 height 10
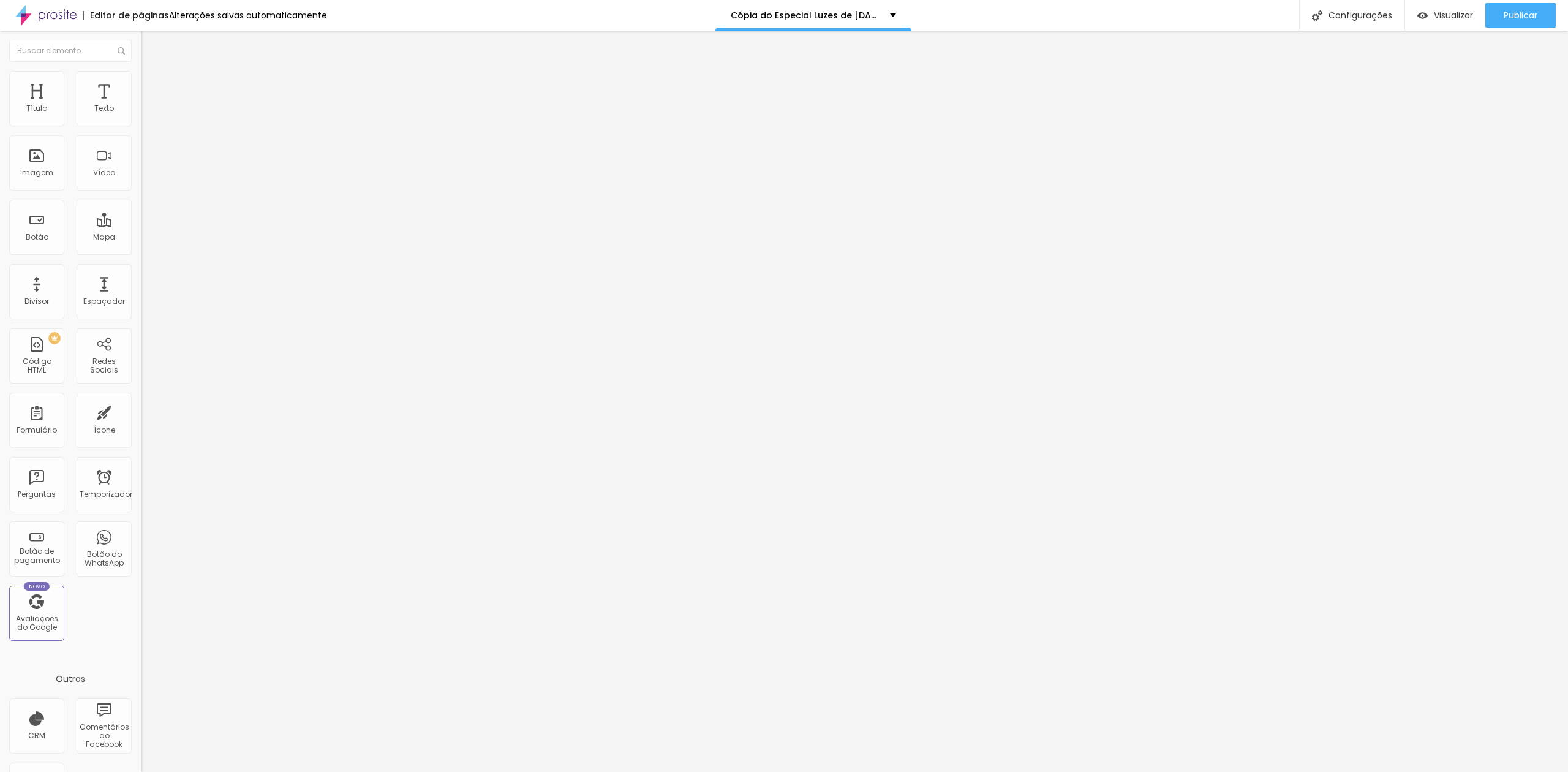
type input "1.7"
type input "1.6"
type input "1.5"
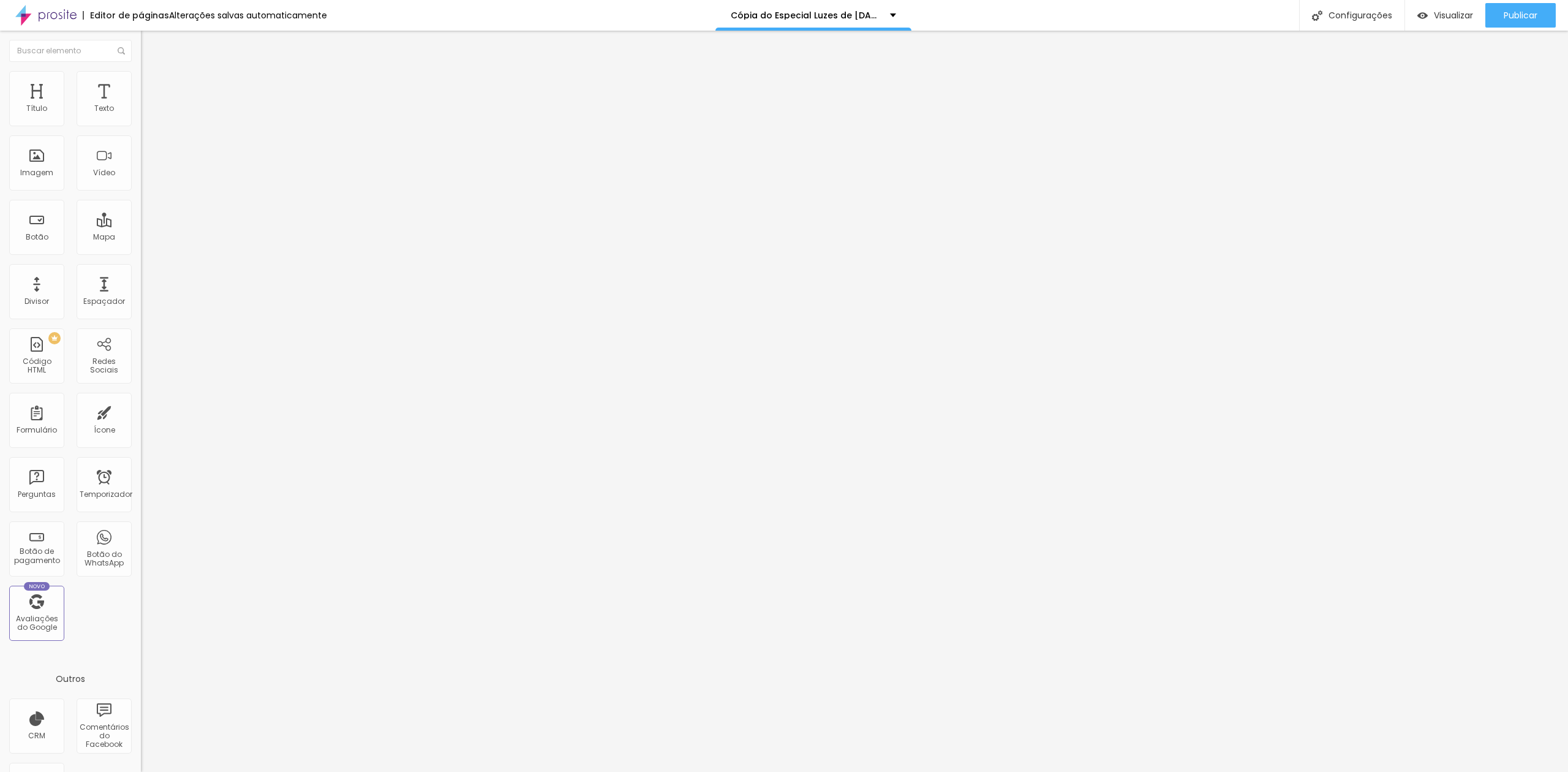
type input "1.5"
drag, startPoint x: 90, startPoint y: 170, endPoint x: 76, endPoint y: 169, distance: 14.0
type input "1.5"
click at [141, 572] on input "range" at bounding box center [180, 577] width 79 height 10
type input "0.2"
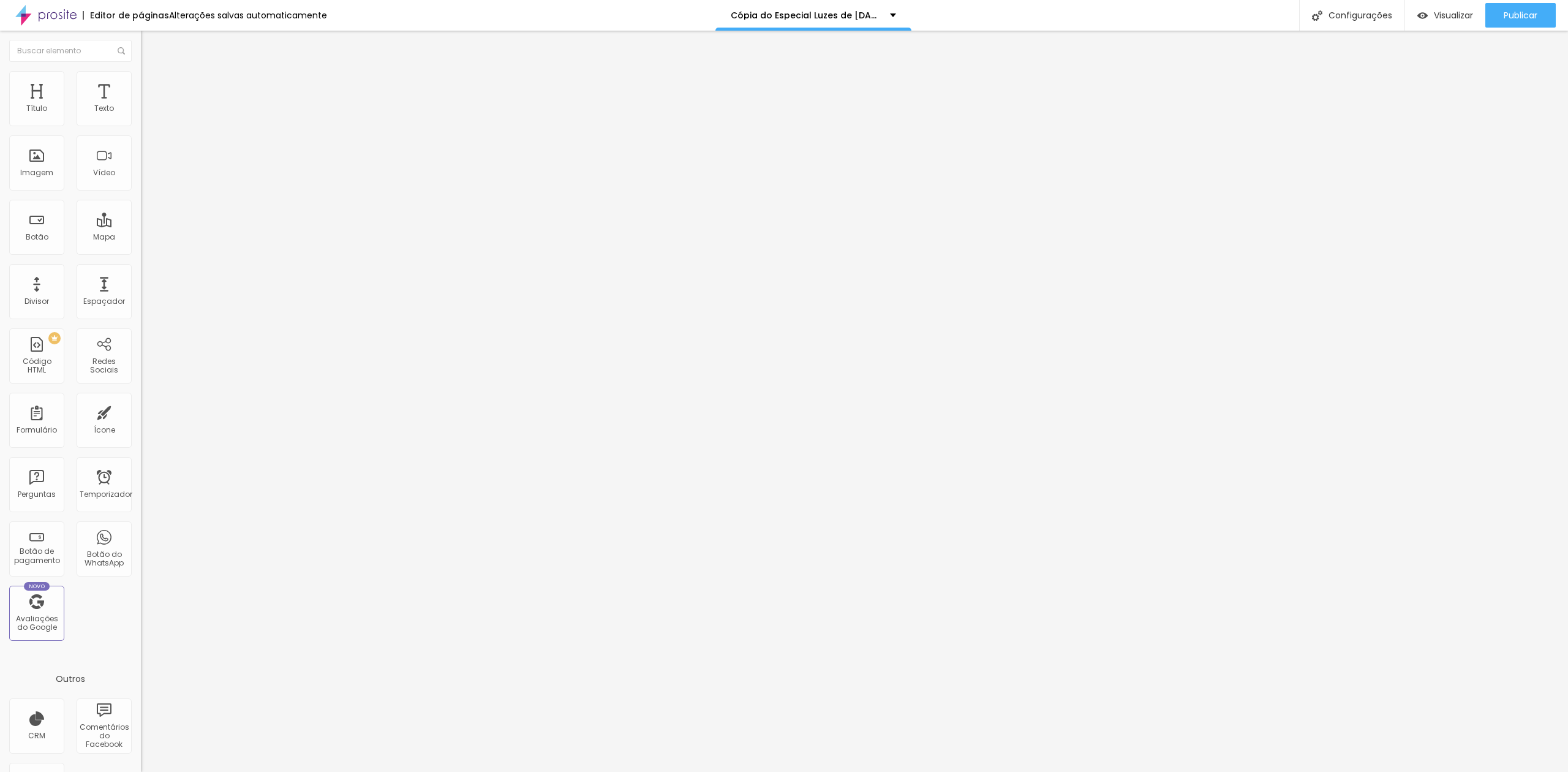
type input "0.2"
type input "0.3"
type input "0.8"
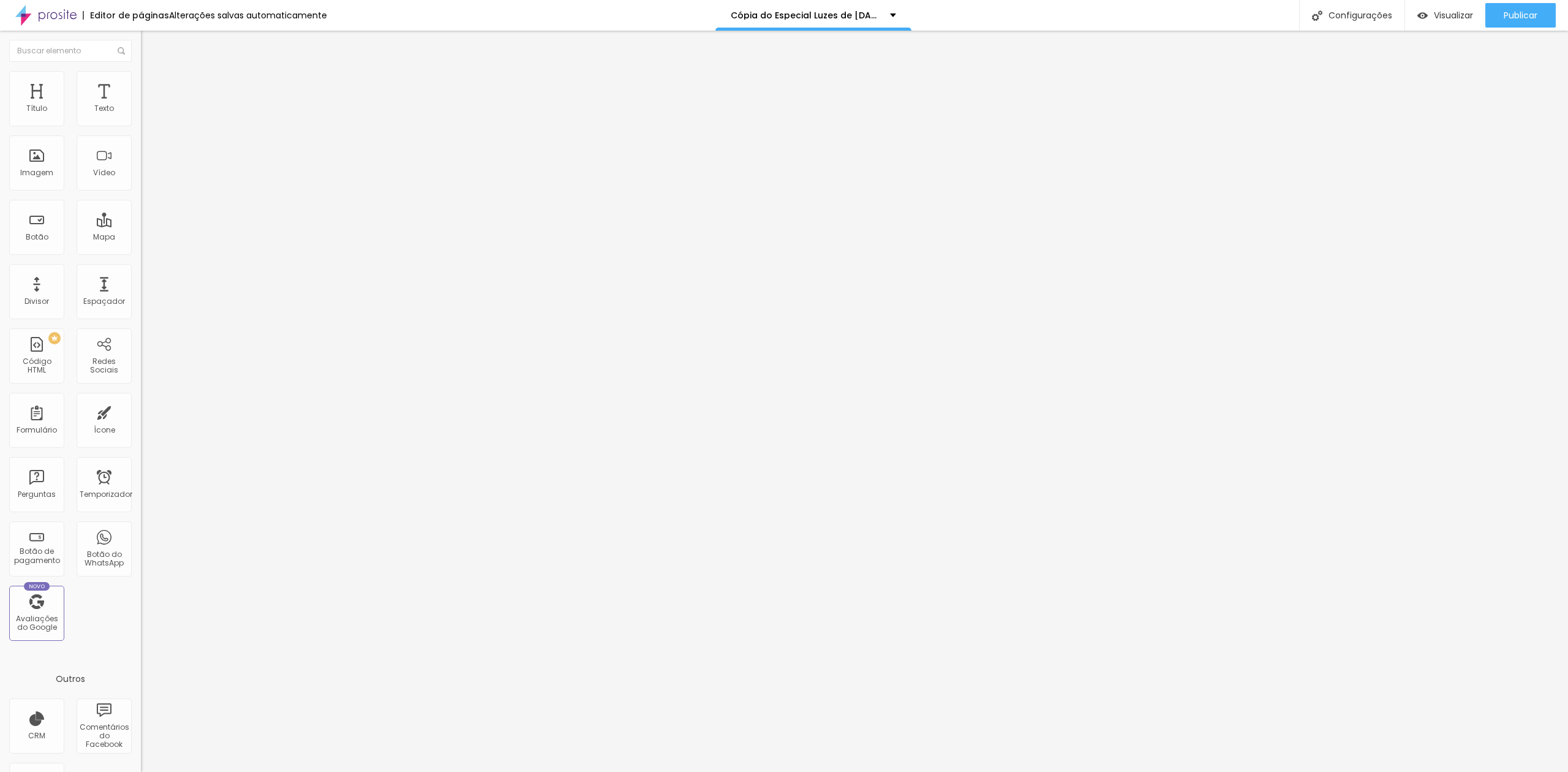
type input "1.2"
type input "1.5"
type input "1.7"
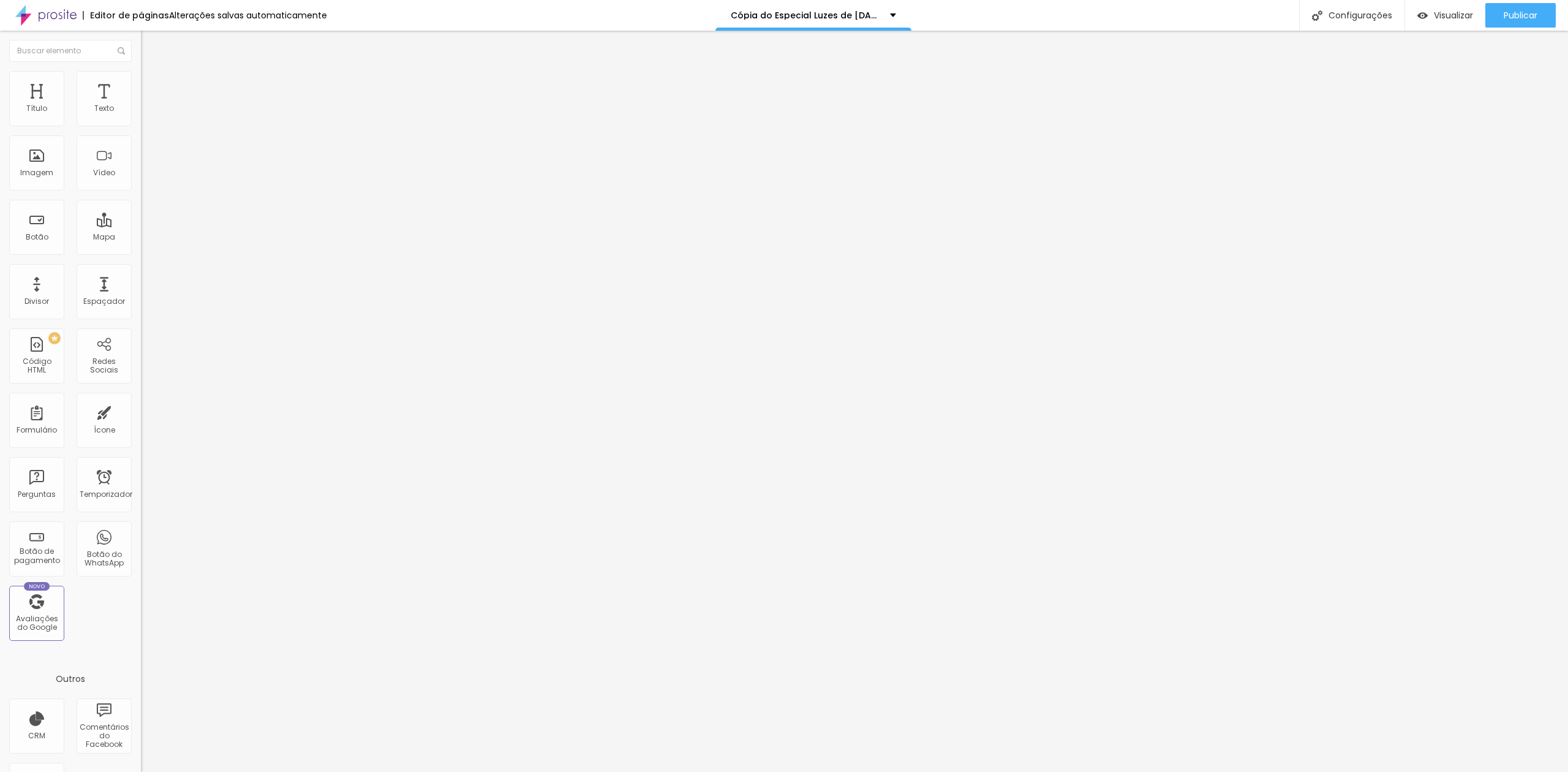
type input "1.7"
type input "1.8"
type input "1.9"
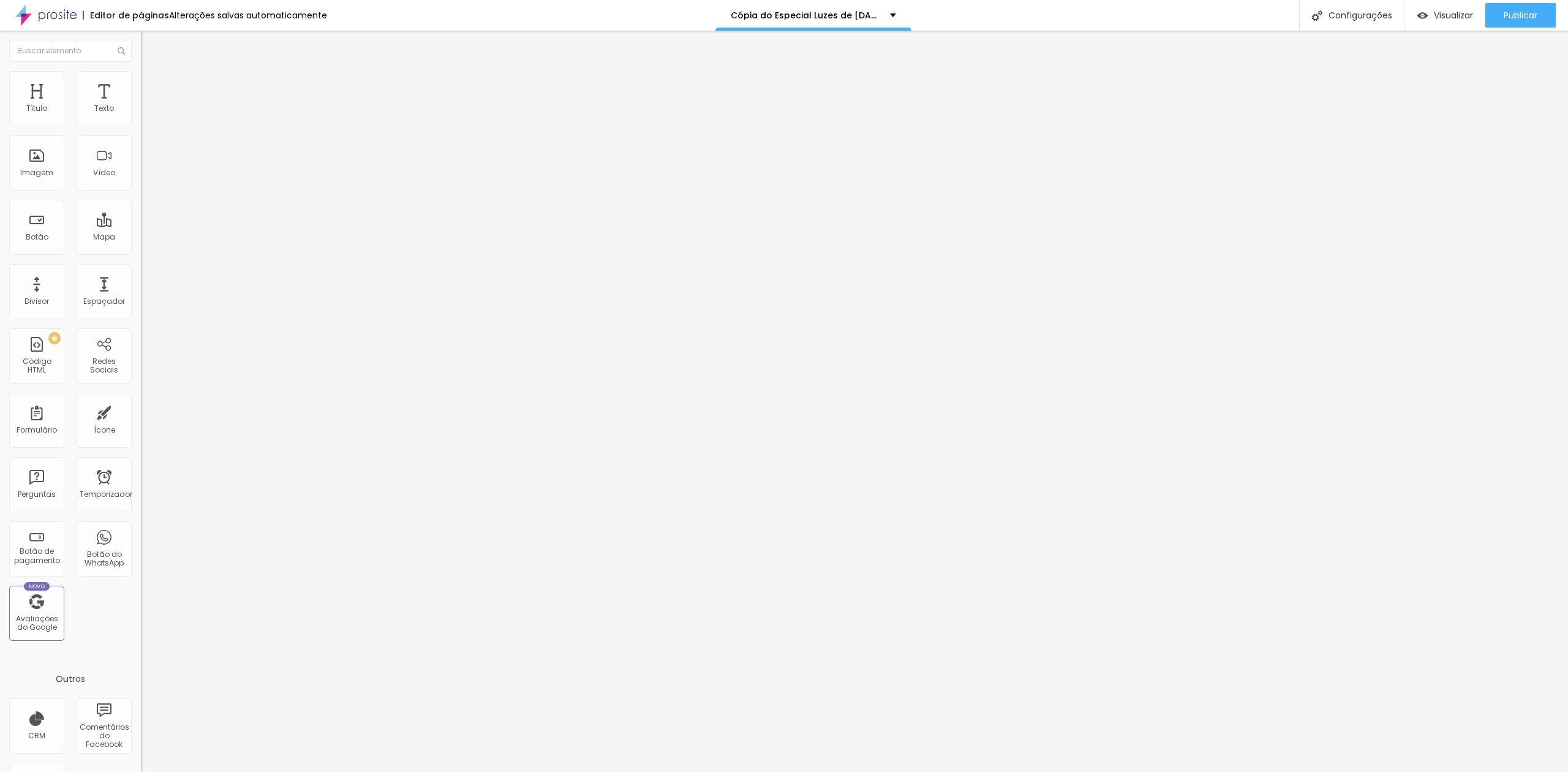
type input "2.1"
type input "2.2"
type input "2.6"
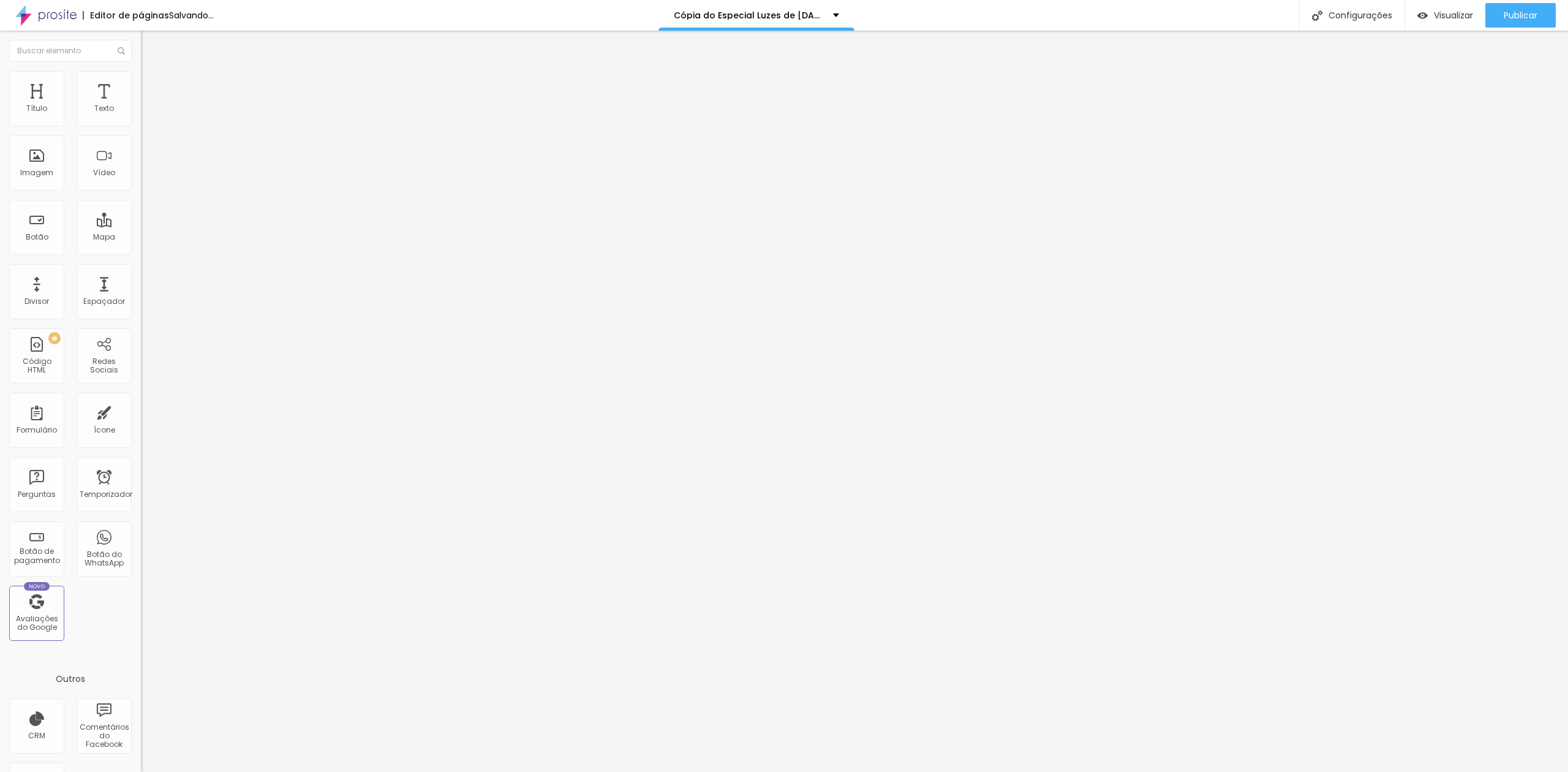
type input "2.6"
type input "1.9"
type input "1.2"
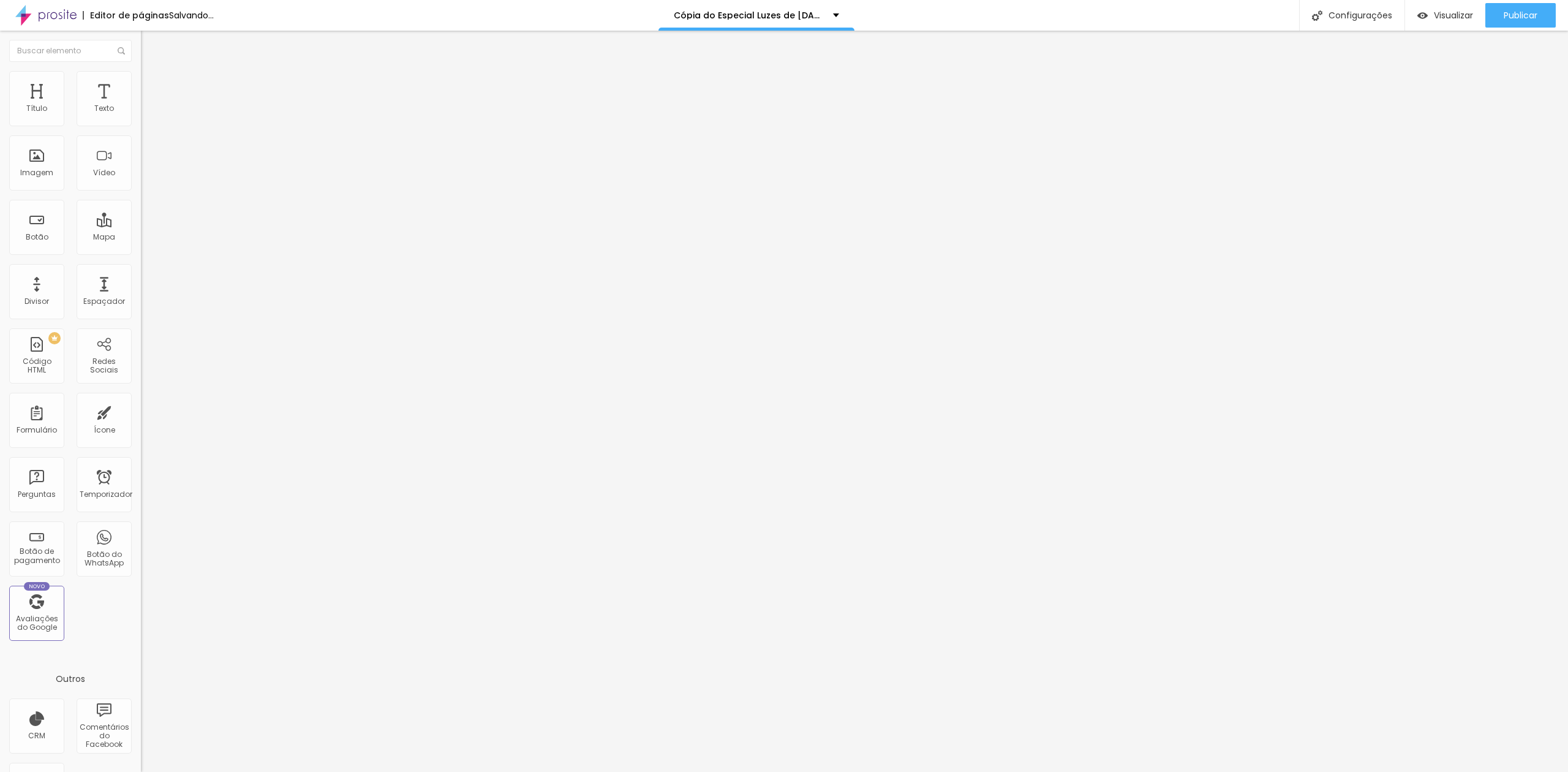
type input "1.1"
type input "1"
type input "0.8"
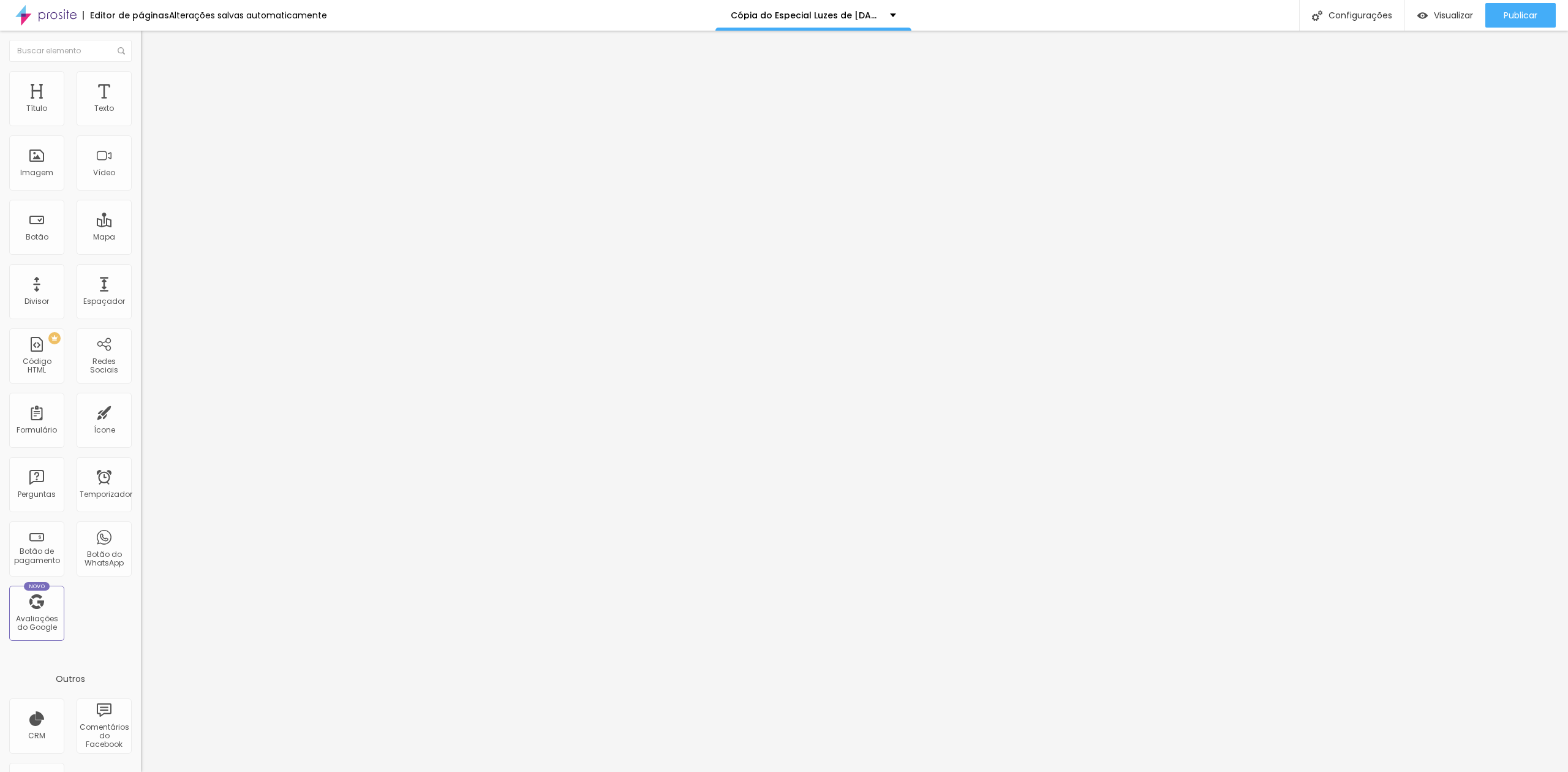
type input "0.8"
type input "0.7"
type input "0.6"
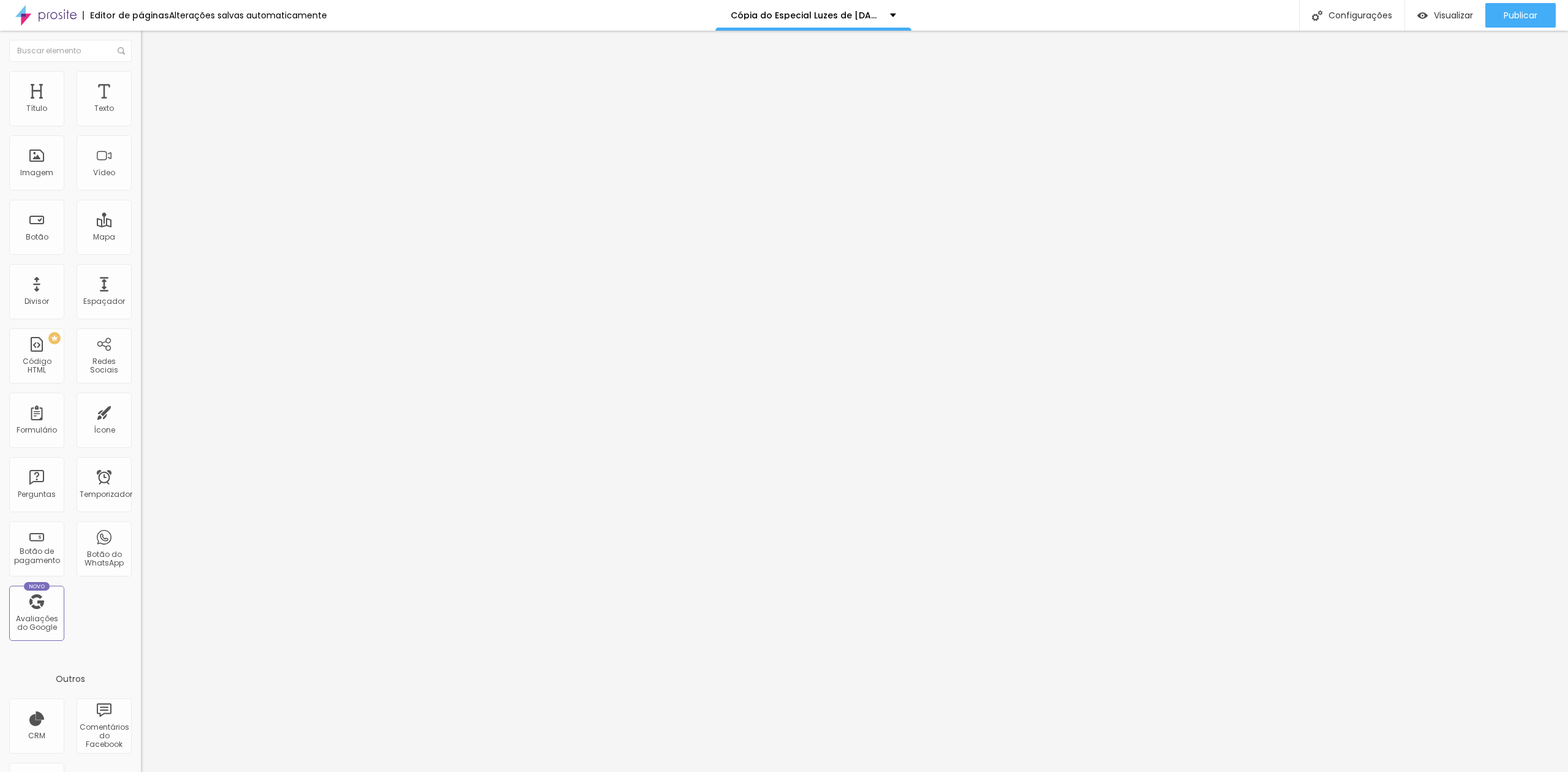
type input "0.5"
type input "0.3"
type input "0.2"
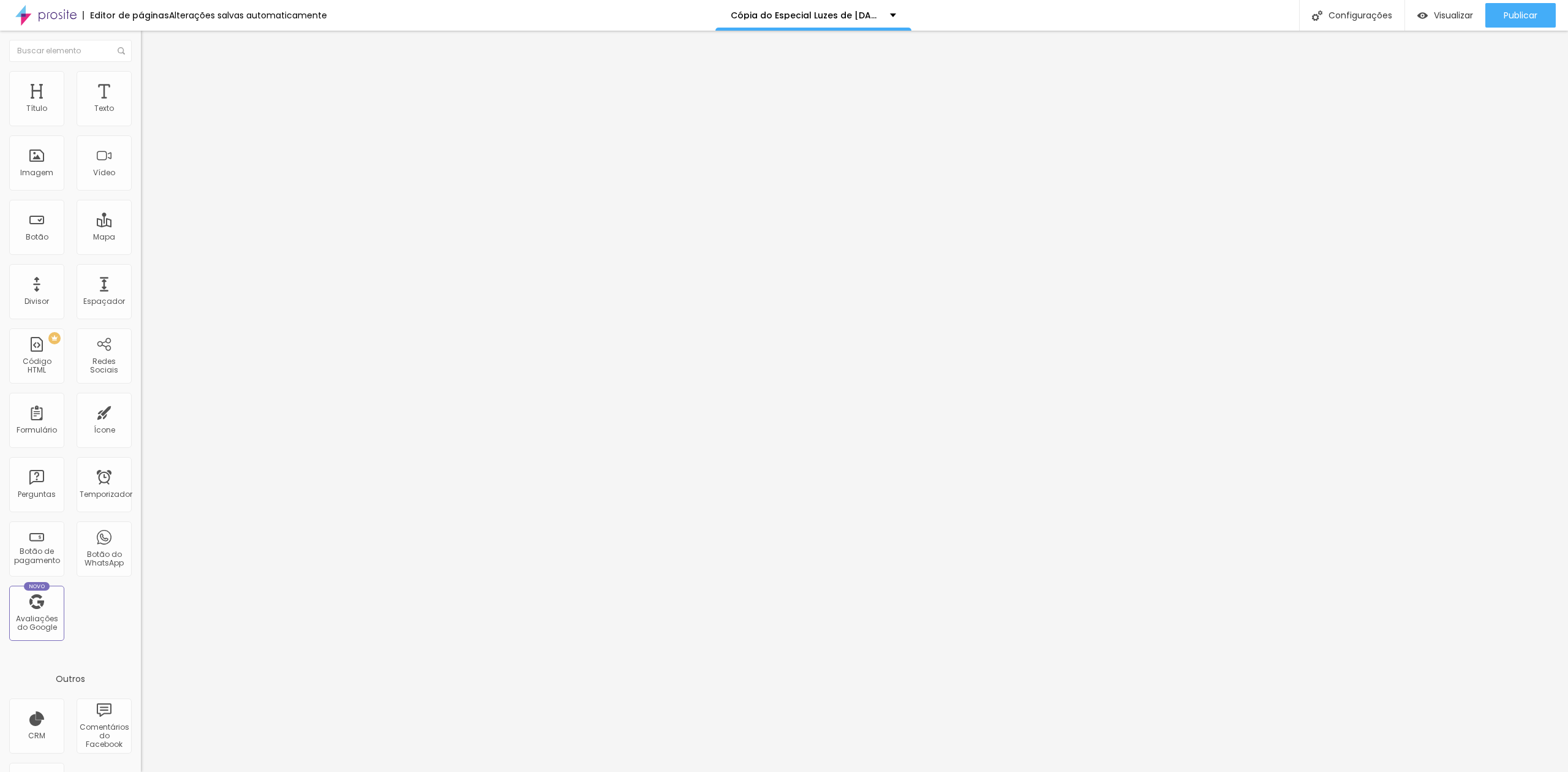
type input "0.2"
type input "0.1"
type input "0"
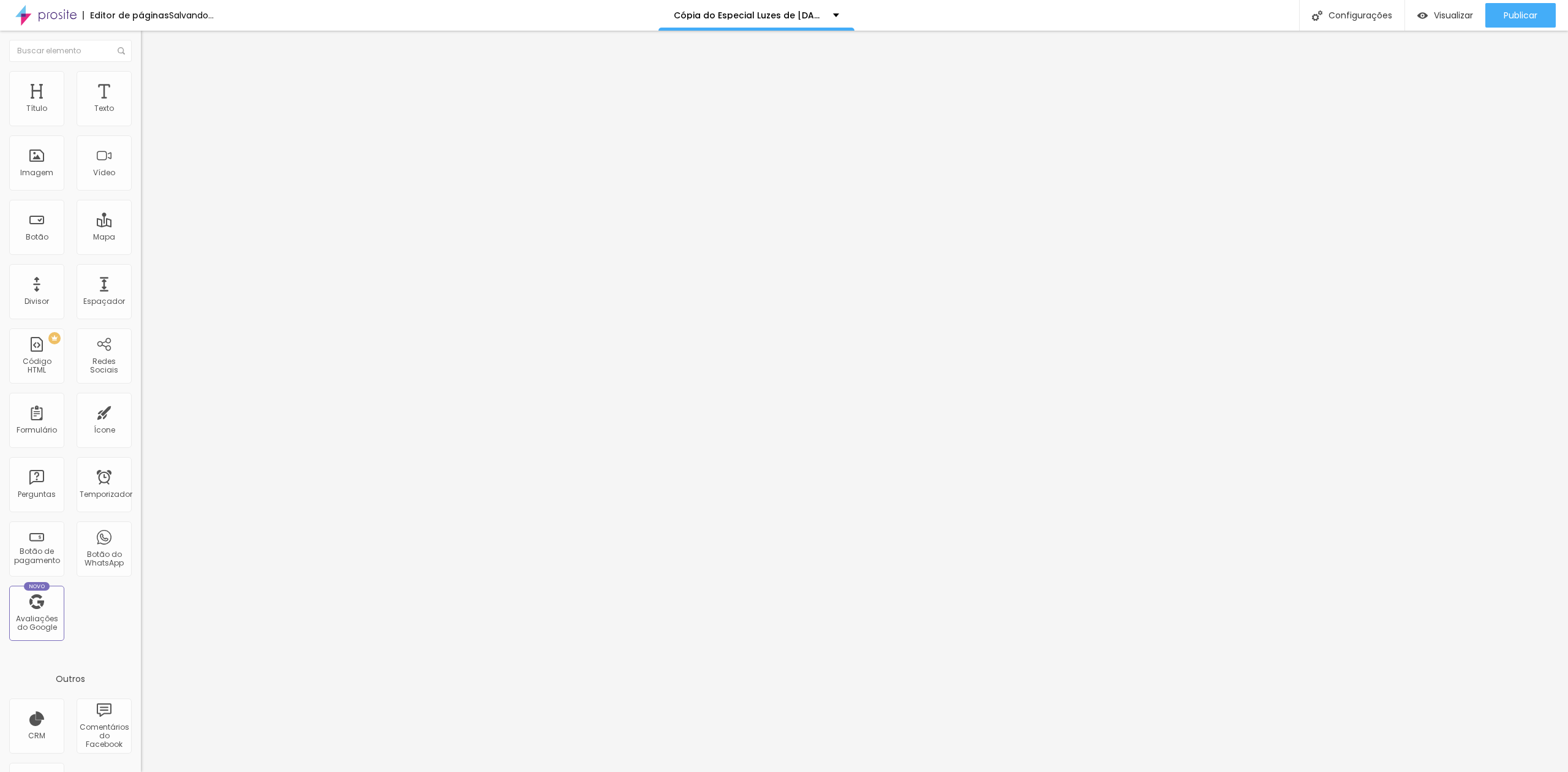
drag, startPoint x: 29, startPoint y: 145, endPoint x: 0, endPoint y: 141, distance: 29.3
click at [141, 399] on input "range" at bounding box center [180, 404] width 79 height 10
click at [141, 71] on img at bounding box center [147, 77] width 11 height 11
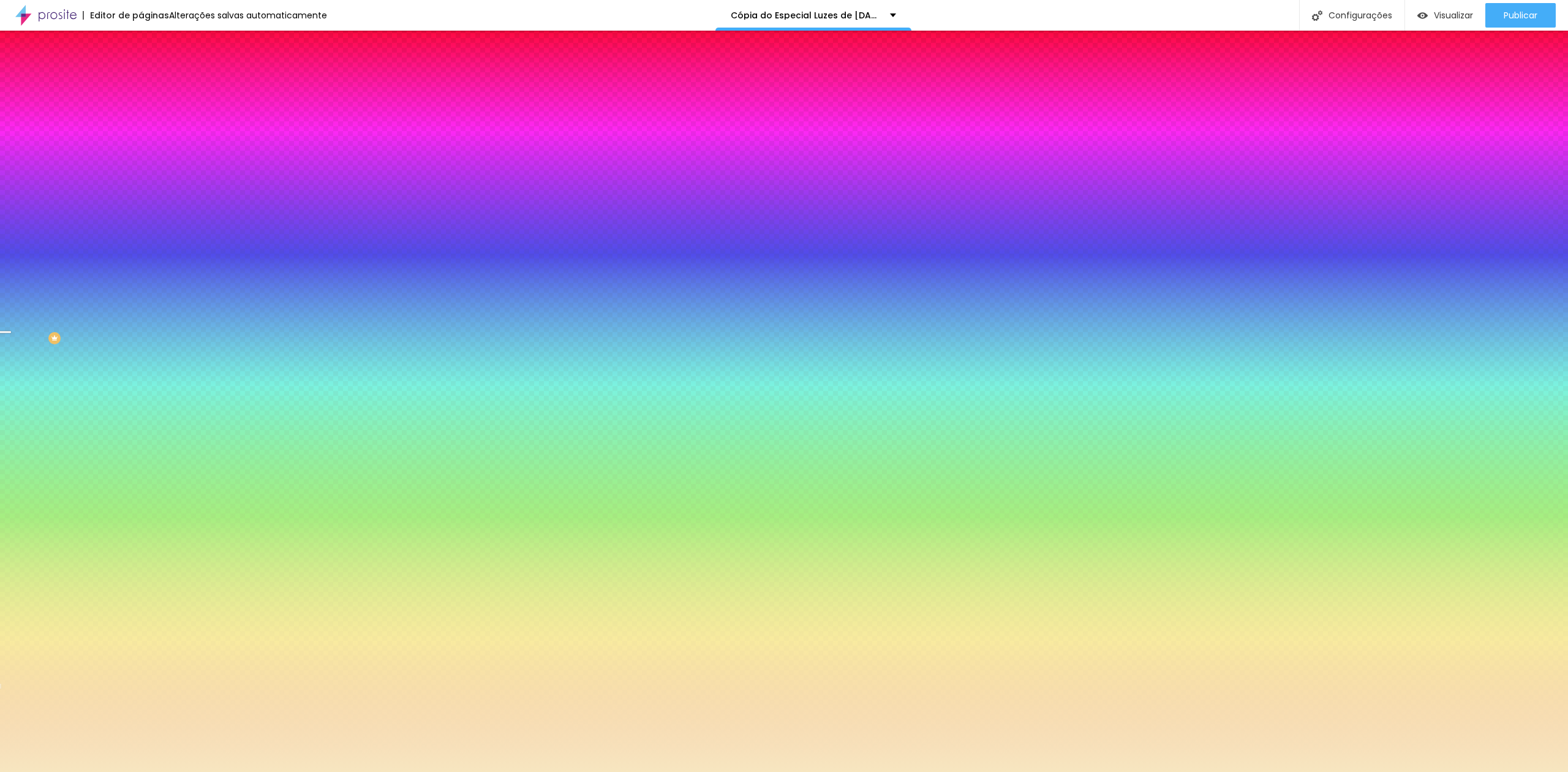
click at [141, 112] on span "Trocar imagem" at bounding box center [174, 107] width 67 height 11
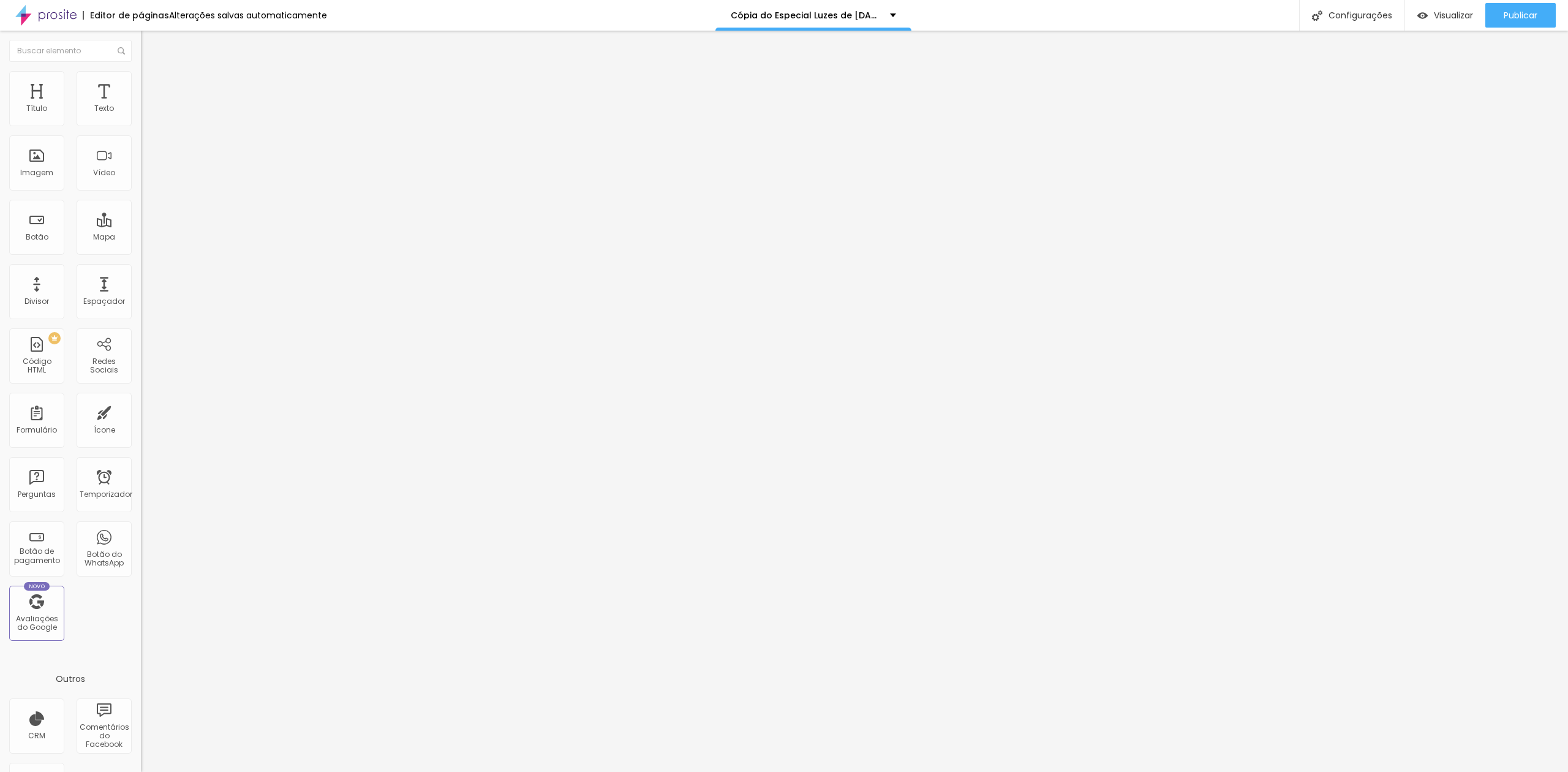
click at [141, 79] on li "Avançado" at bounding box center [211, 77] width 141 height 12
click at [141, 70] on img at bounding box center [147, 64] width 11 height 11
drag, startPoint x: 93, startPoint y: 72, endPoint x: 87, endPoint y: 77, distance: 7.8
click at [141, 73] on li "Avançado" at bounding box center [211, 77] width 141 height 12
click at [150, 46] on img "button" at bounding box center [155, 45] width 10 height 10
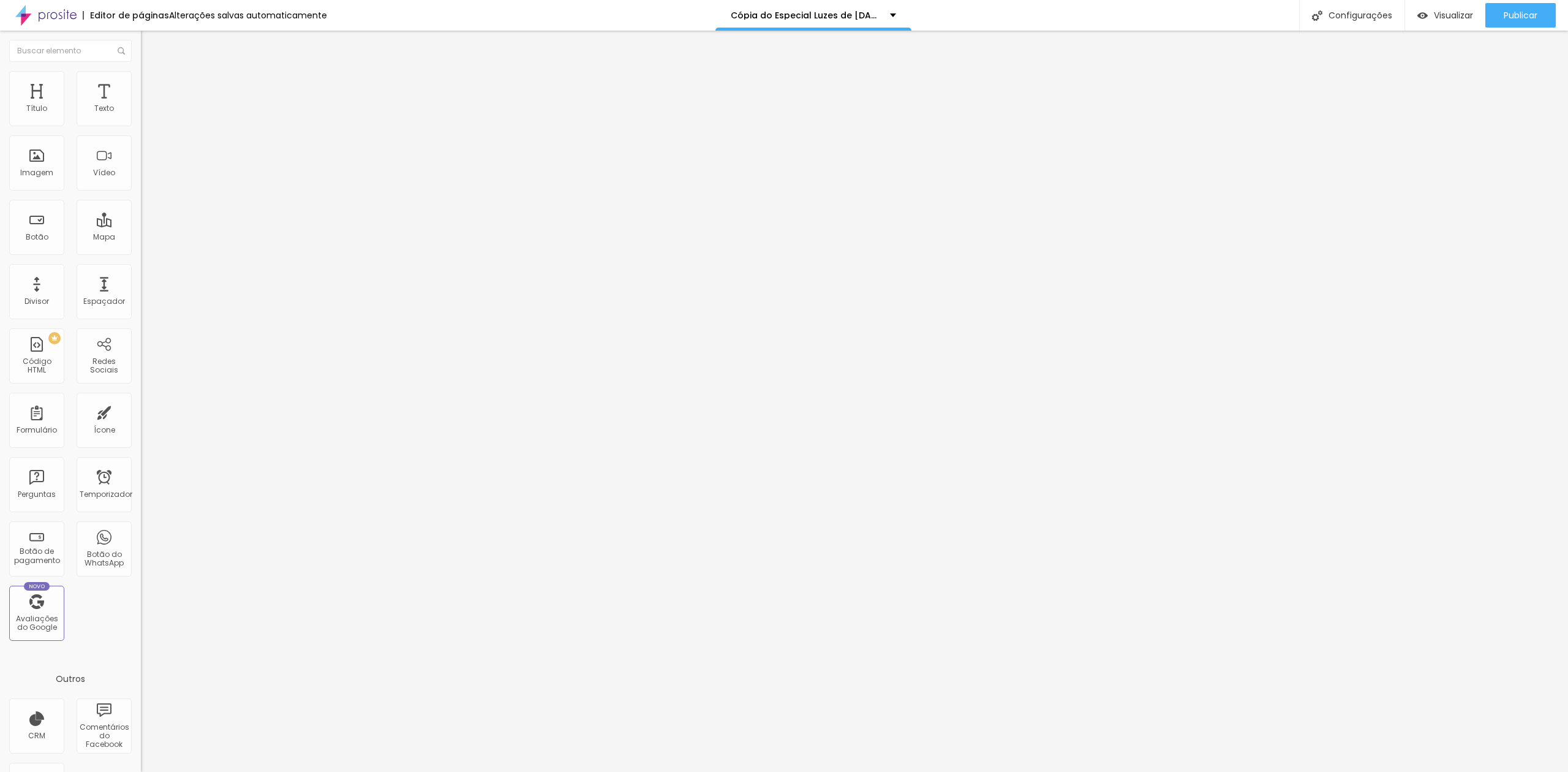
click at [150, 46] on img "button" at bounding box center [155, 45] width 10 height 10
drag, startPoint x: 13, startPoint y: 46, endPoint x: 49, endPoint y: 46, distance: 36.0
click at [150, 44] on img "button" at bounding box center [155, 45] width 10 height 10
click at [141, 83] on li "Avançado" at bounding box center [211, 89] width 141 height 12
click at [141, 76] on li "Estilo" at bounding box center [211, 77] width 141 height 12
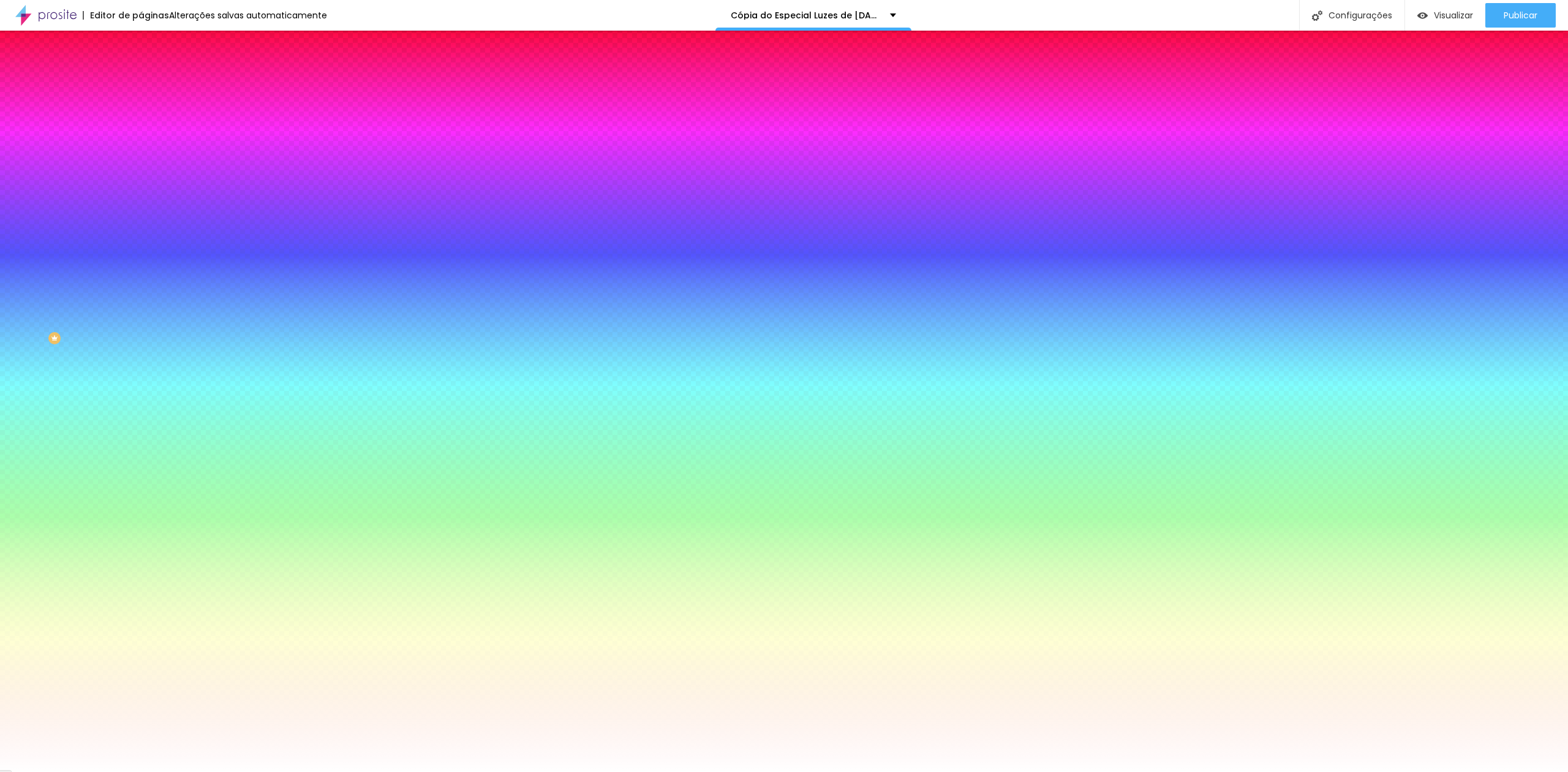
click at [141, 70] on img at bounding box center [147, 64] width 11 height 11
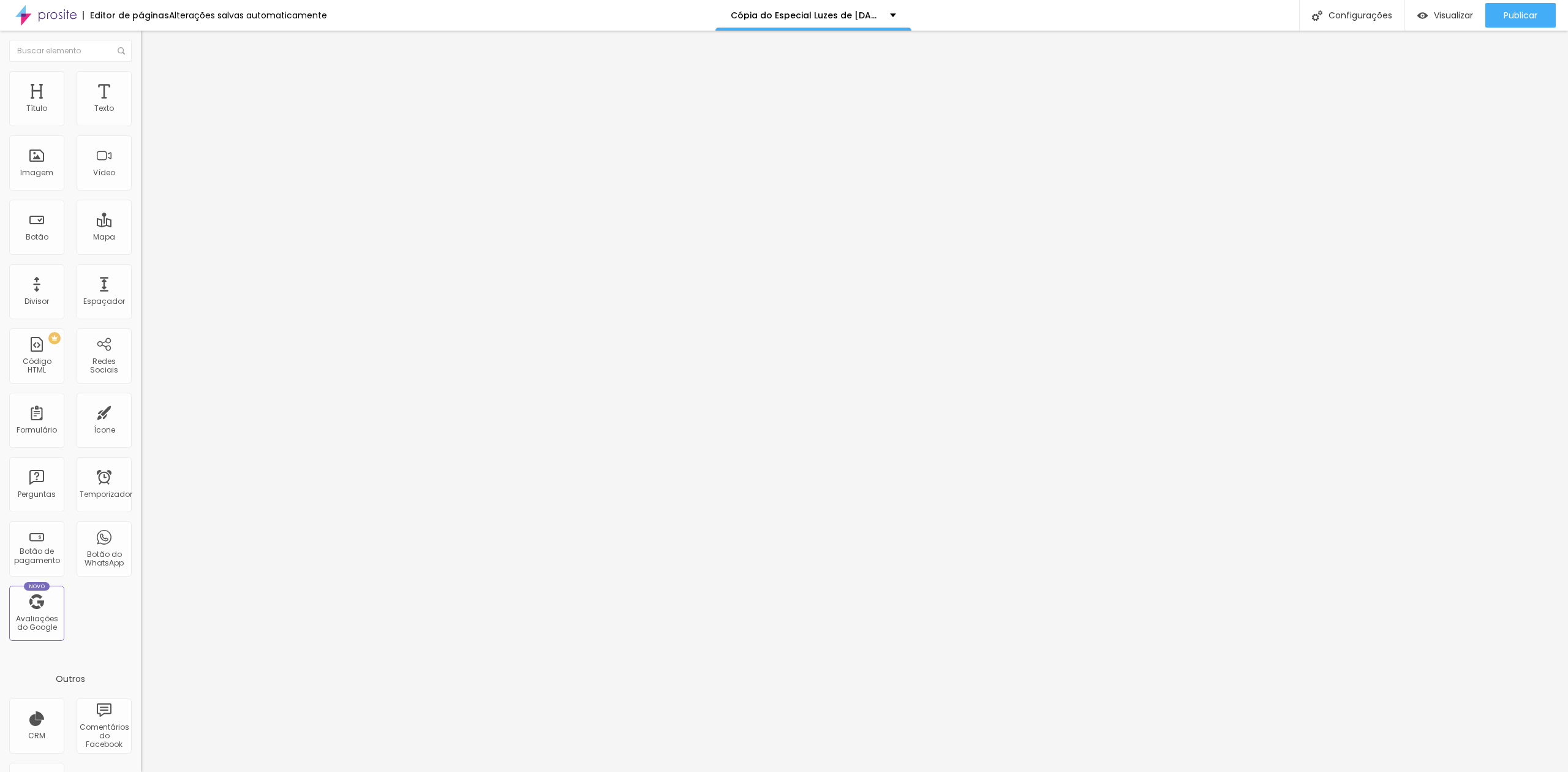
click at [141, 73] on img at bounding box center [147, 77] width 11 height 11
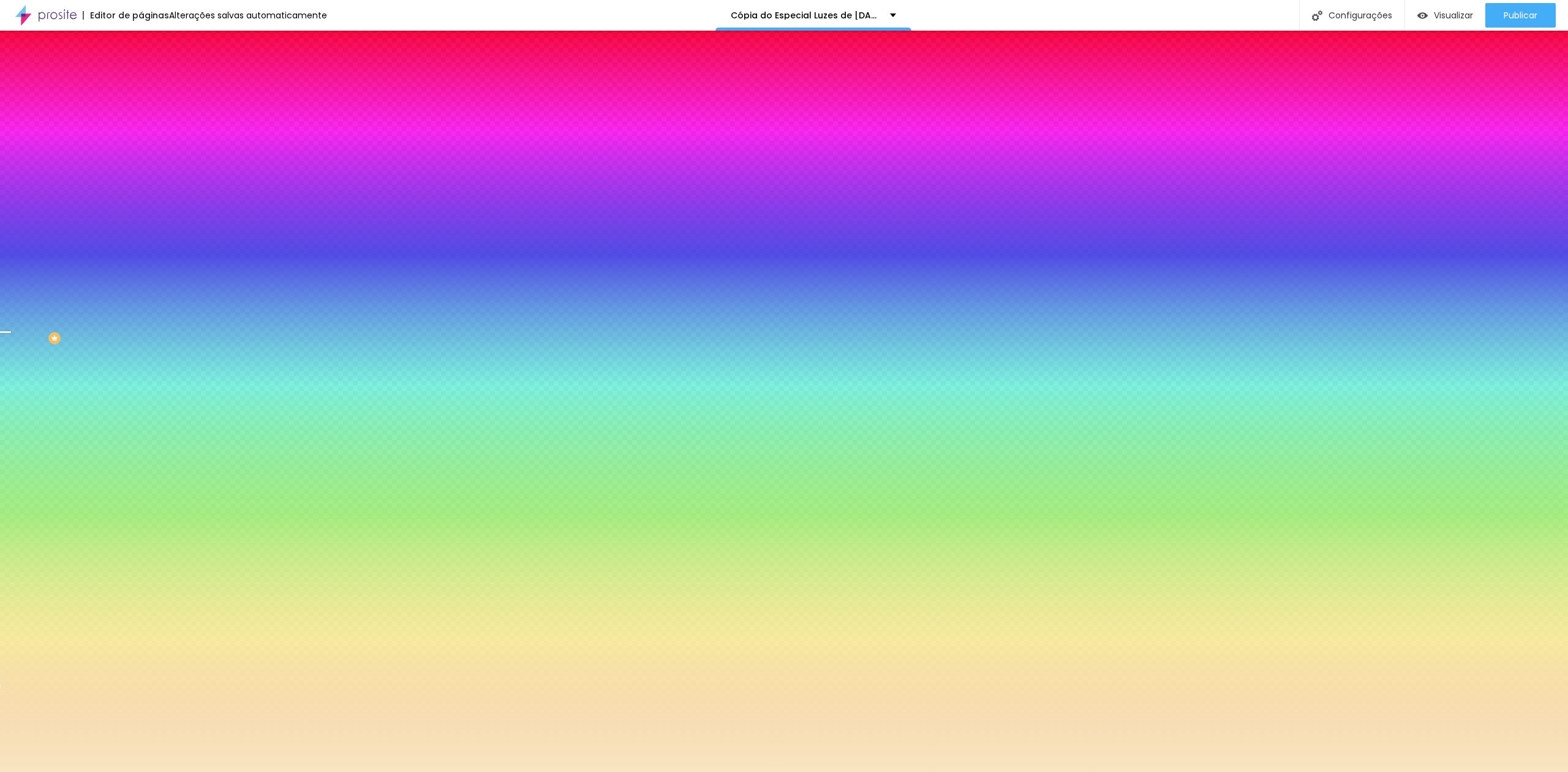
click at [148, 112] on font "Trocar imagem" at bounding box center [178, 107] width 59 height 11
drag, startPoint x: 152, startPoint y: 179, endPoint x: 238, endPoint y: 176, distance: 86.1
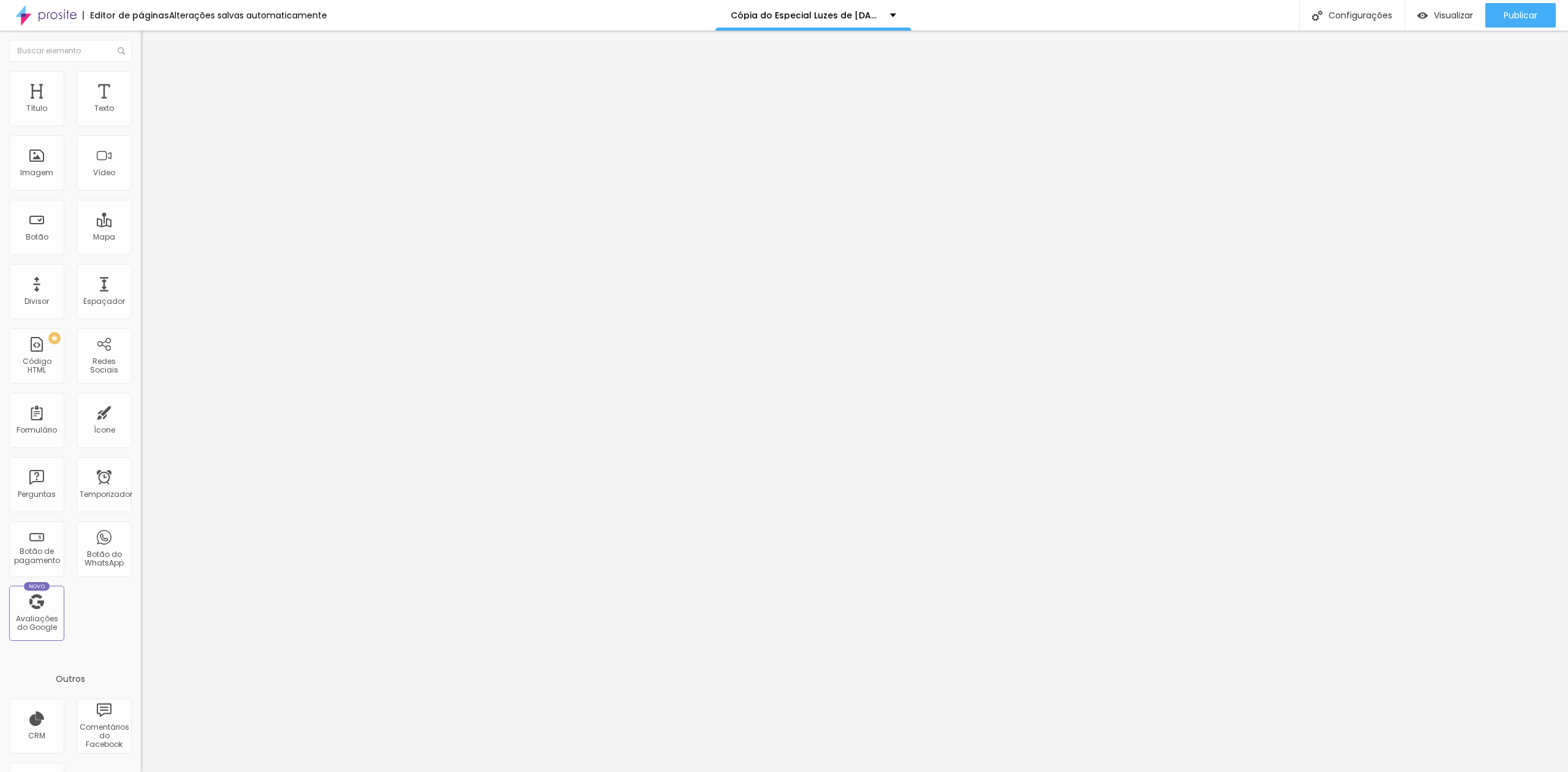
type input "22"
type input "21"
type input "20"
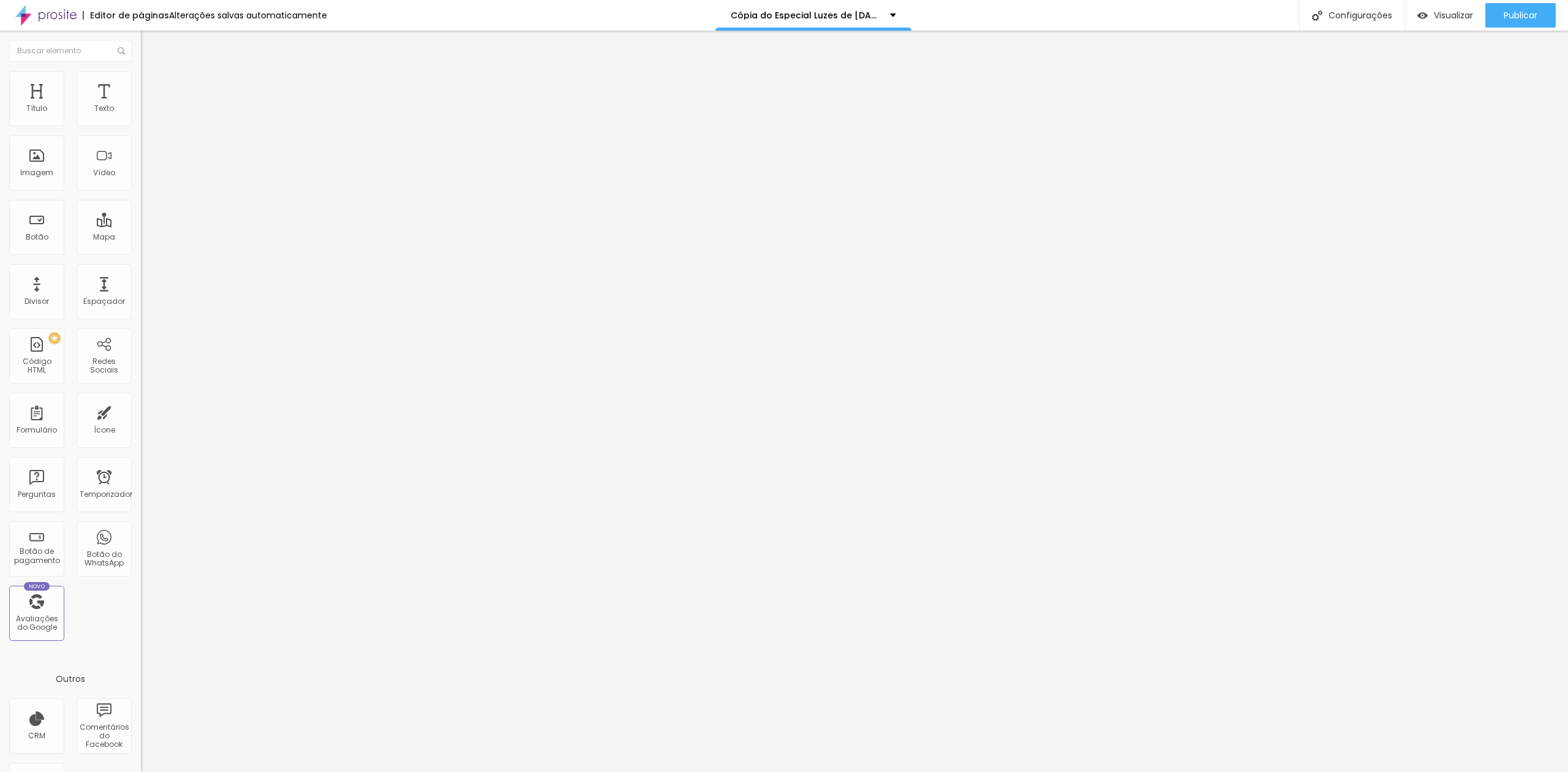
type input "20"
type input "19"
type input "18"
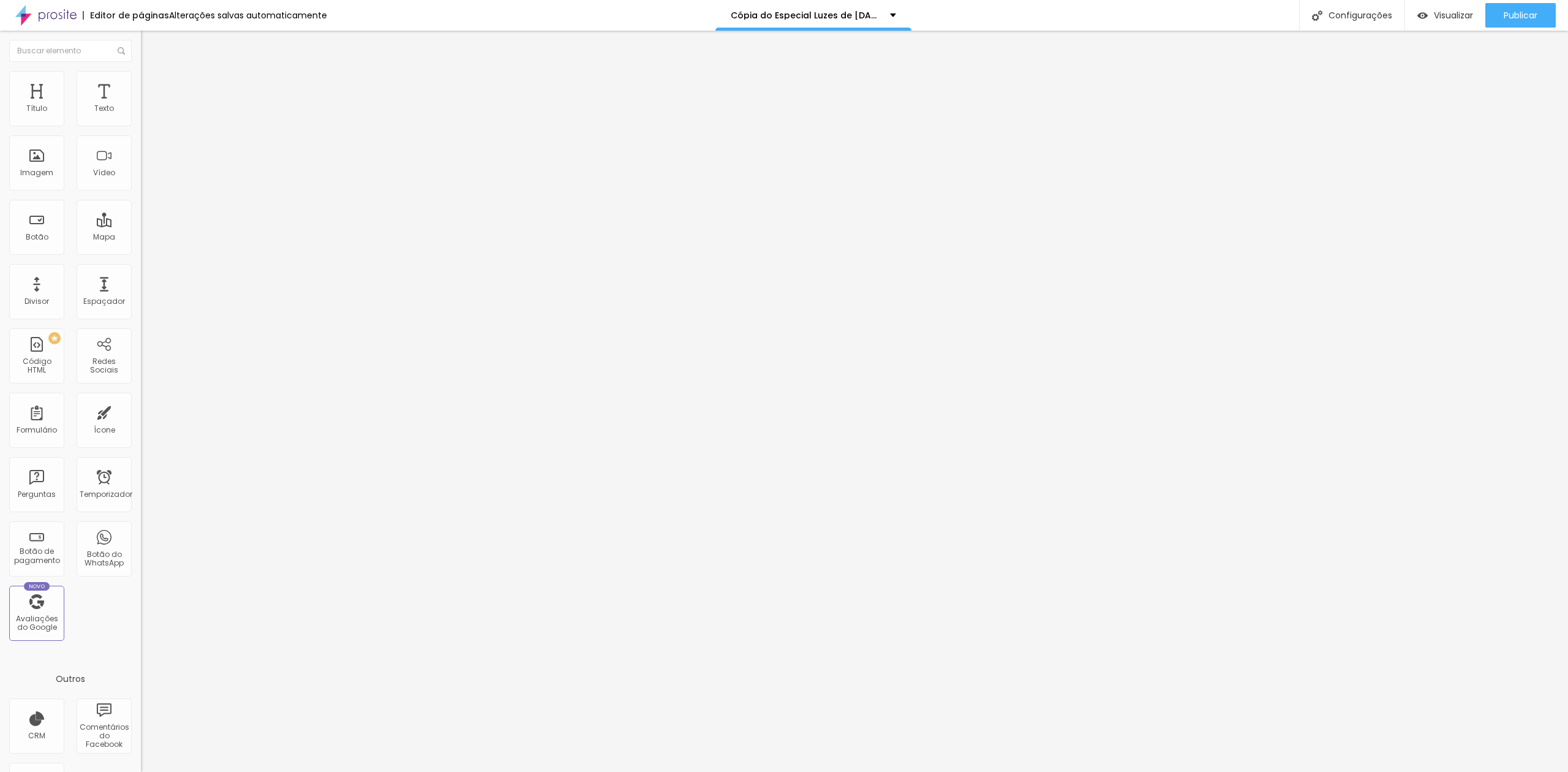
type input "17"
type input "18"
type input "20"
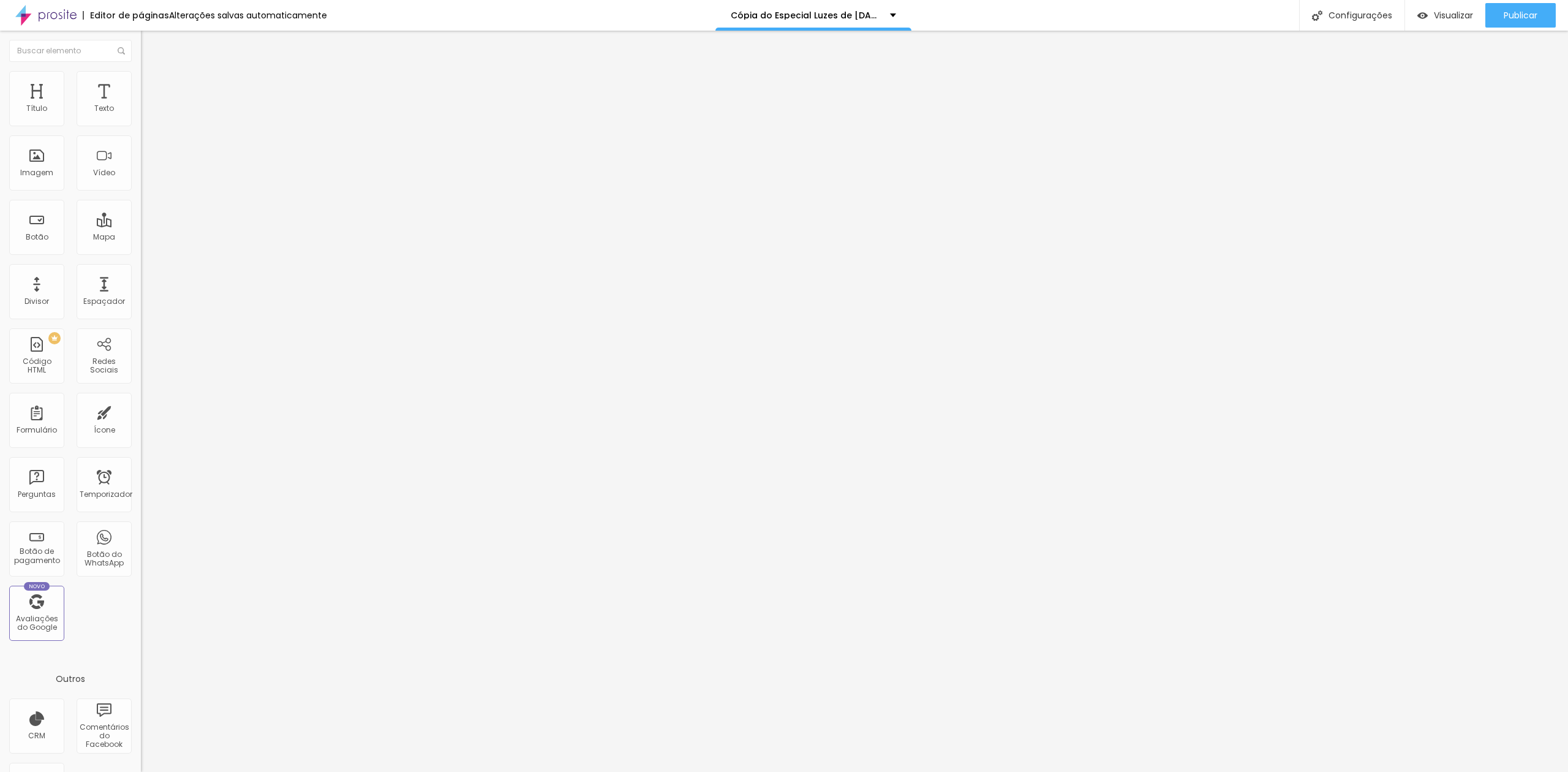
type input "20"
drag, startPoint x: 76, startPoint y: 119, endPoint x: 68, endPoint y: 112, distance: 10.6
type input "21"
click at [141, 226] on input "range" at bounding box center [180, 231] width 79 height 10
type input "21"
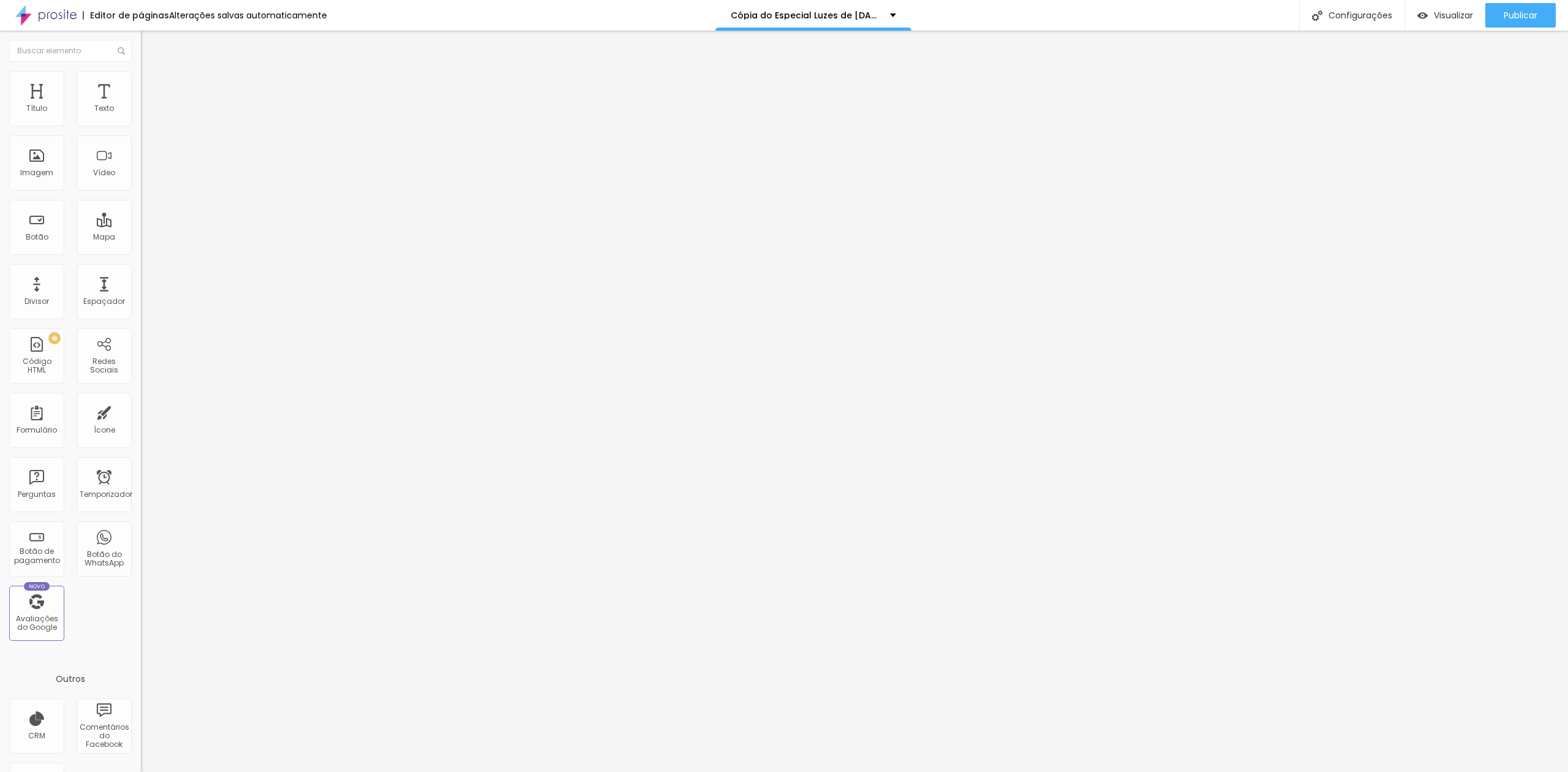
type input "22"
type input "23"
type input "24"
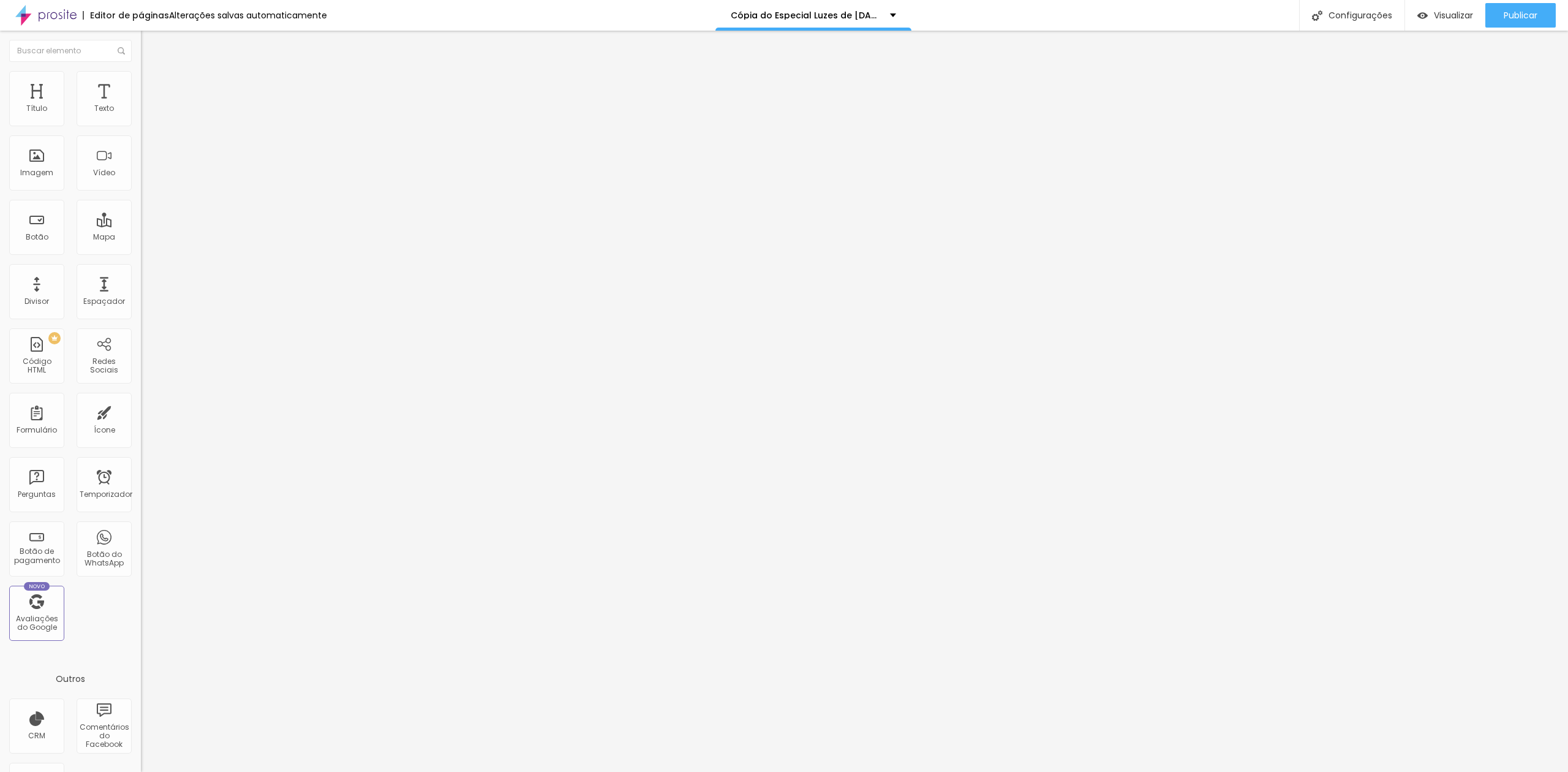
type input "24"
drag, startPoint x: 68, startPoint y: 121, endPoint x: 85, endPoint y: 126, distance: 17.7
type input "25"
click at [141, 226] on input "range" at bounding box center [180, 231] width 79 height 10
type input "25"
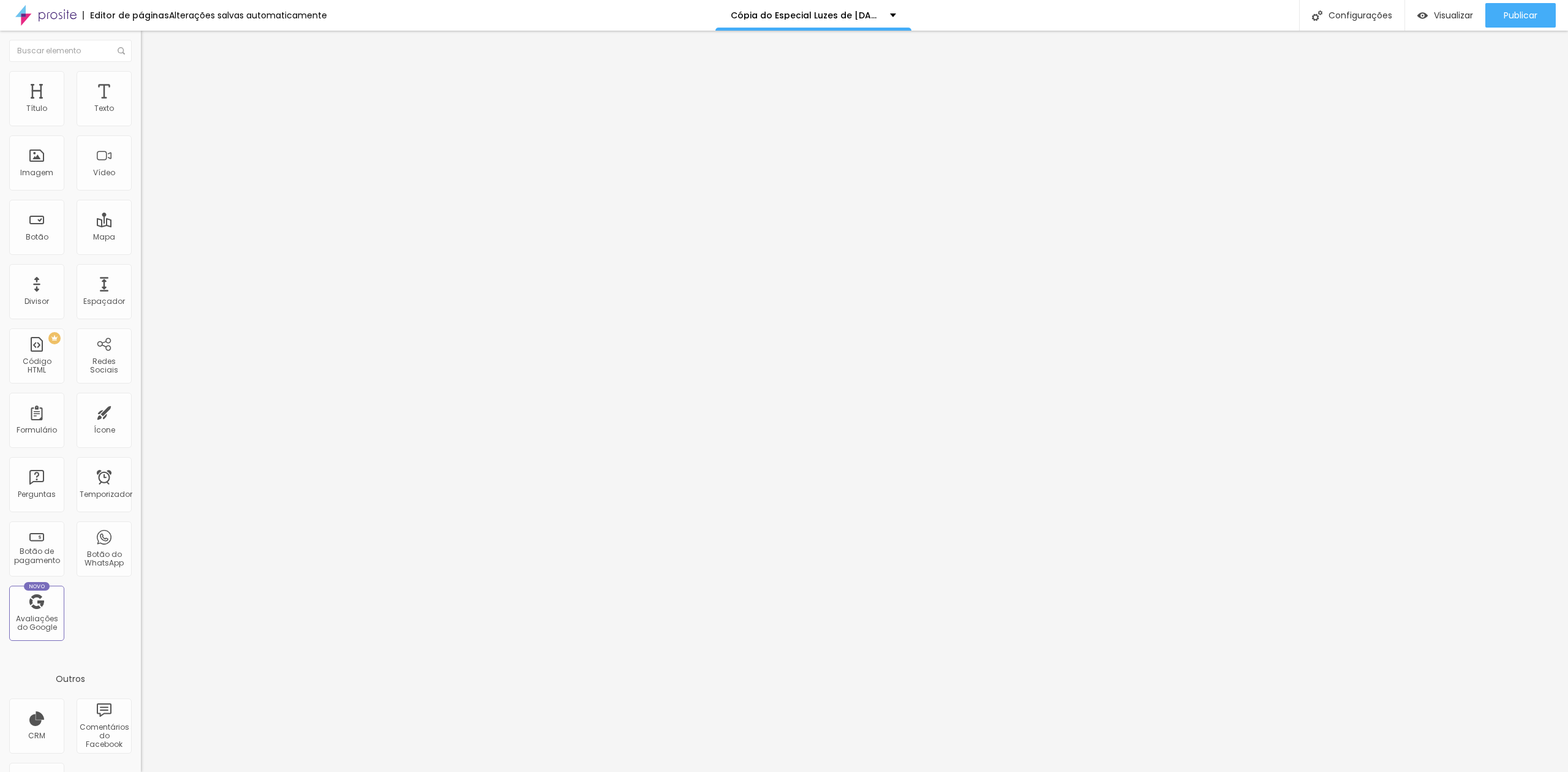
type input "24"
type input "23"
type input "22"
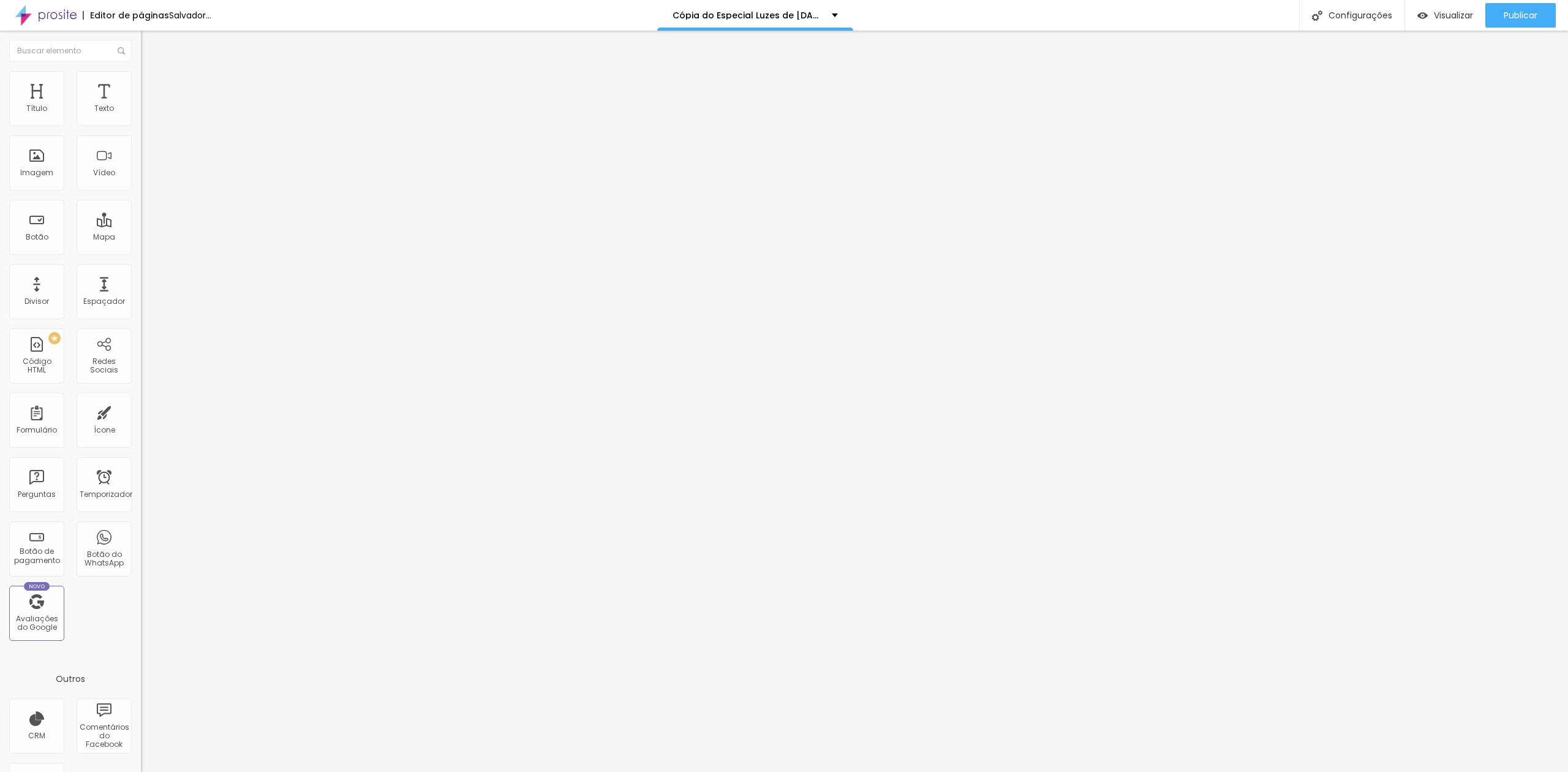
type input "22"
type input "21"
drag, startPoint x: 81, startPoint y: 122, endPoint x: 69, endPoint y: 124, distance: 12.2
type input "21"
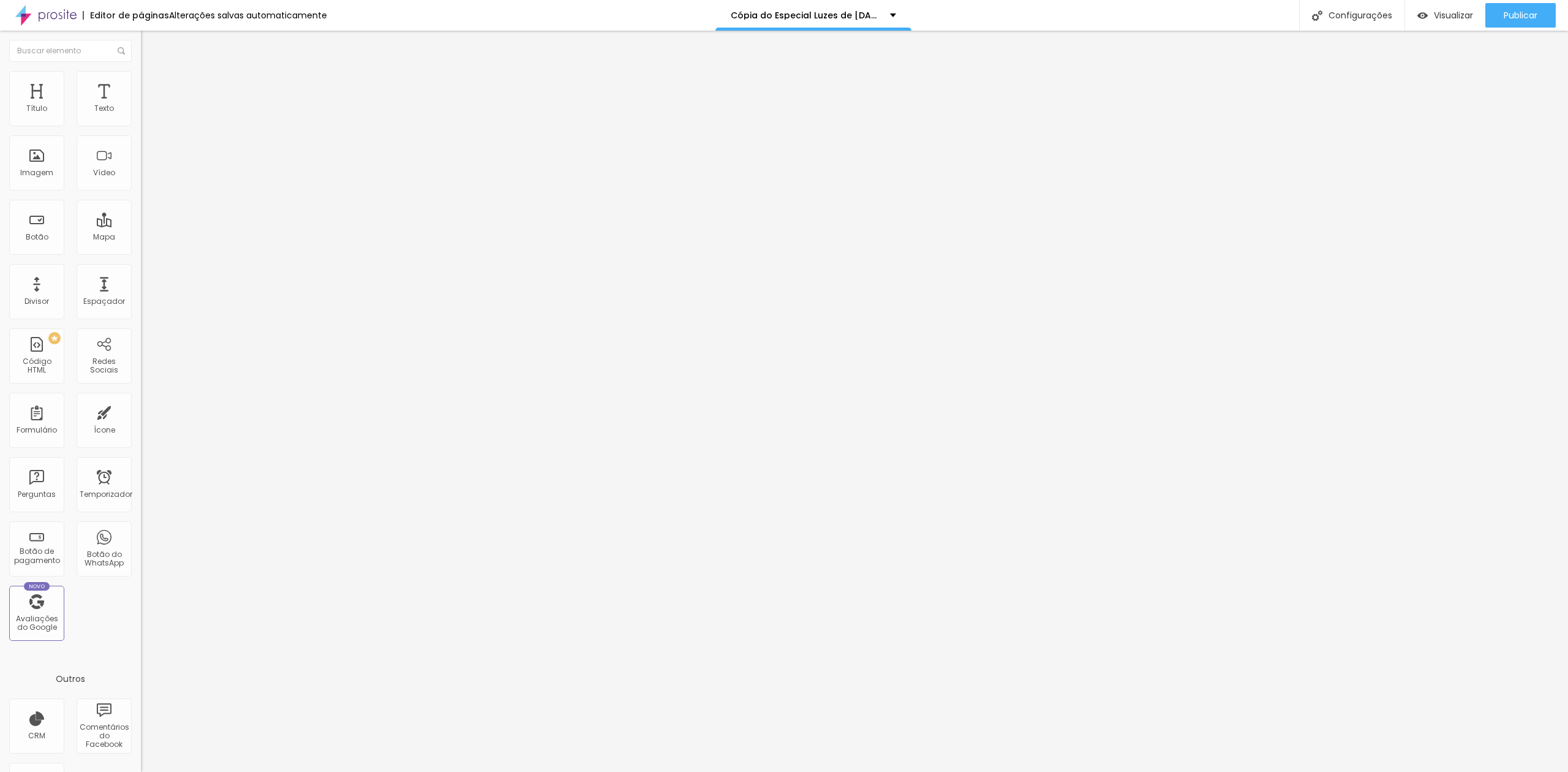
click at [141, 226] on input "range" at bounding box center [180, 231] width 79 height 10
click at [141, 73] on li "Estilo" at bounding box center [211, 77] width 141 height 12
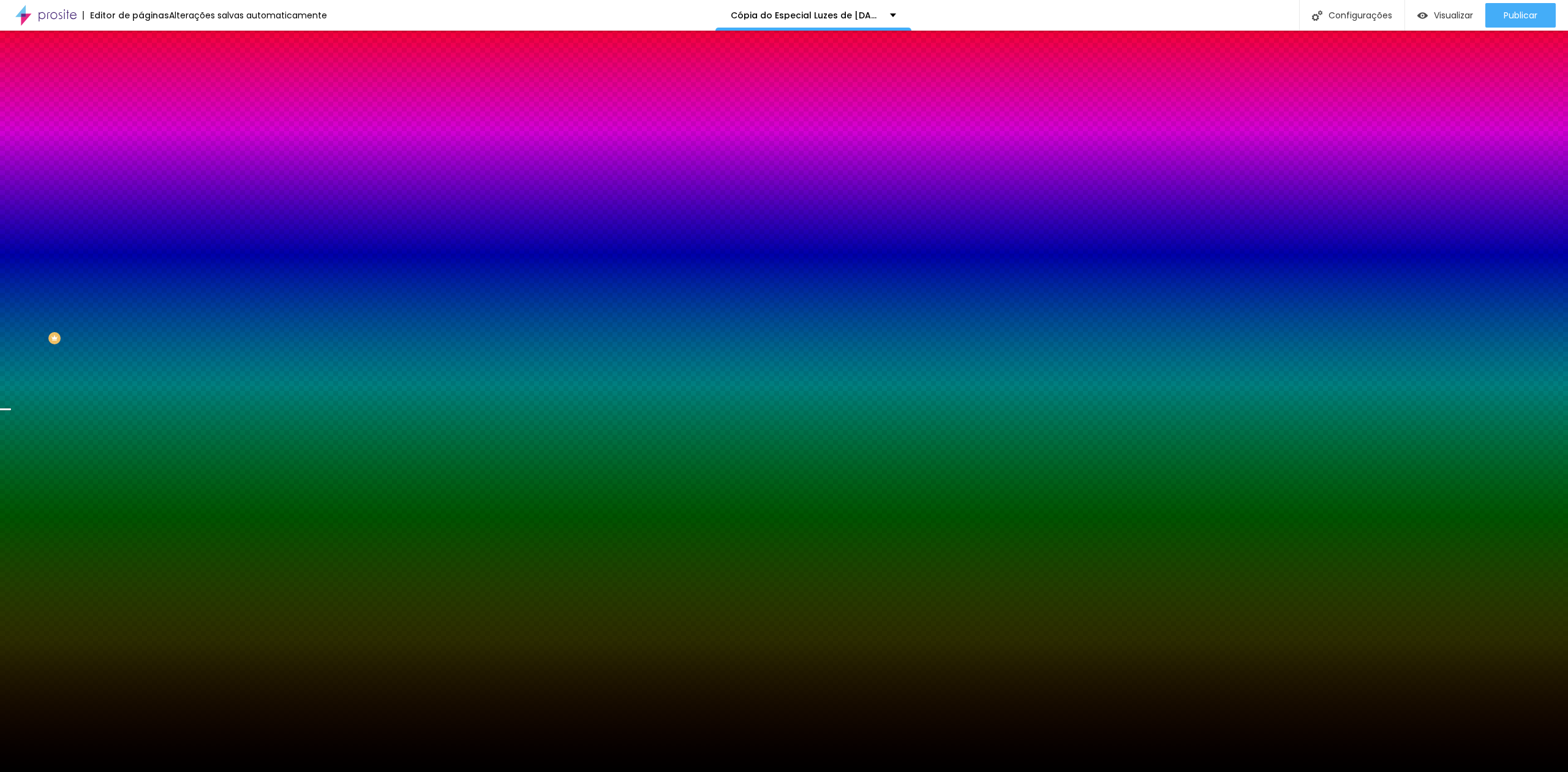
click at [148, 112] on font "Trocar imagem" at bounding box center [178, 107] width 59 height 11
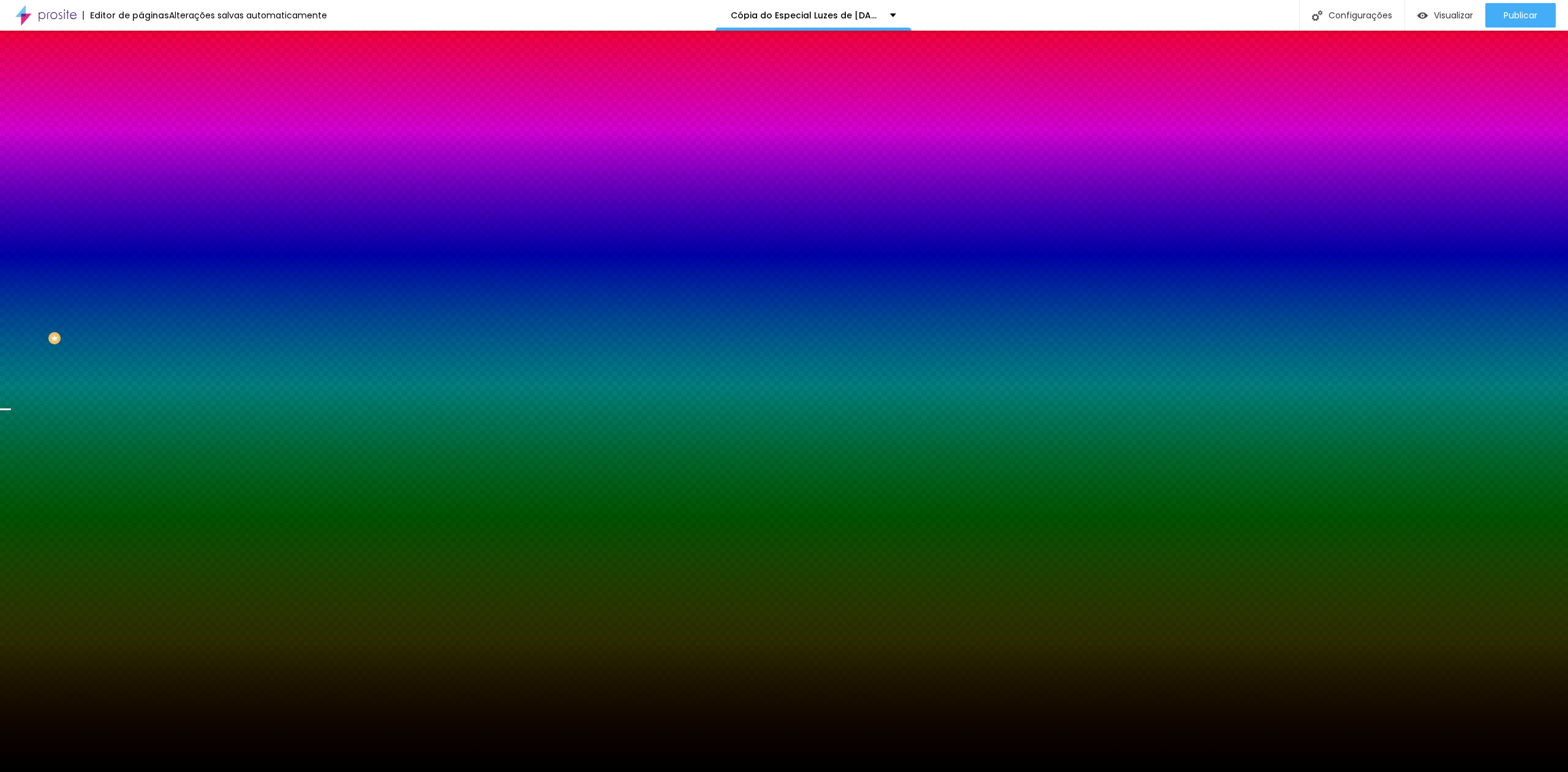
click at [148, 112] on font "Trocar imagem" at bounding box center [178, 107] width 59 height 11
drag, startPoint x: 368, startPoint y: 196, endPoint x: 398, endPoint y: 202, distance: 30.6
click at [150, 42] on img "button" at bounding box center [155, 45] width 10 height 10
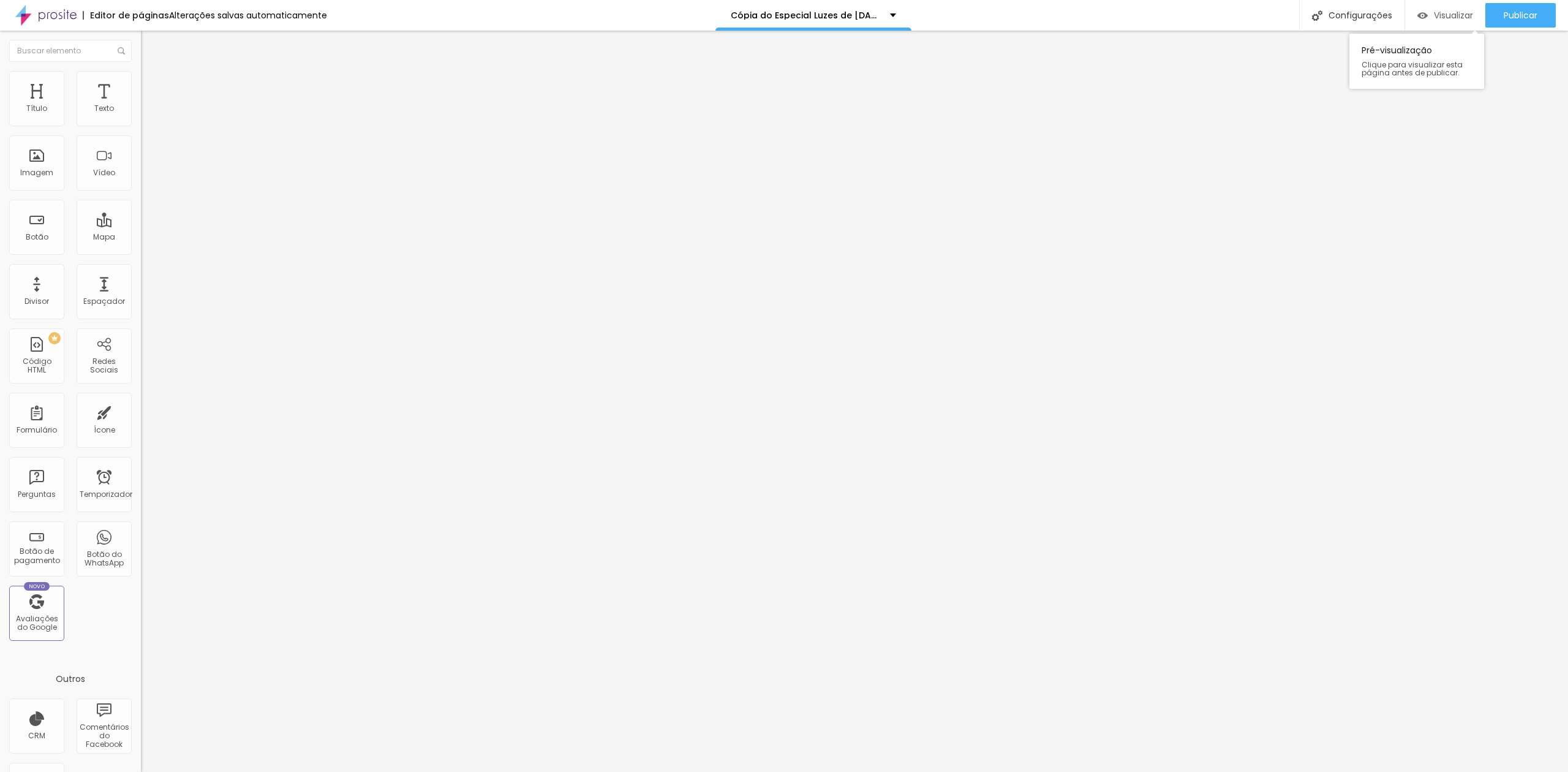
click at [1449, 11] on font "Visualizar" at bounding box center [1453, 15] width 39 height 12
